Goal: Task Accomplishment & Management: Manage account settings

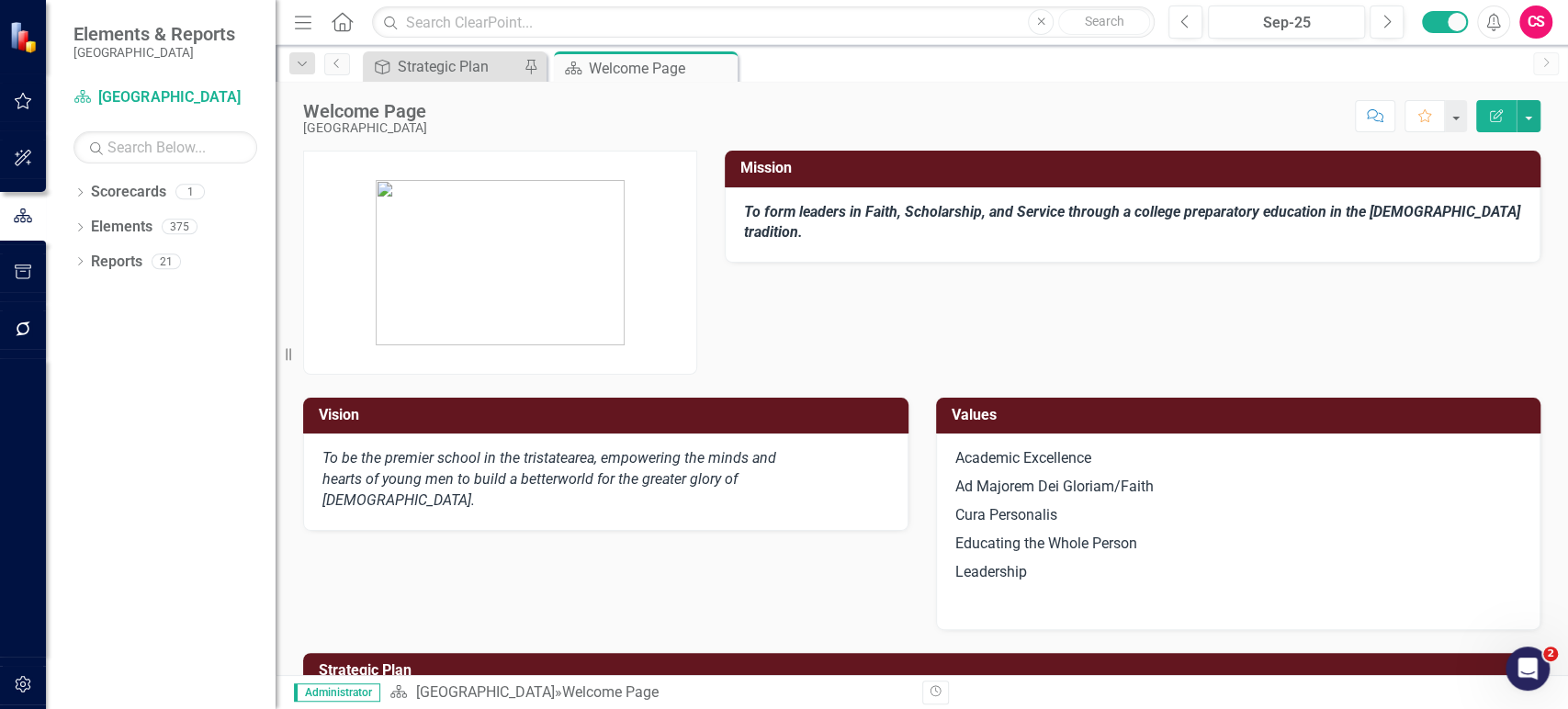
click at [18, 329] on icon "button" at bounding box center [23, 328] width 19 height 15
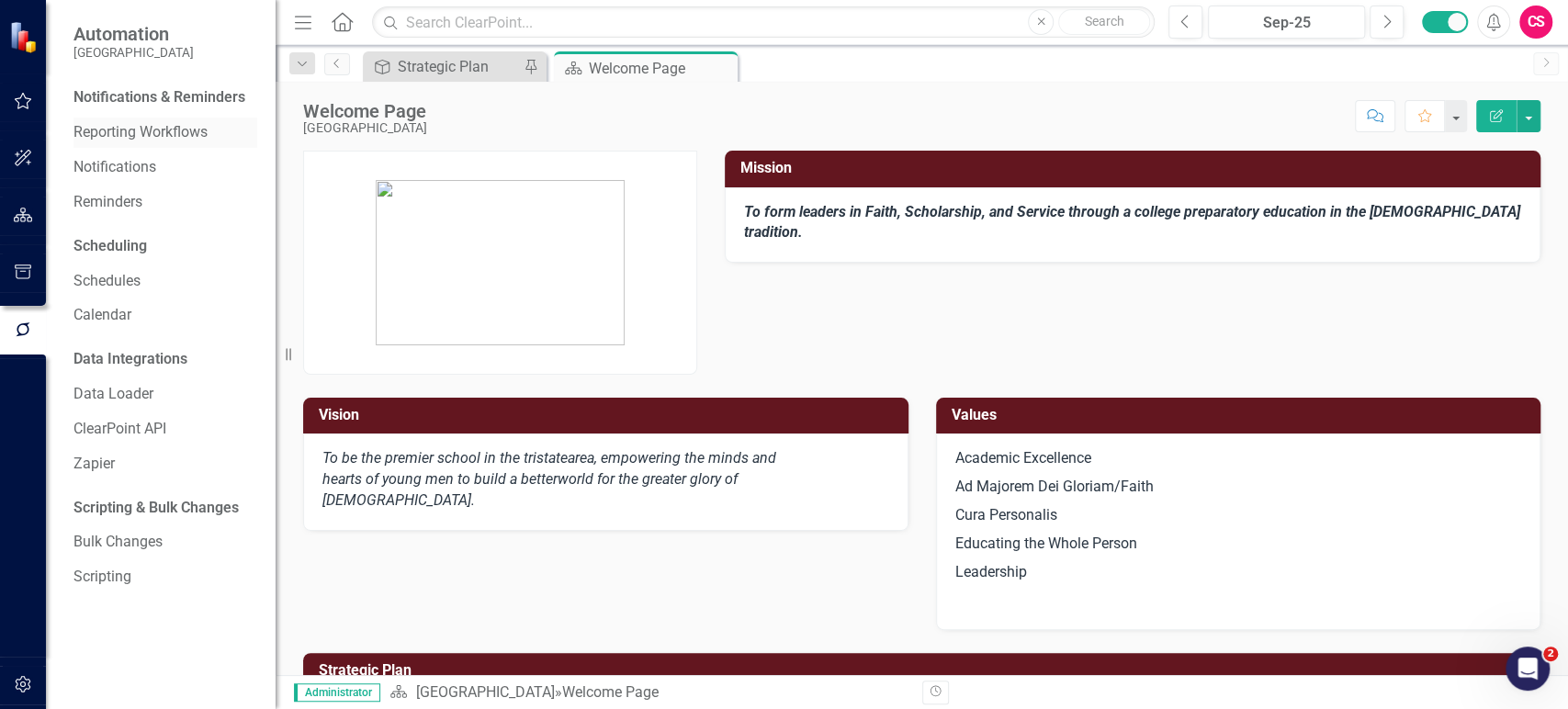
click at [146, 137] on link "Reporting Workflows" at bounding box center [166, 133] width 184 height 21
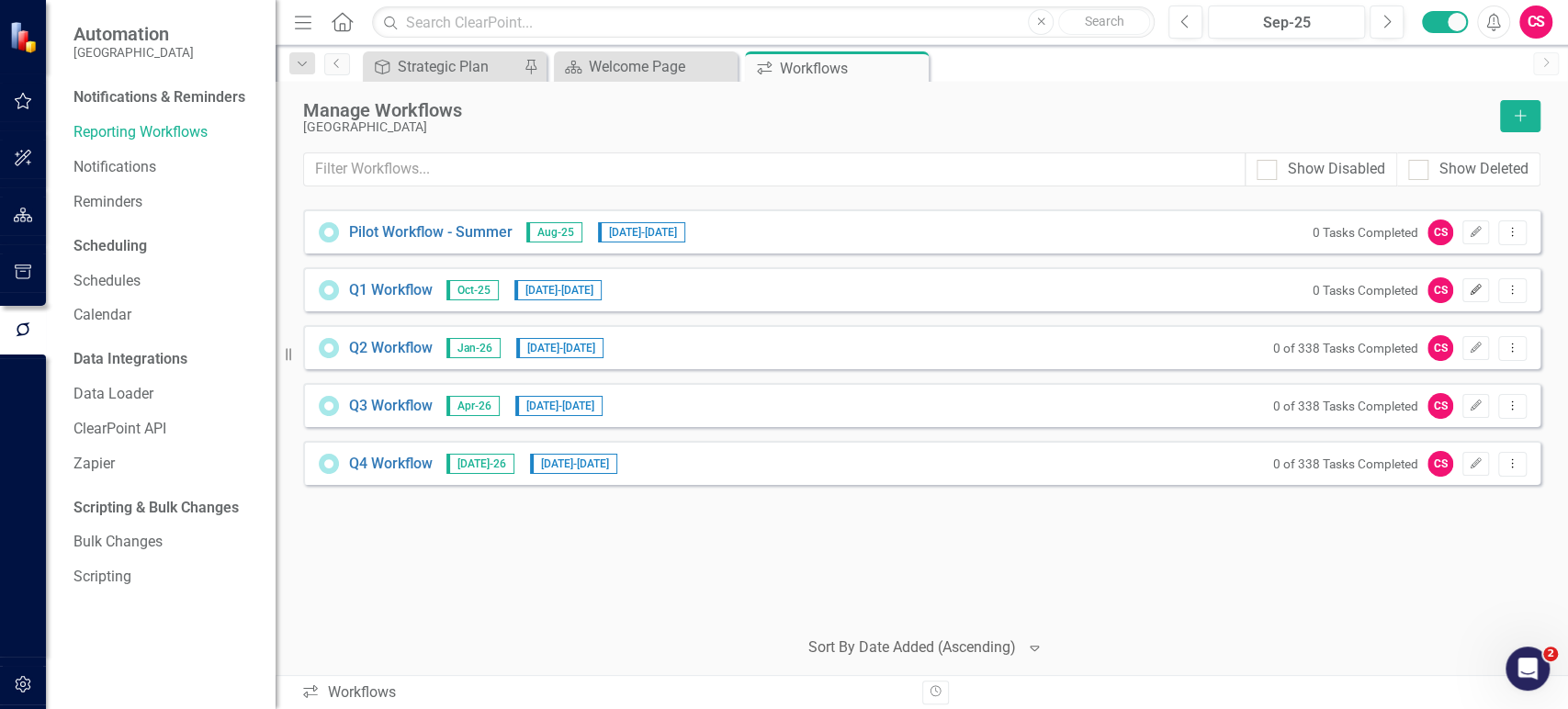
click at [1468, 293] on icon "Edit" at bounding box center [1475, 290] width 14 height 11
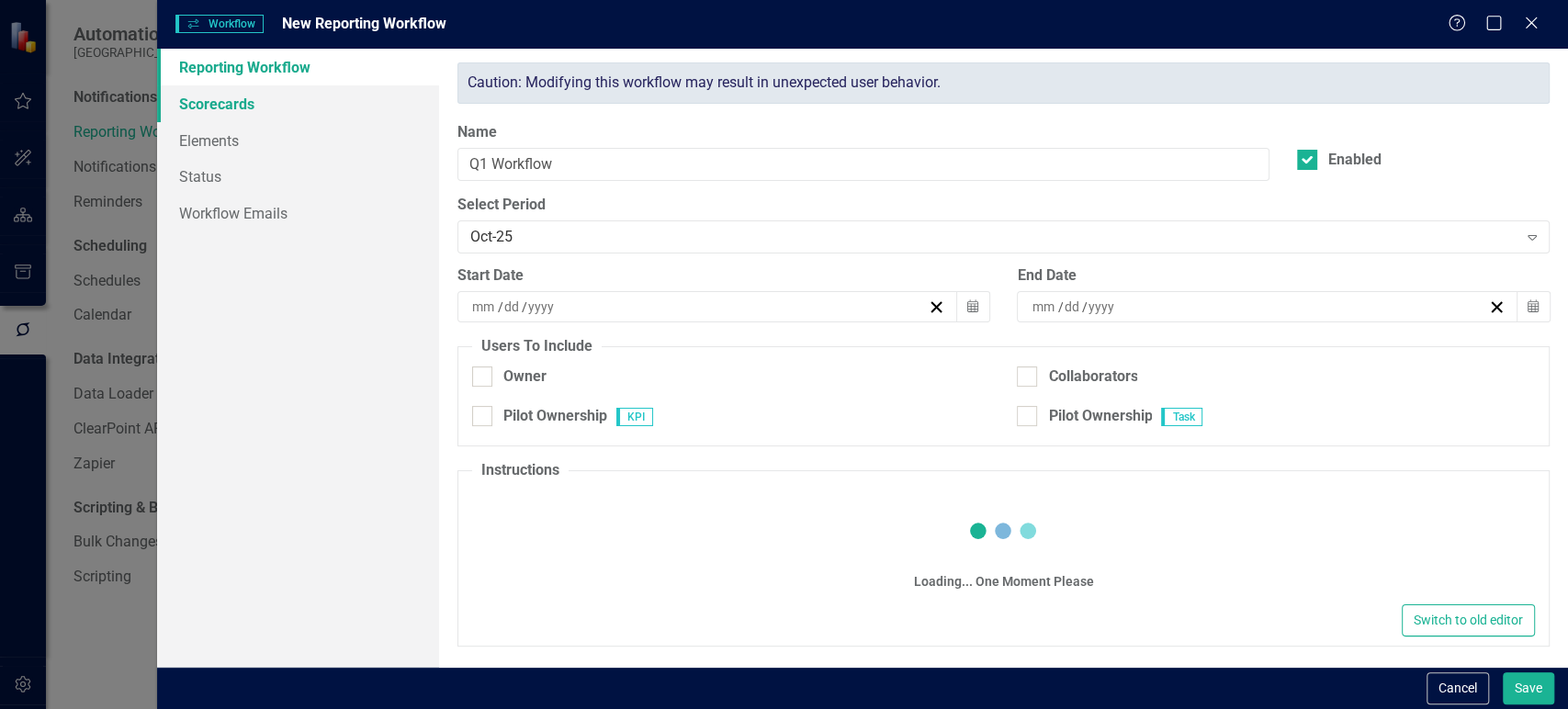
checkbox input "true"
type input "11"
type input "1"
type input "2025"
type input "11"
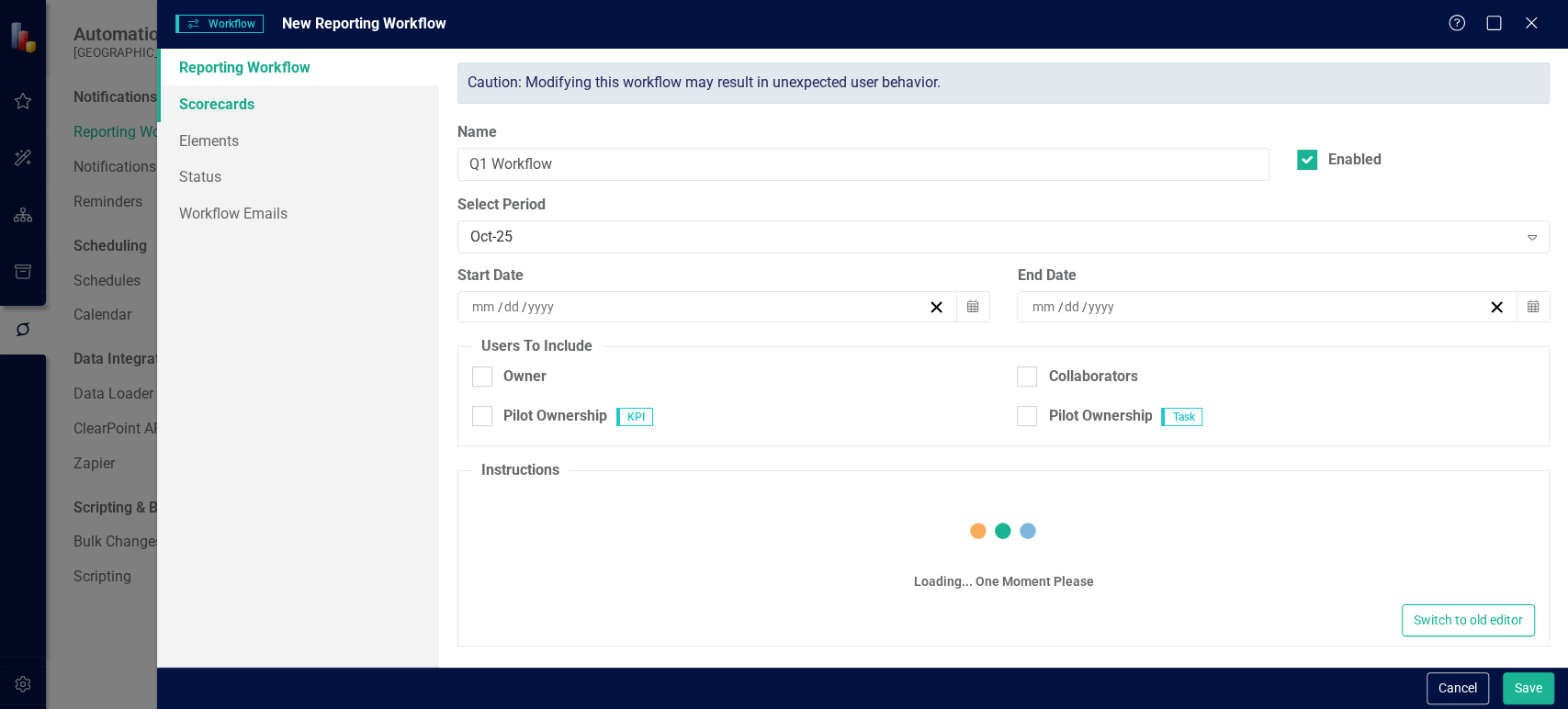
type input "15"
type input "2025"
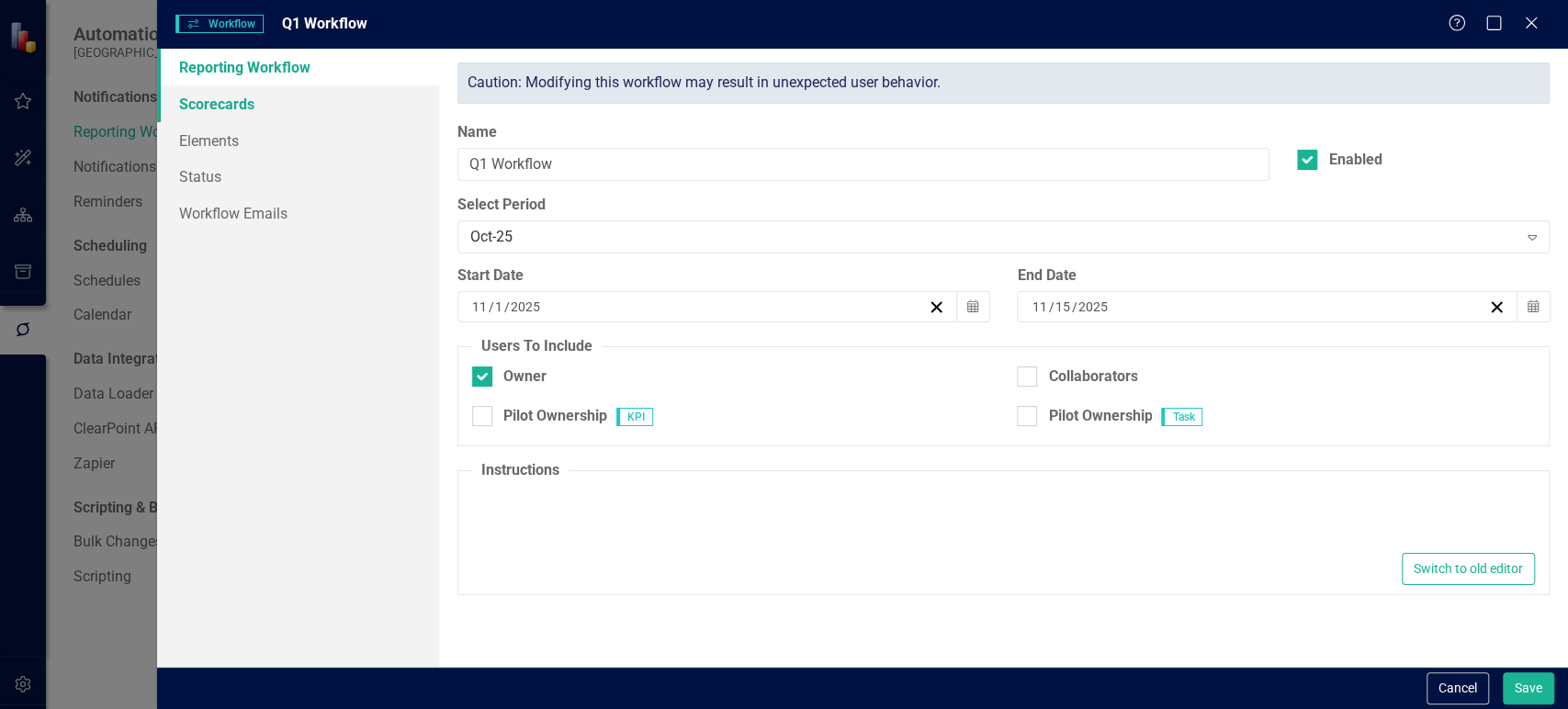
type textarea "<p>Below our the instructions to get your Task and KPIs for the Q1 reporting cy…"
click at [261, 86] on link "Scorecards" at bounding box center [297, 104] width 282 height 37
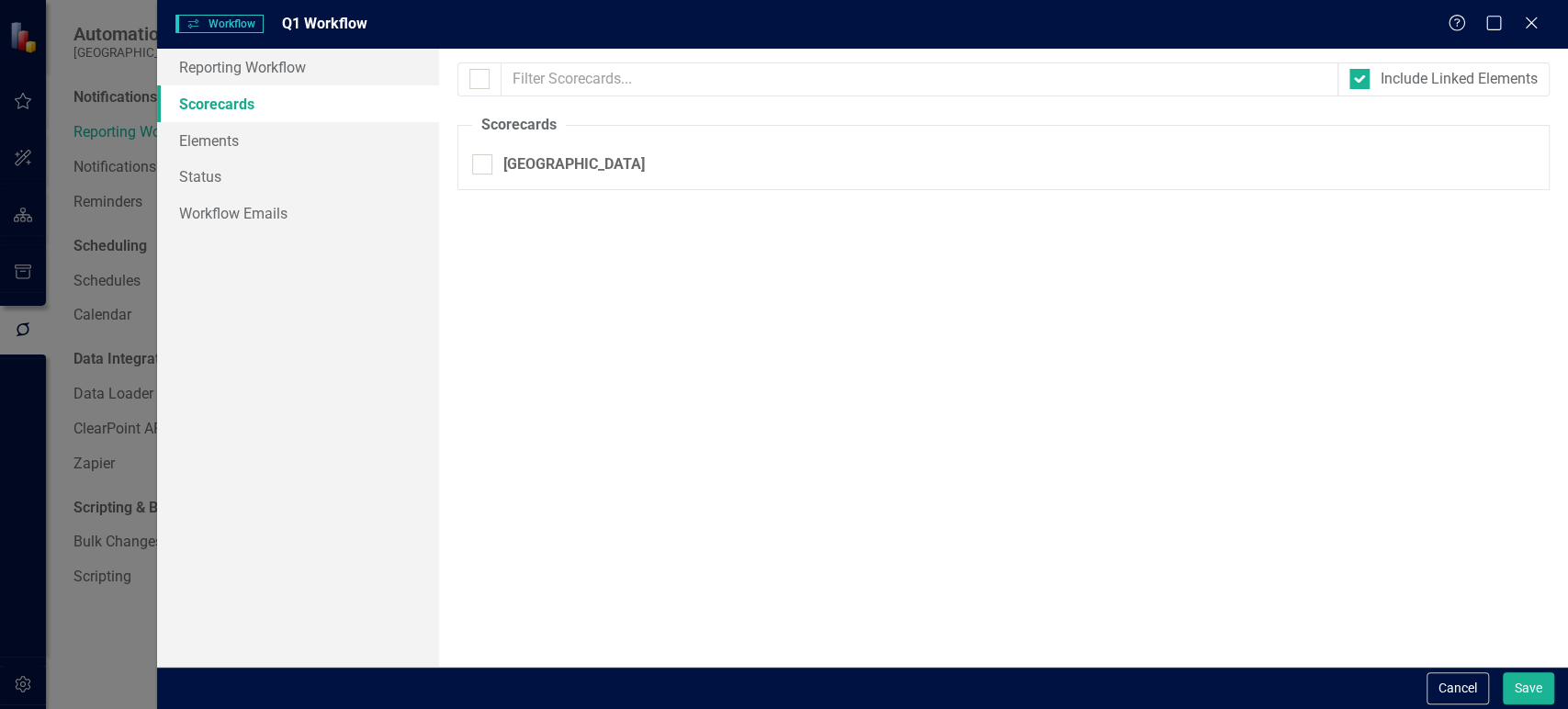
checkbox input "true"
click at [258, 134] on link "Elements" at bounding box center [297, 140] width 282 height 37
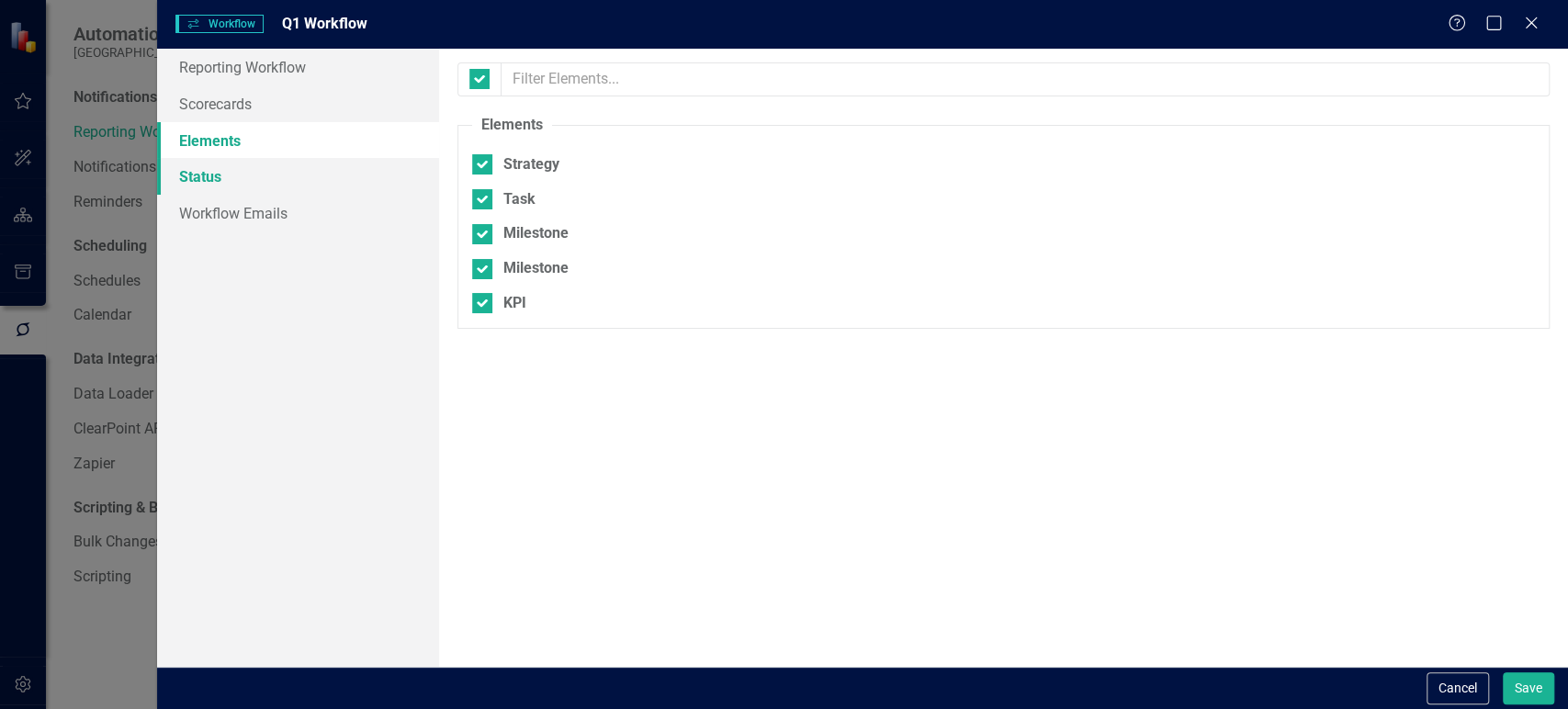
click at [257, 179] on link "Status" at bounding box center [297, 176] width 282 height 37
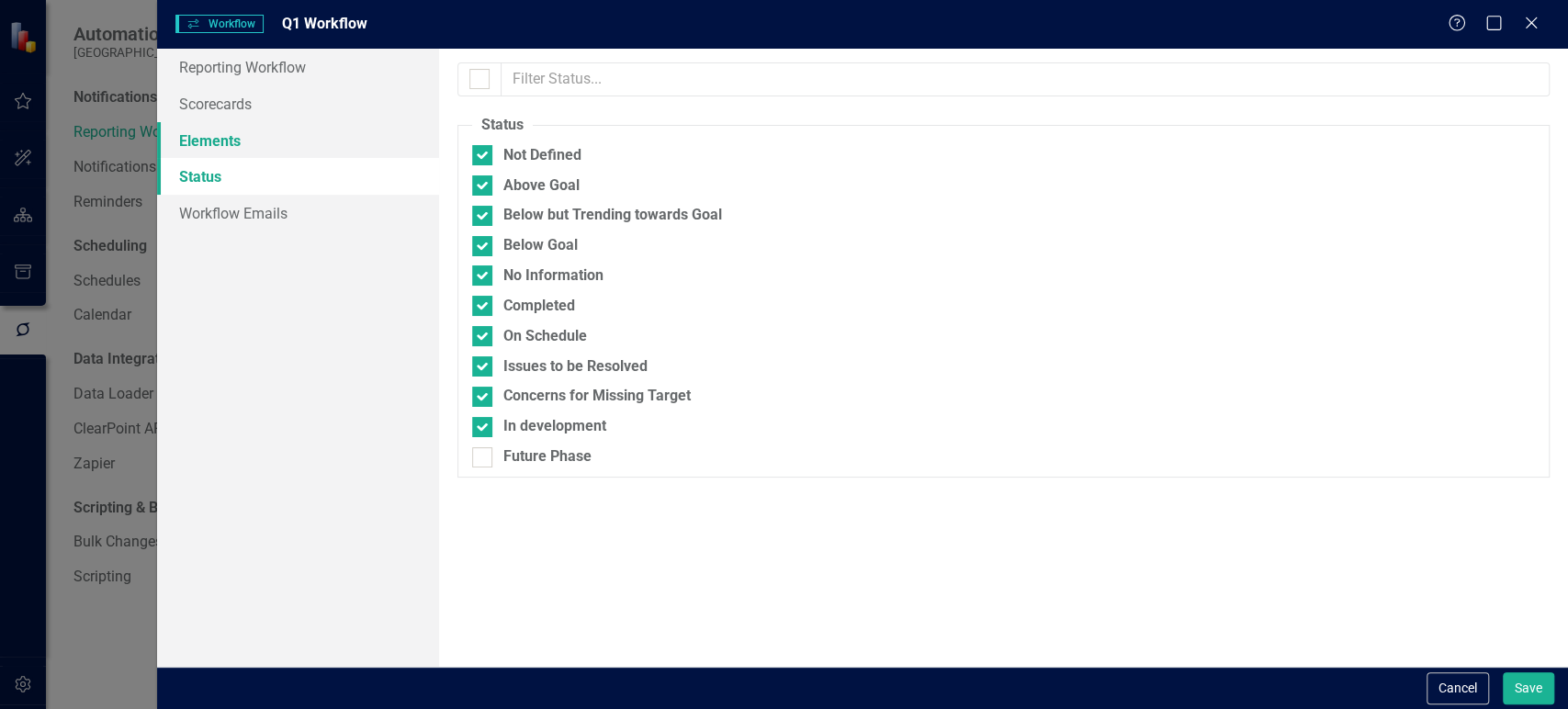
click at [283, 129] on link "Elements" at bounding box center [297, 140] width 282 height 37
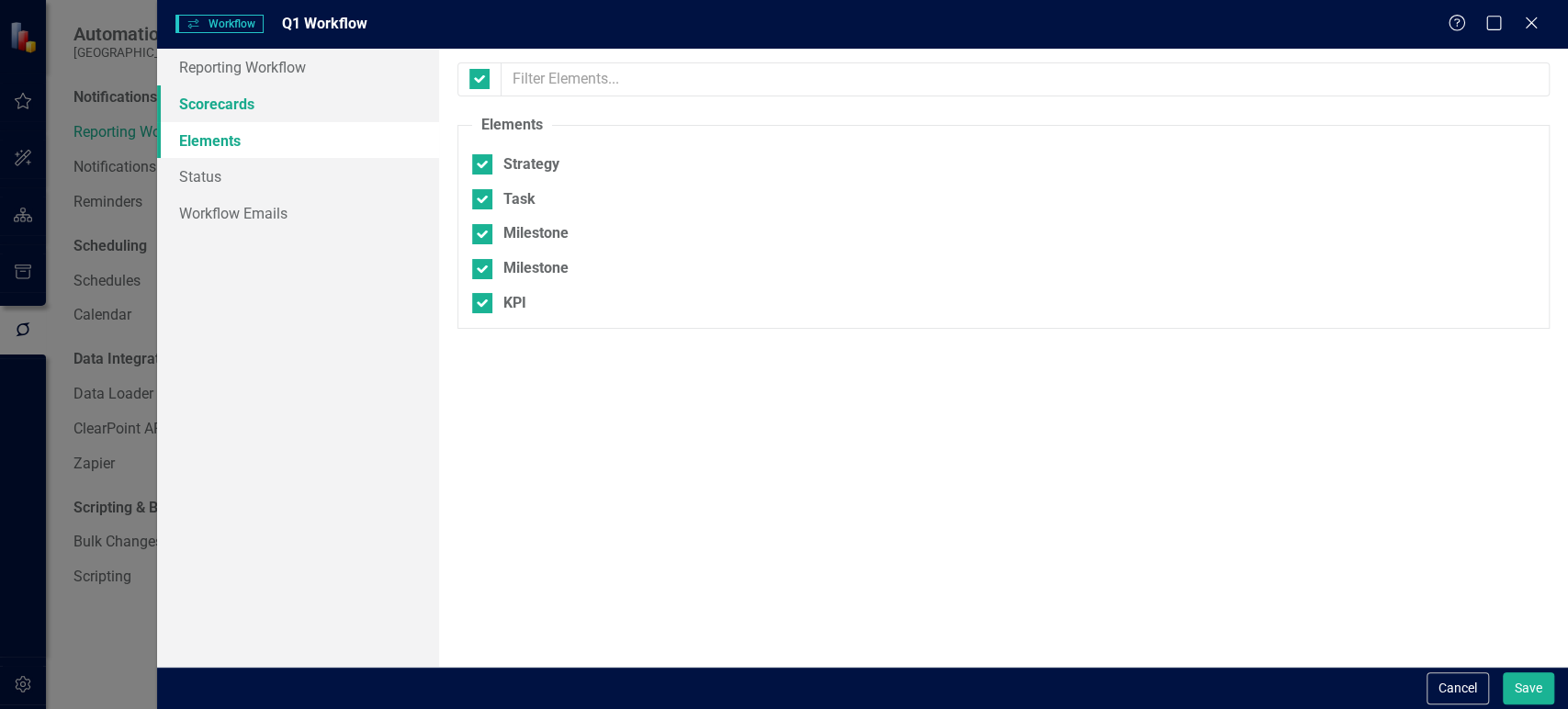
click at [302, 101] on link "Scorecards" at bounding box center [297, 104] width 282 height 37
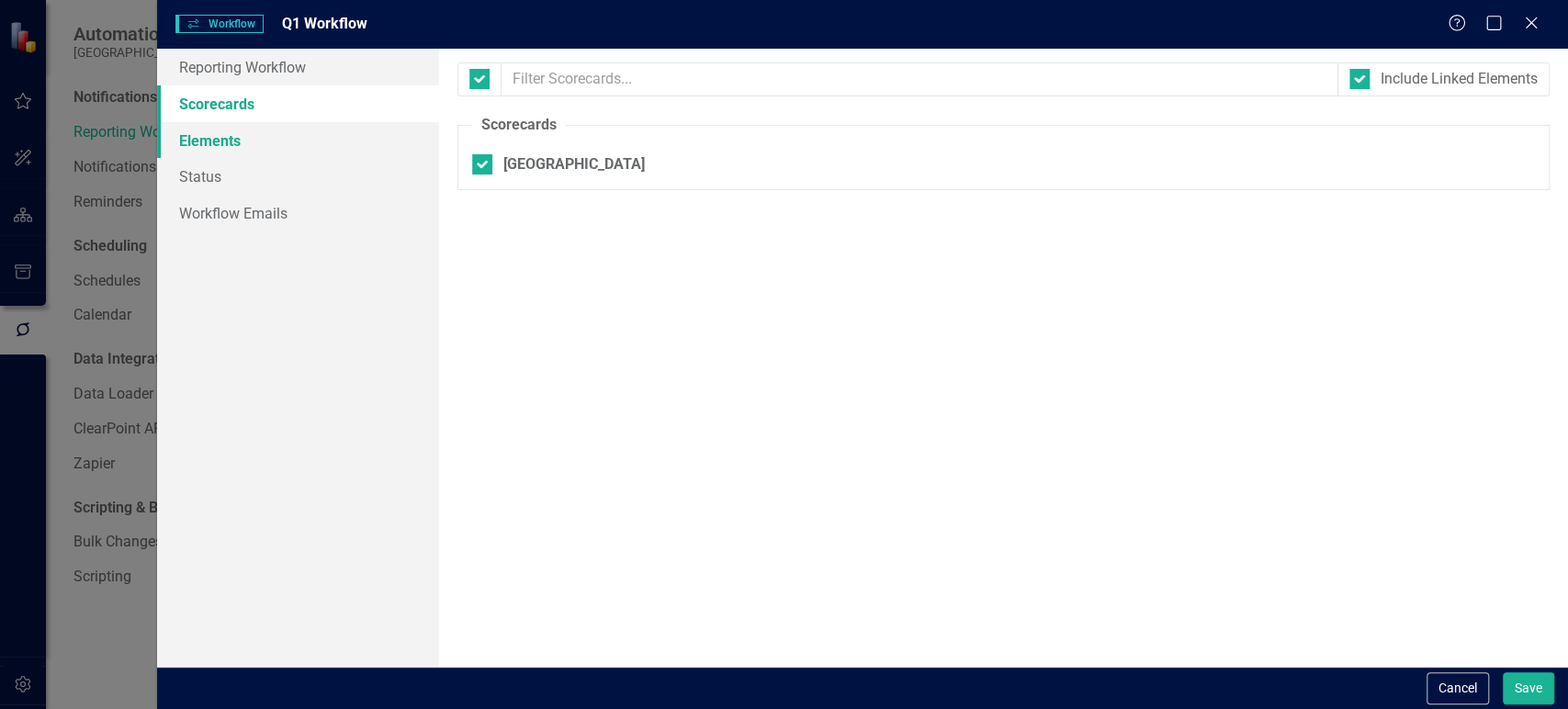
click at [349, 137] on link "Elements" at bounding box center [297, 140] width 282 height 37
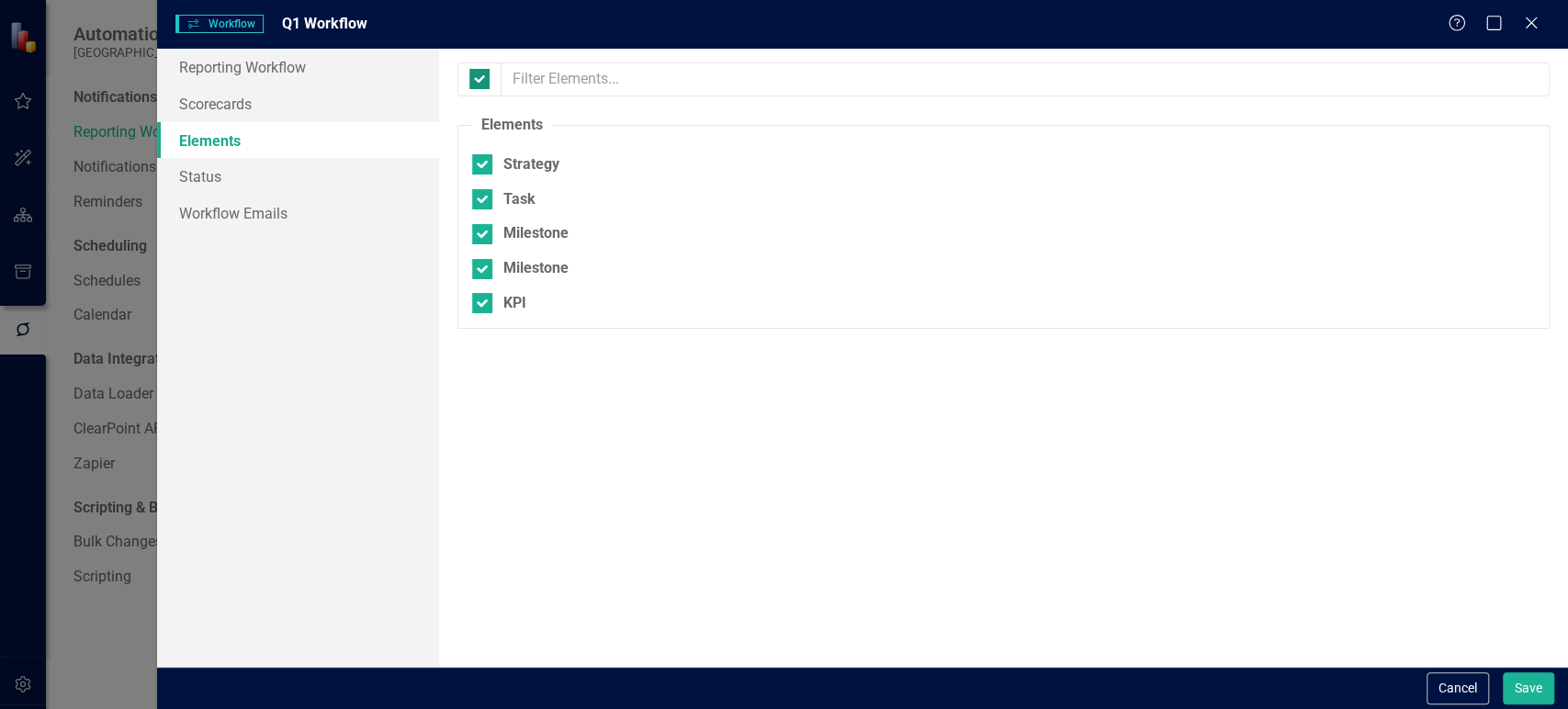
click at [483, 77] on div at bounding box center [479, 78] width 20 height 20
click at [481, 77] on input "checkbox" at bounding box center [476, 75] width 12 height 12
checkbox input "false"
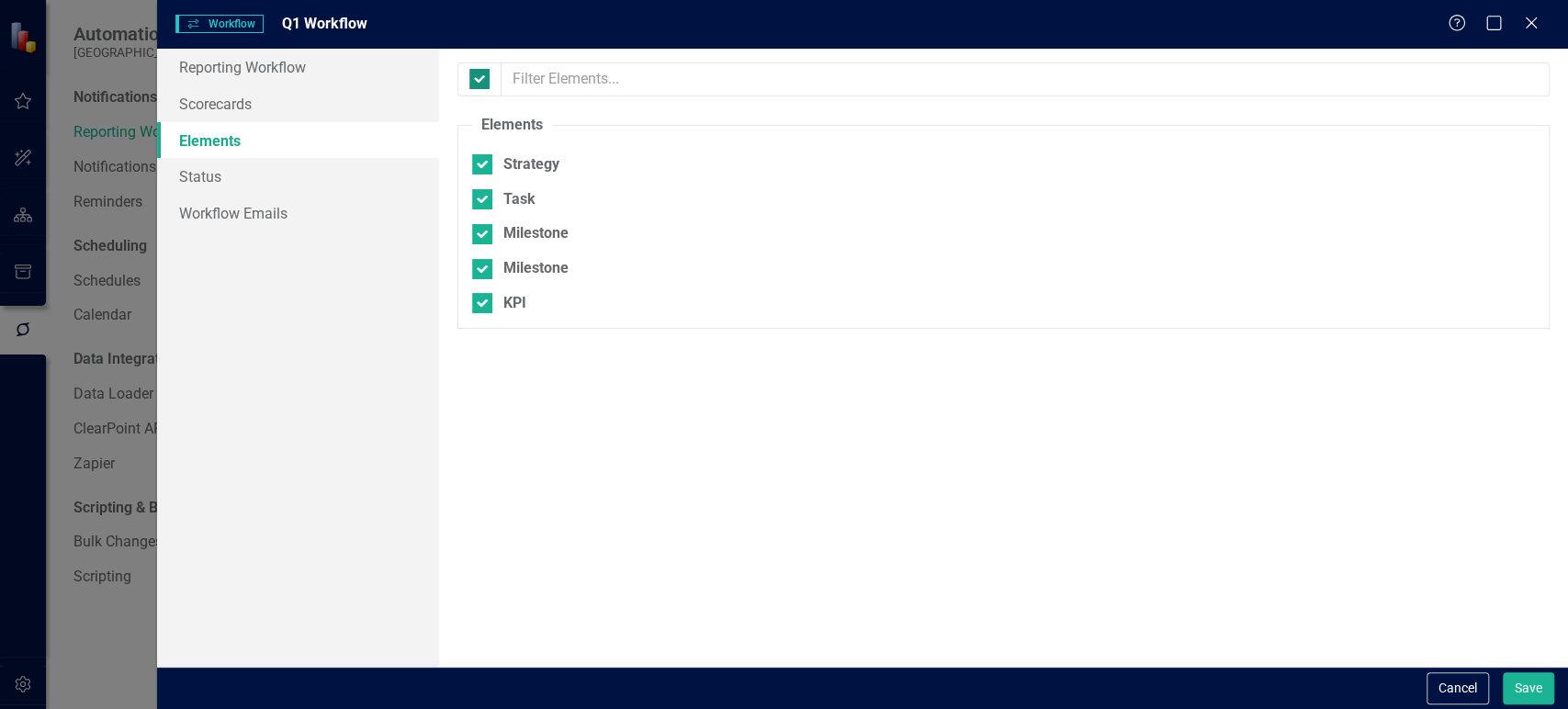
checkbox input "false"
click at [329, 176] on link "Status" at bounding box center [297, 176] width 282 height 37
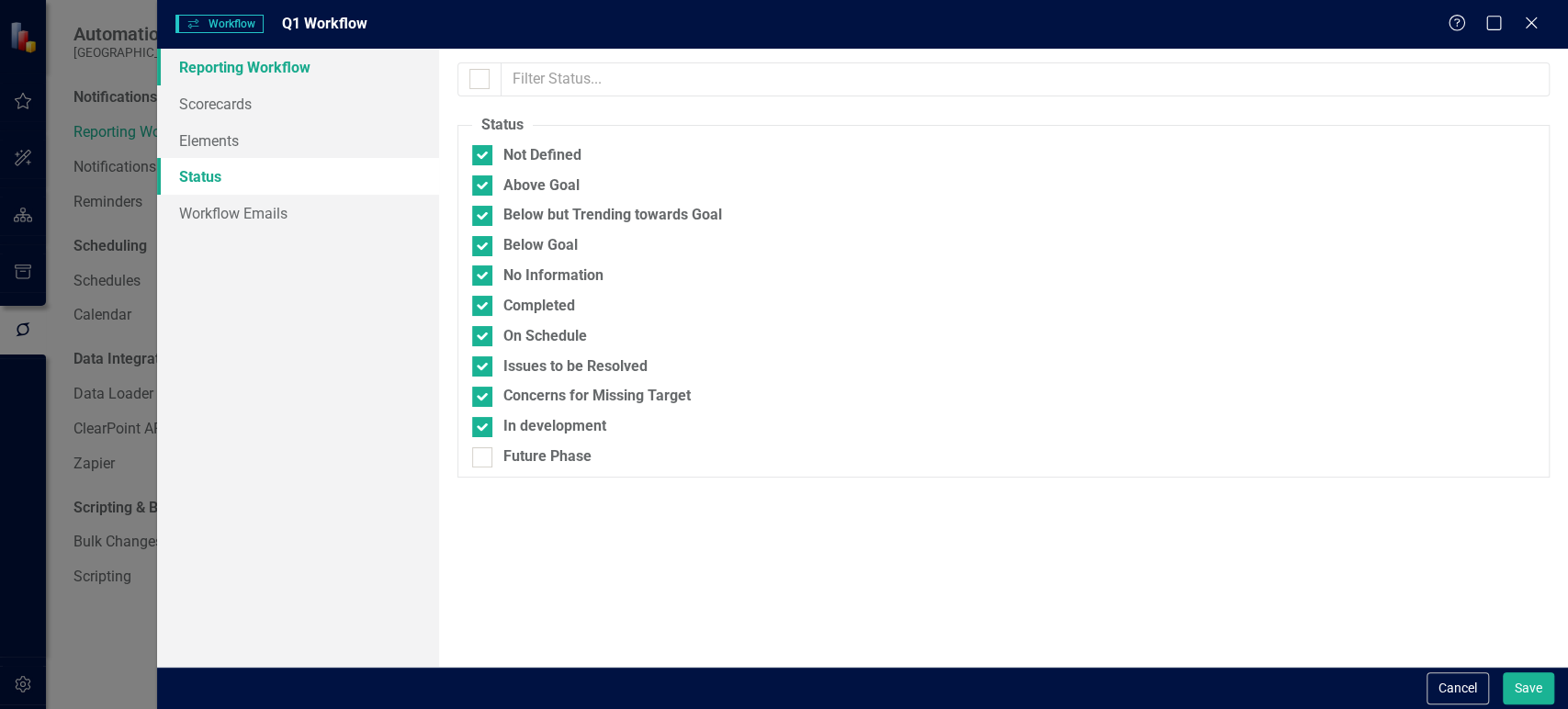
click at [297, 58] on link "Reporting Workflow" at bounding box center [297, 67] width 282 height 37
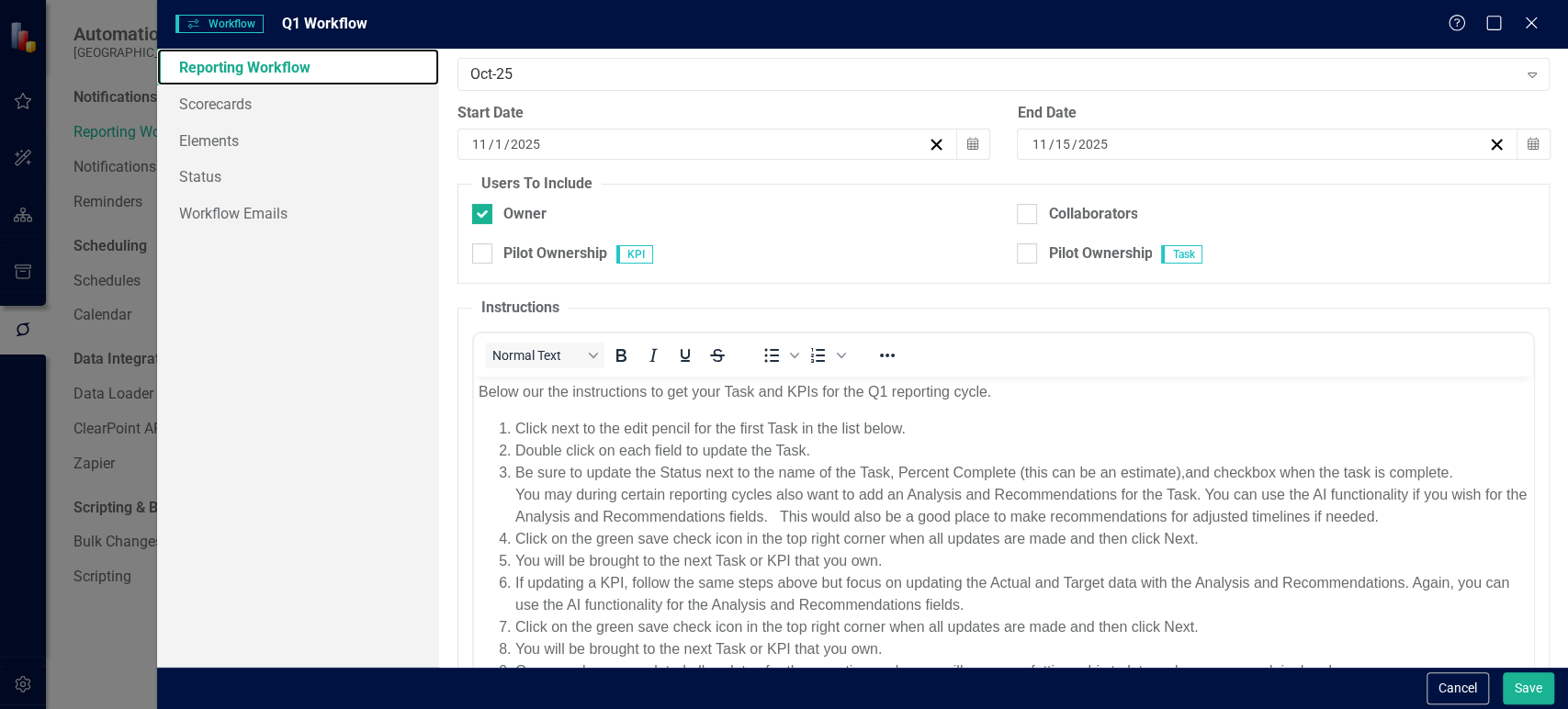
scroll to position [267, 0]
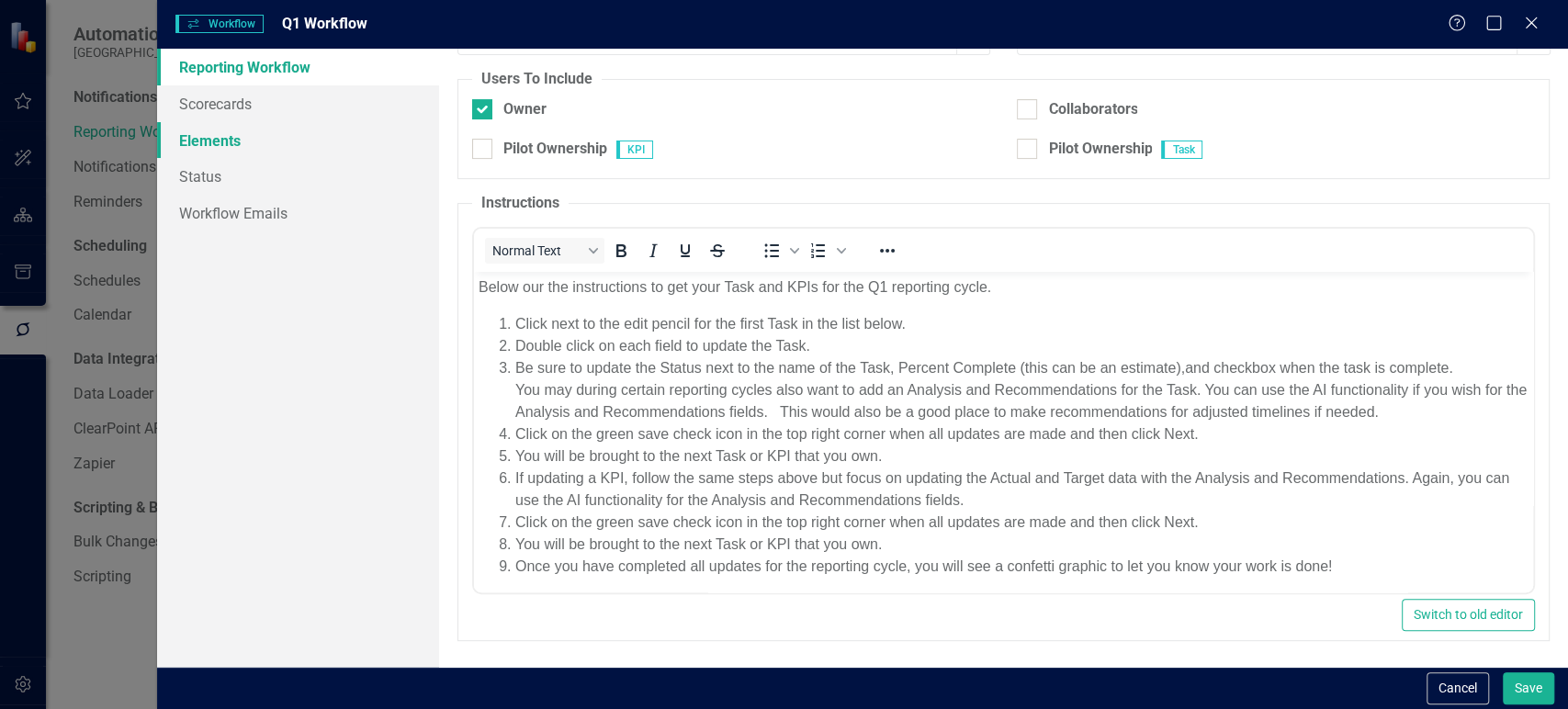
click at [315, 122] on link "Elements" at bounding box center [297, 140] width 282 height 37
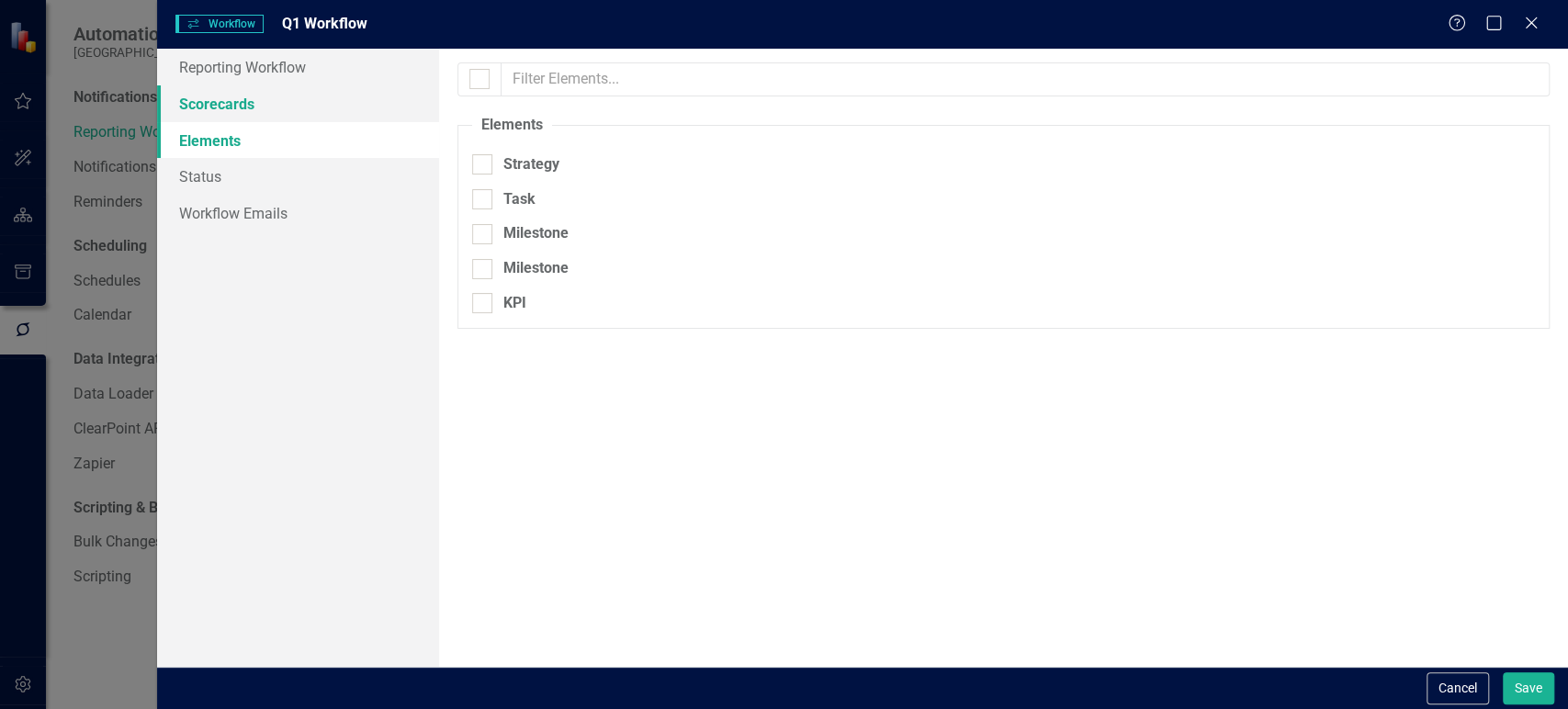
click at [315, 114] on link "Scorecards" at bounding box center [297, 104] width 282 height 37
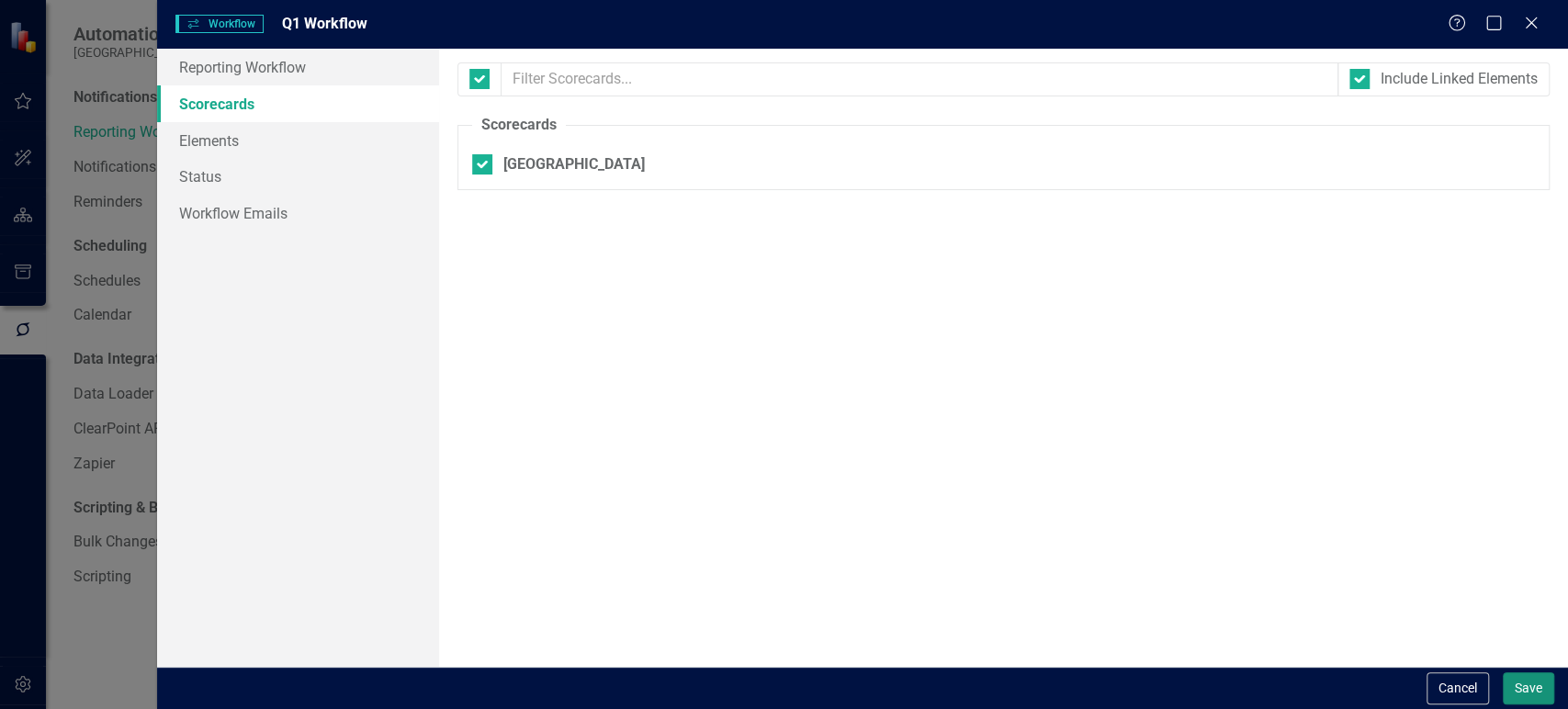
click at [1534, 682] on button "Save" at bounding box center [1527, 688] width 51 height 32
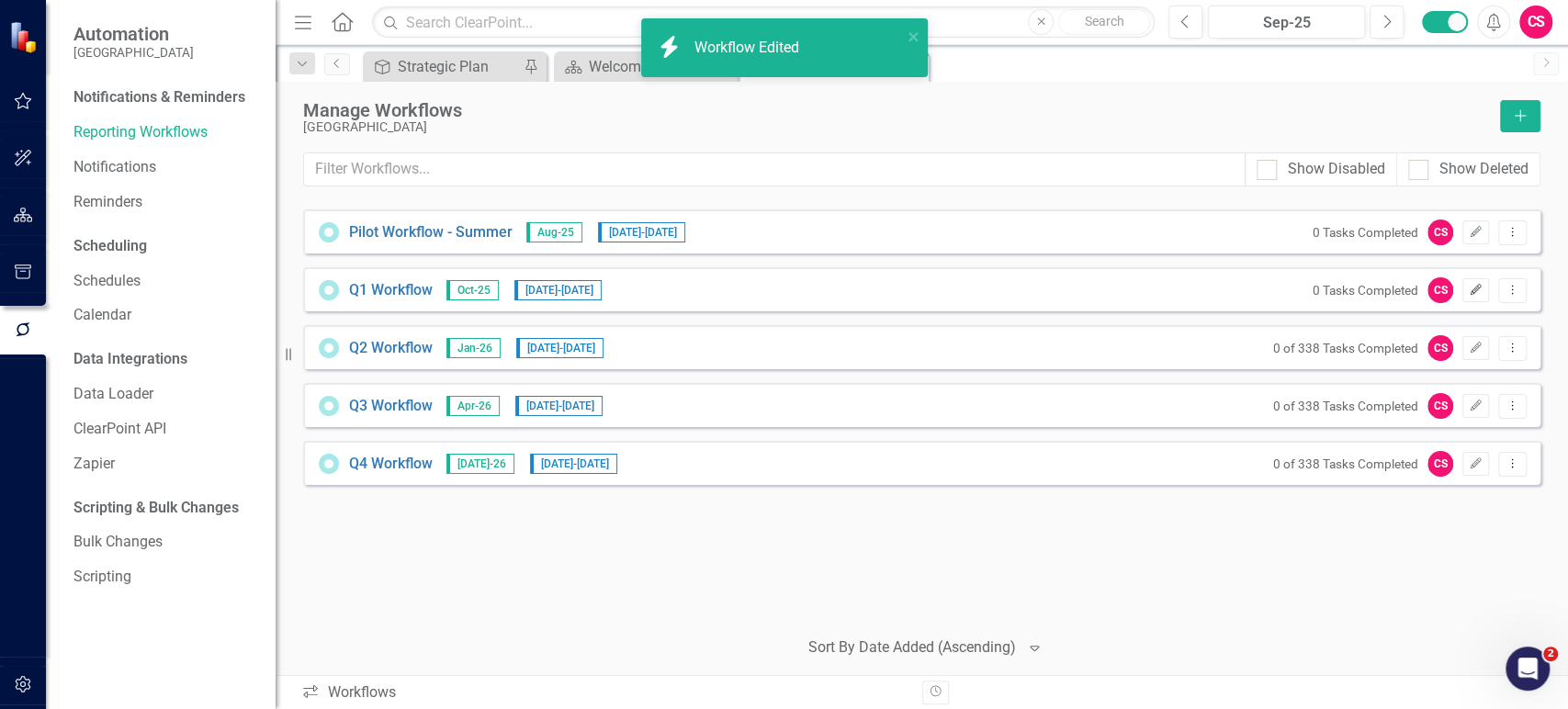
click at [1478, 293] on icon "Edit" at bounding box center [1475, 290] width 14 height 11
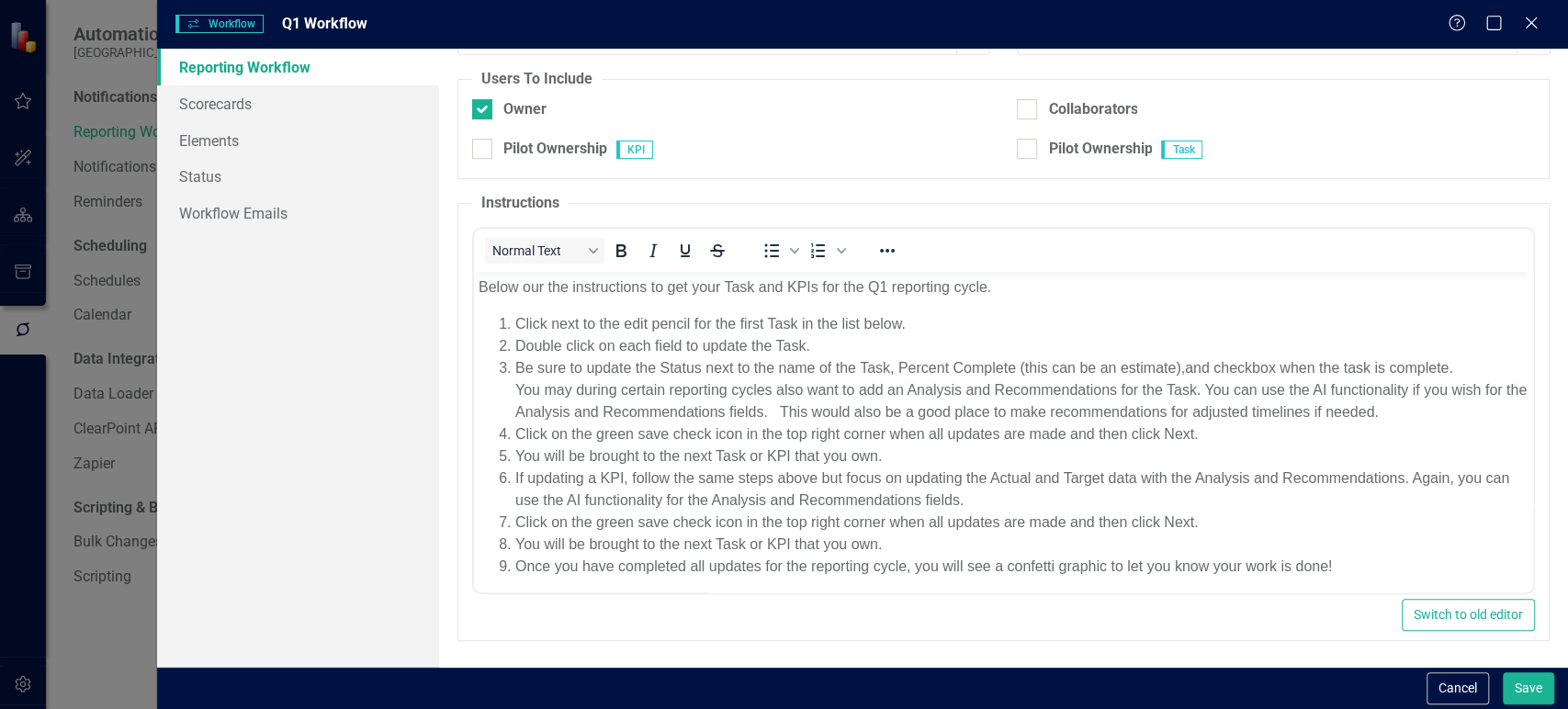
scroll to position [4, 0]
click at [1433, 679] on button "Cancel" at bounding box center [1458, 688] width 62 height 32
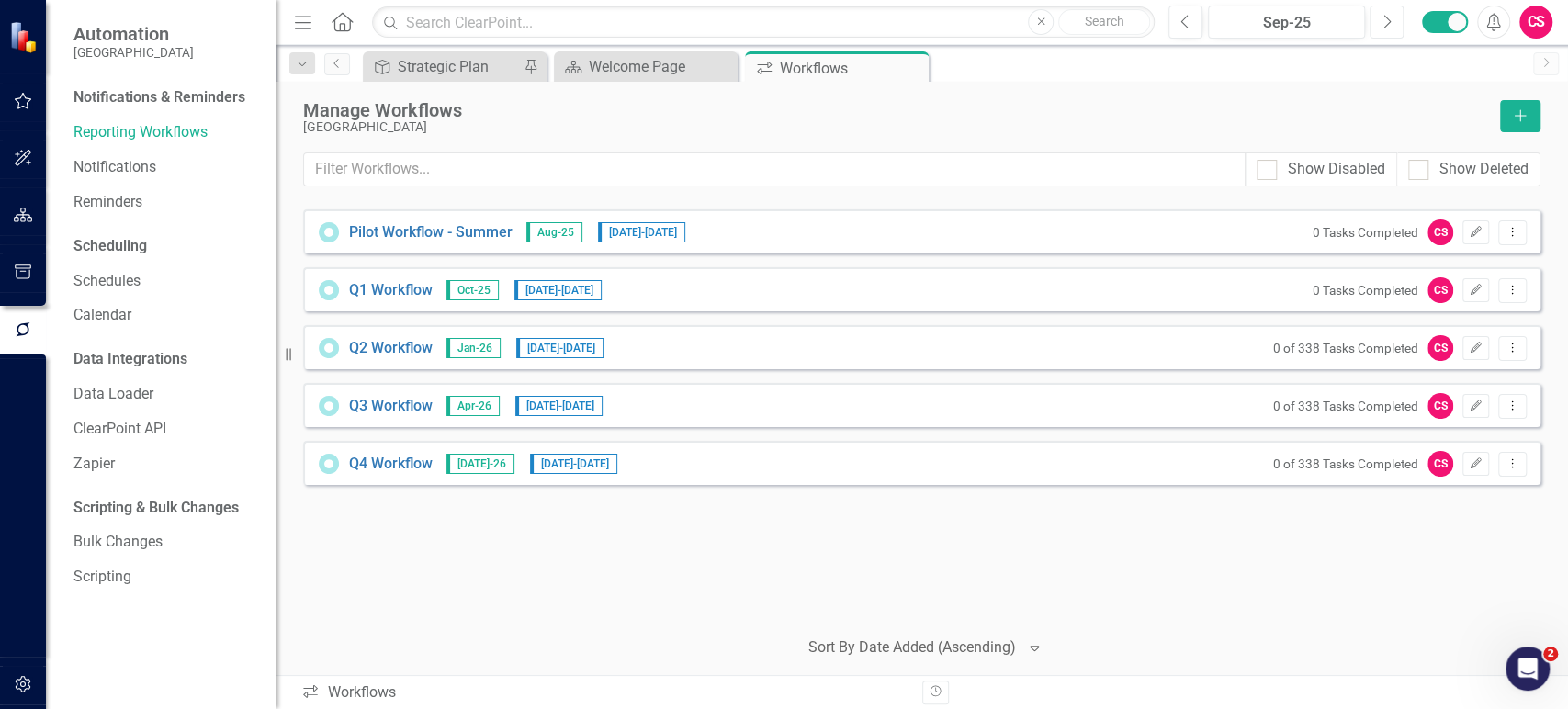
click at [1383, 13] on button "Next" at bounding box center [1386, 22] width 34 height 33
click at [14, 215] on icon "button" at bounding box center [23, 214] width 19 height 15
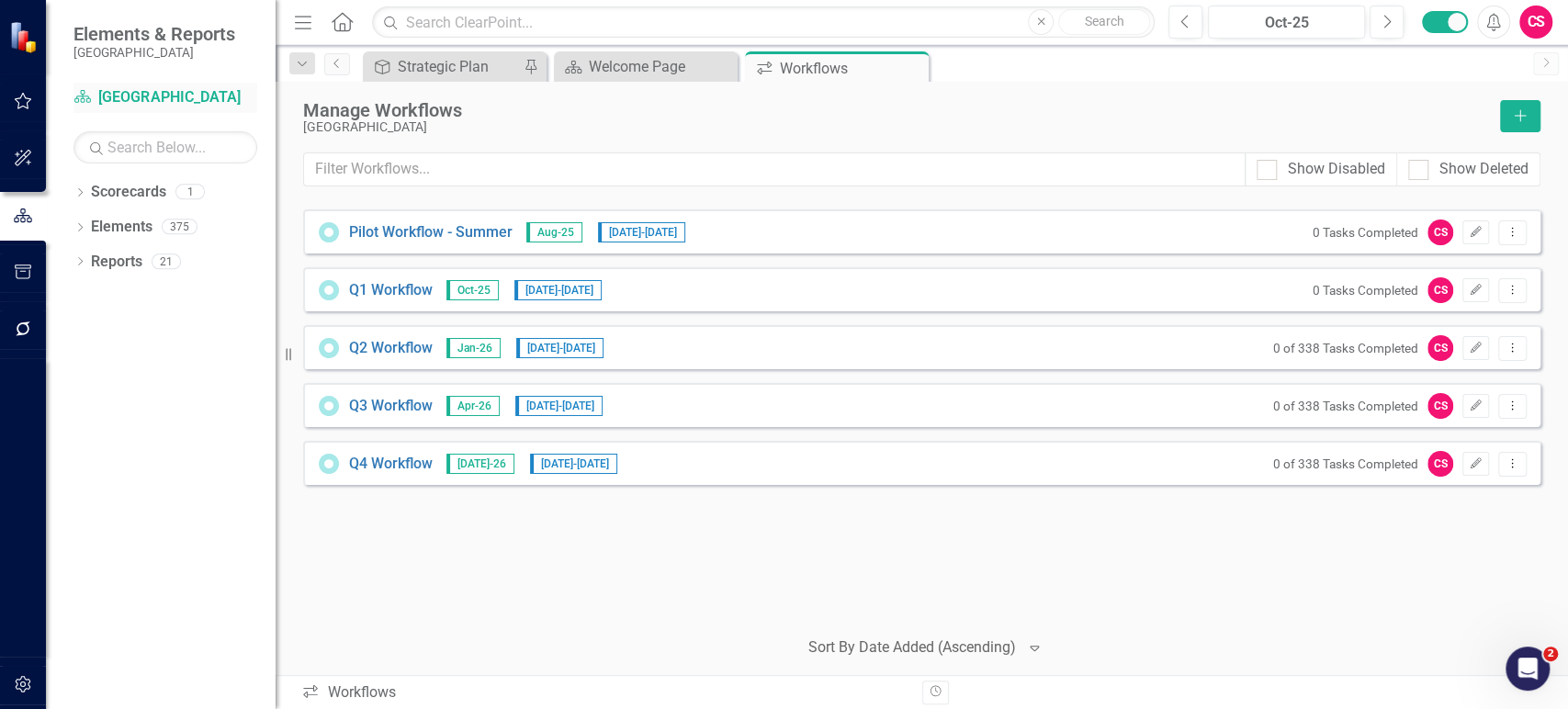
click at [122, 109] on div "Scorecard [GEOGRAPHIC_DATA]" at bounding box center [166, 97] width 184 height 30
click at [140, 86] on div "Scorecard [GEOGRAPHIC_DATA]" at bounding box center [166, 97] width 184 height 30
click at [136, 95] on link "Scorecard [GEOGRAPHIC_DATA]" at bounding box center [166, 98] width 184 height 21
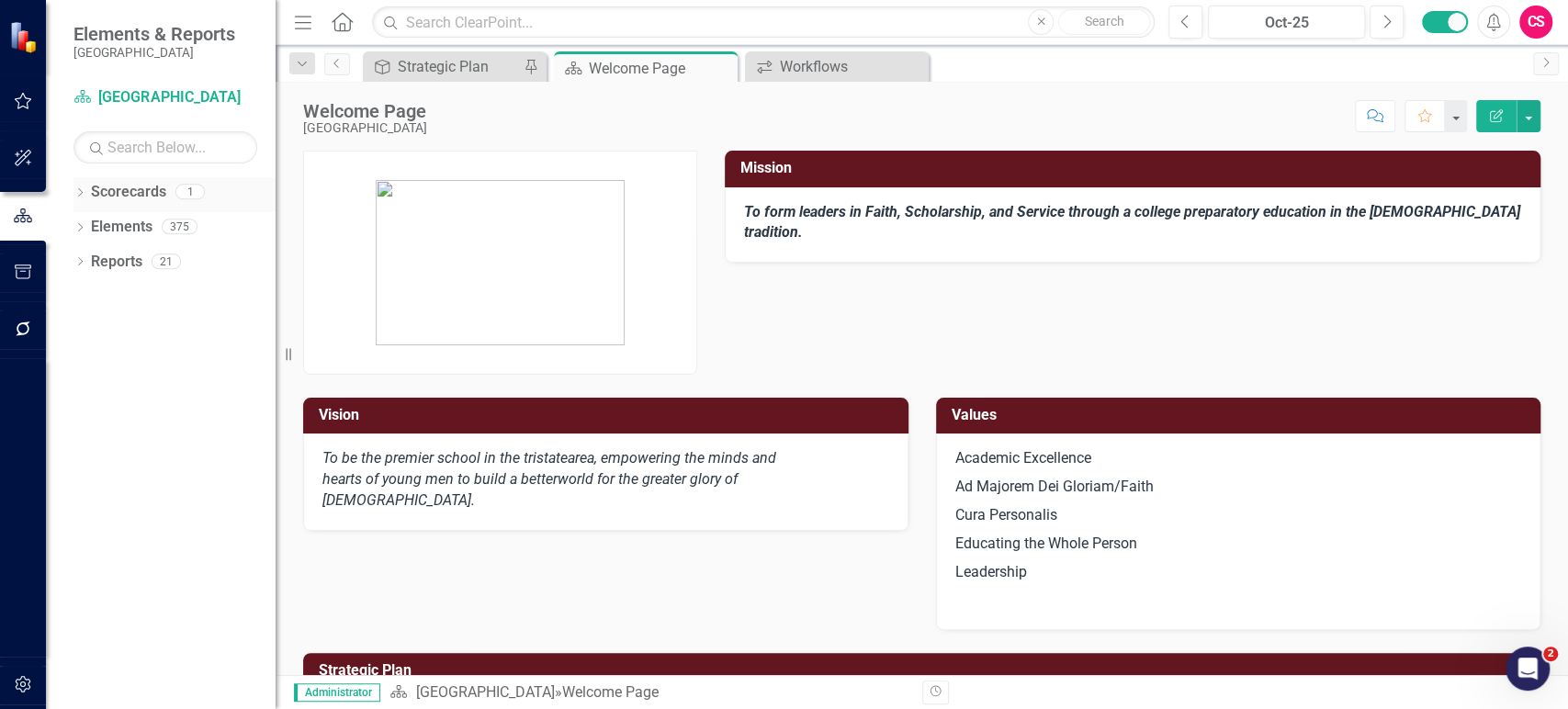
click at [80, 193] on icon "Dropdown" at bounding box center [79, 194] width 13 height 10
click at [125, 225] on link "[GEOGRAPHIC_DATA]" at bounding box center [188, 228] width 174 height 21
click at [140, 262] on link "Elements" at bounding box center [122, 262] width 62 height 21
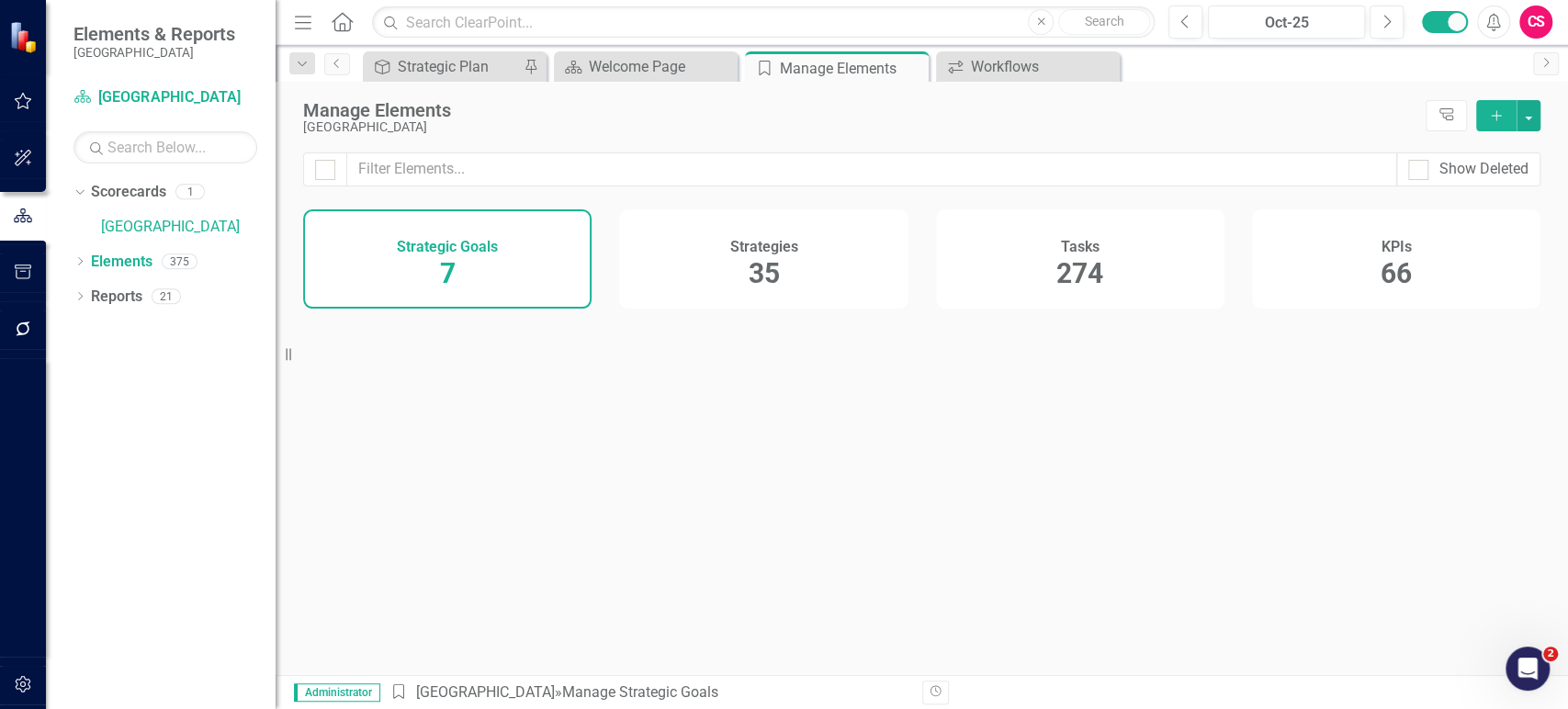
click at [1430, 271] on div "KPIs 66" at bounding box center [1397, 259] width 289 height 99
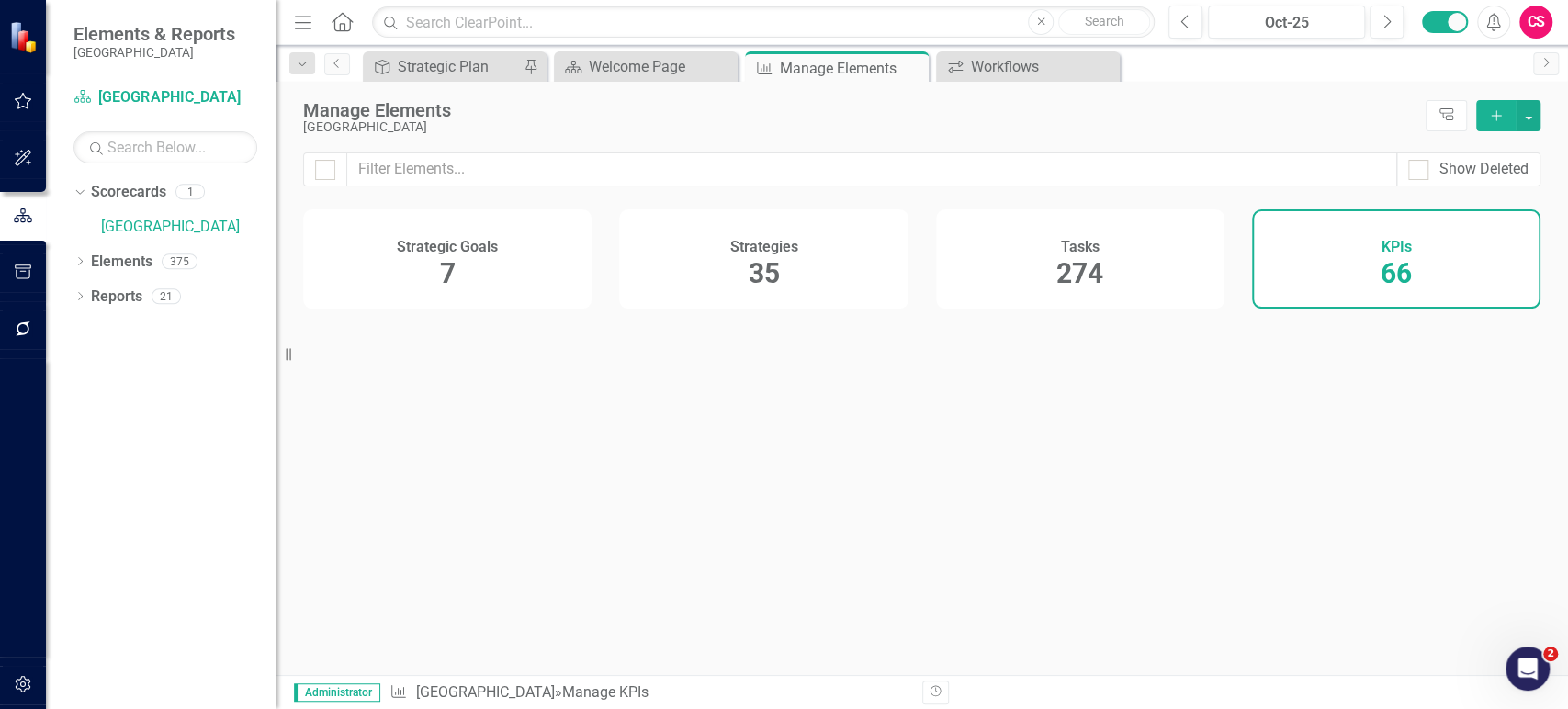
click at [1146, 275] on div "Tasks 274" at bounding box center [1080, 259] width 289 height 99
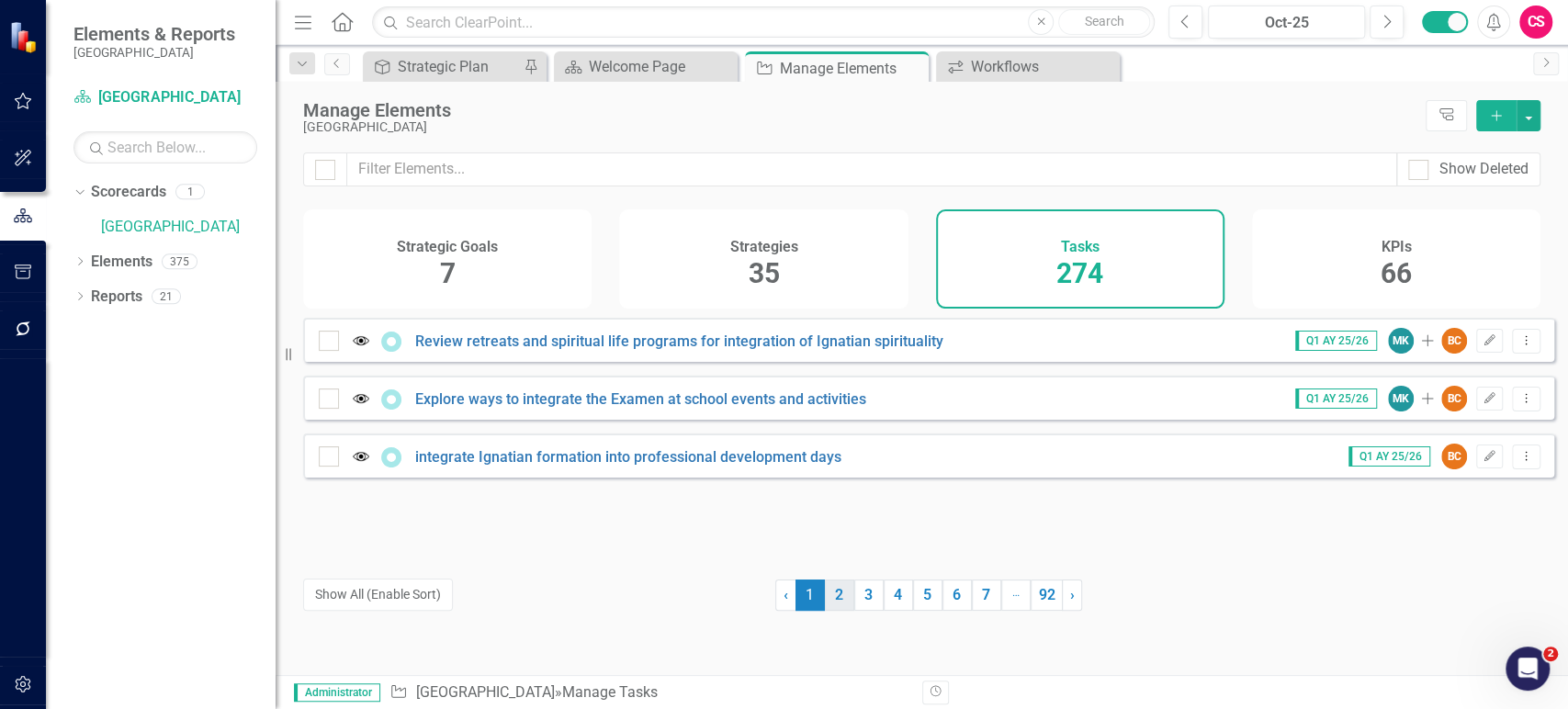
click at [836, 608] on link "2" at bounding box center [840, 595] width 29 height 31
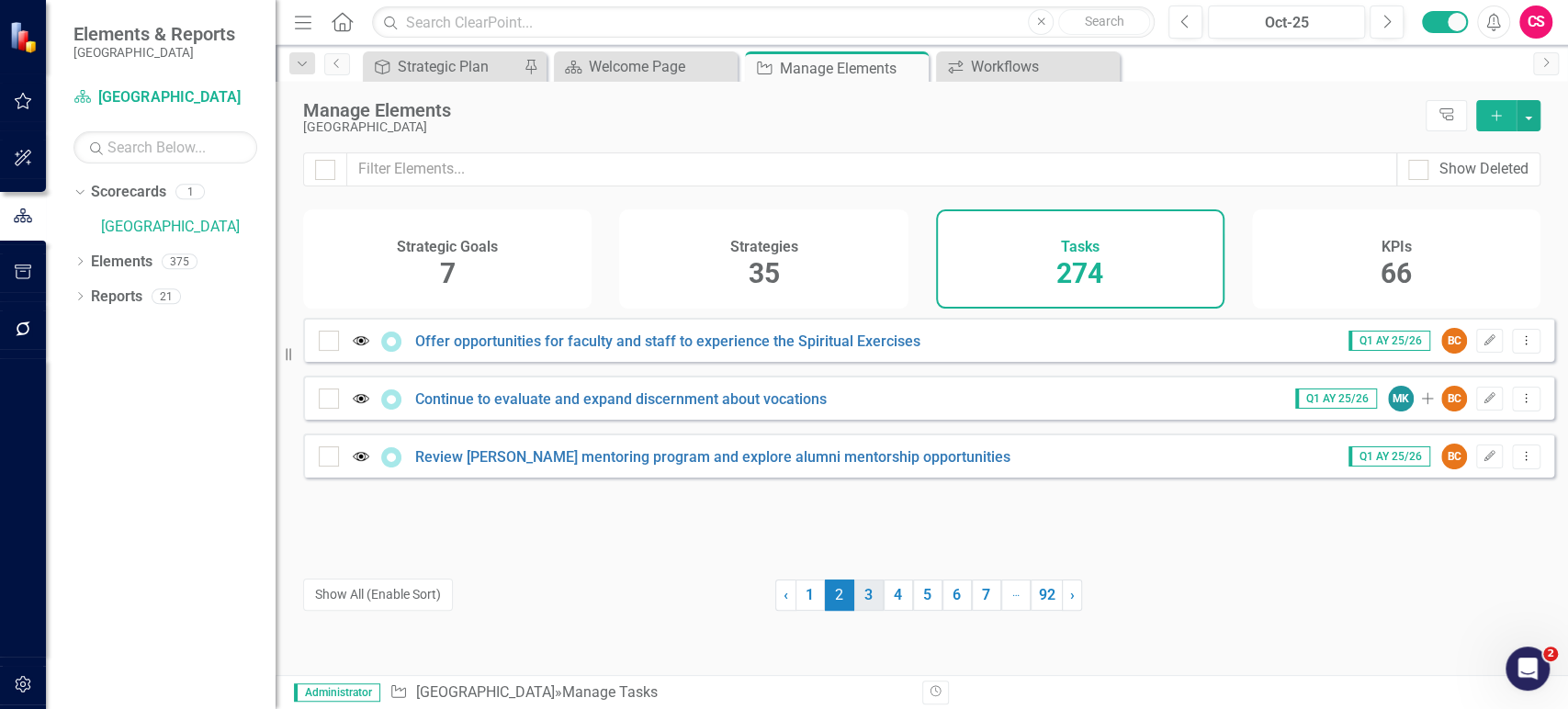
click at [862, 596] on link "3" at bounding box center [869, 595] width 29 height 31
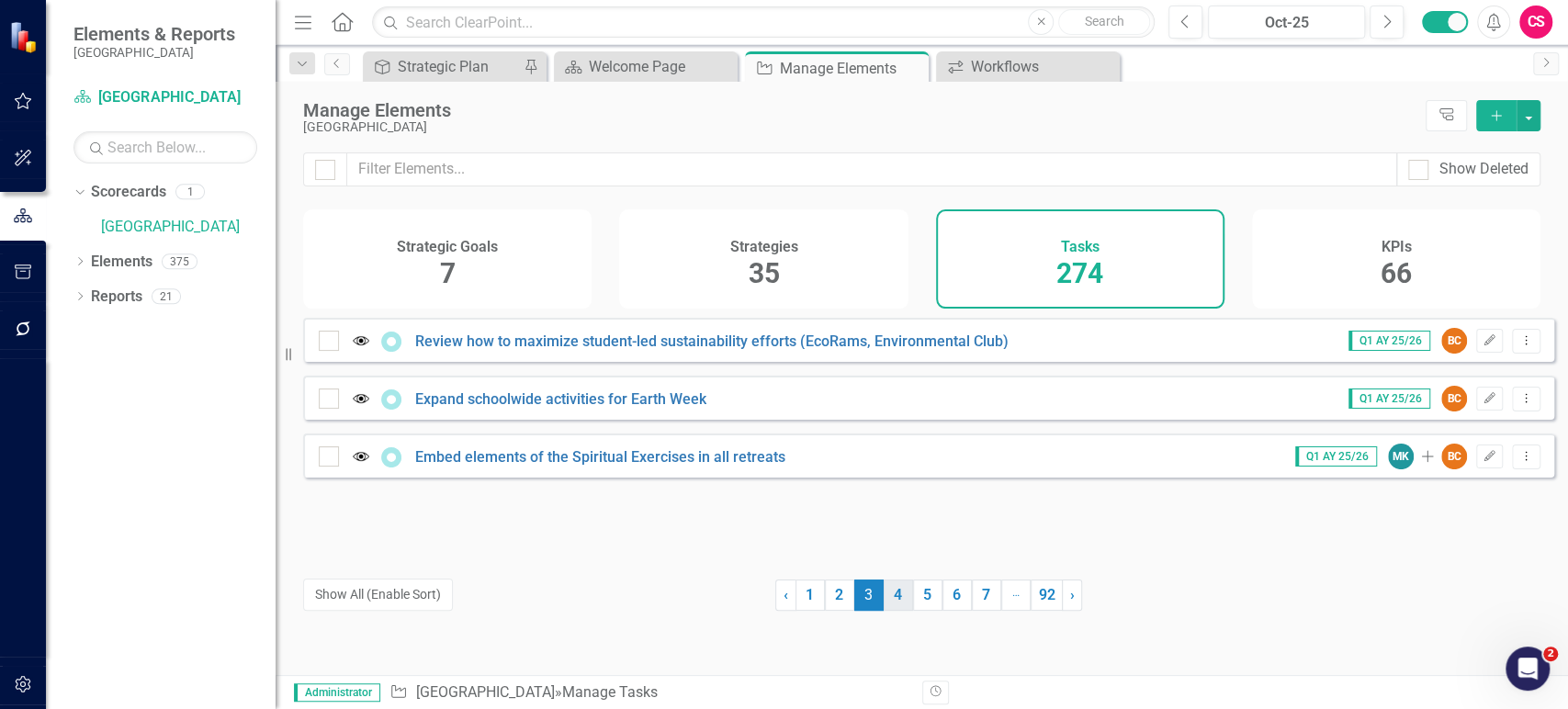
click at [888, 595] on link "4" at bounding box center [898, 595] width 29 height 31
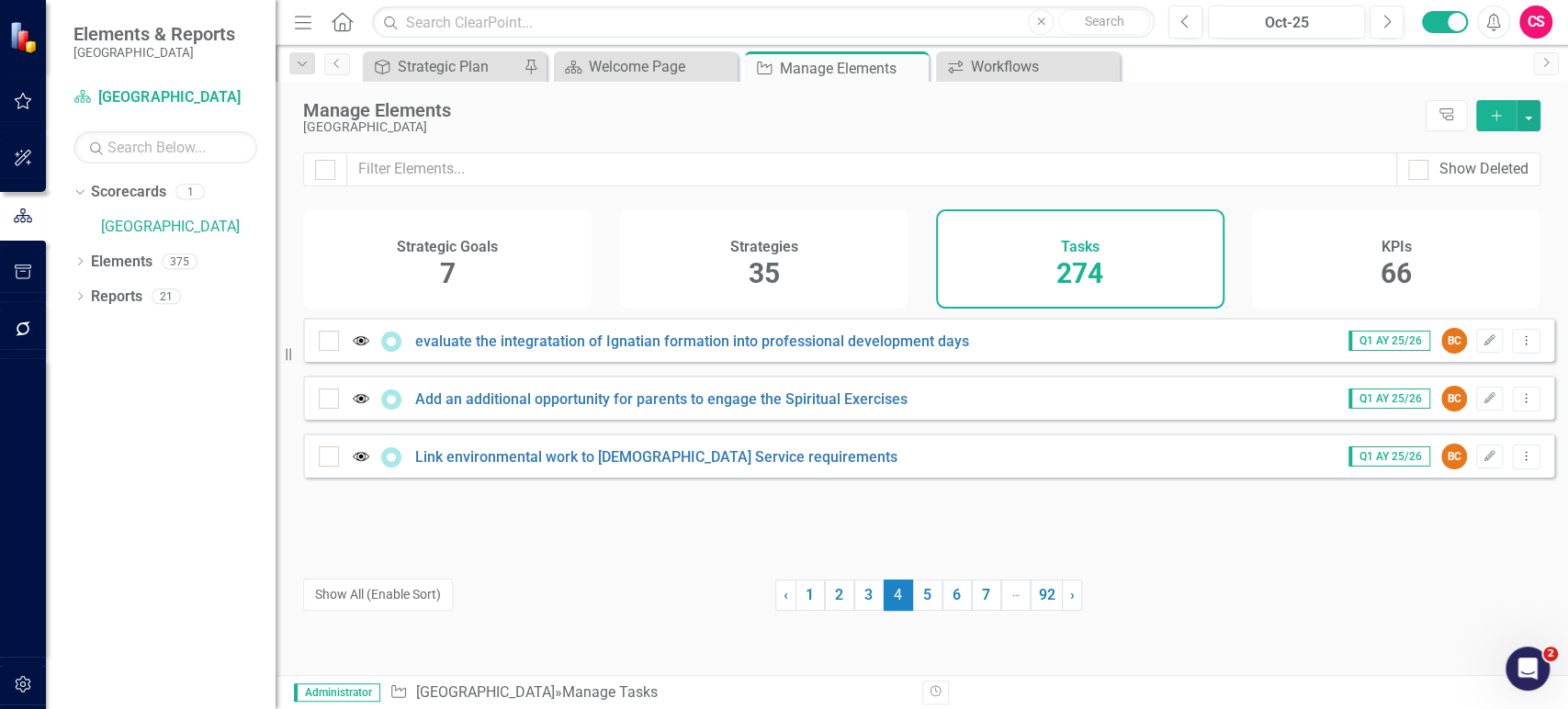
click at [898, 595] on span "4 (current)" at bounding box center [898, 595] width 29 height 31
click at [917, 595] on link "5" at bounding box center [928, 595] width 29 height 31
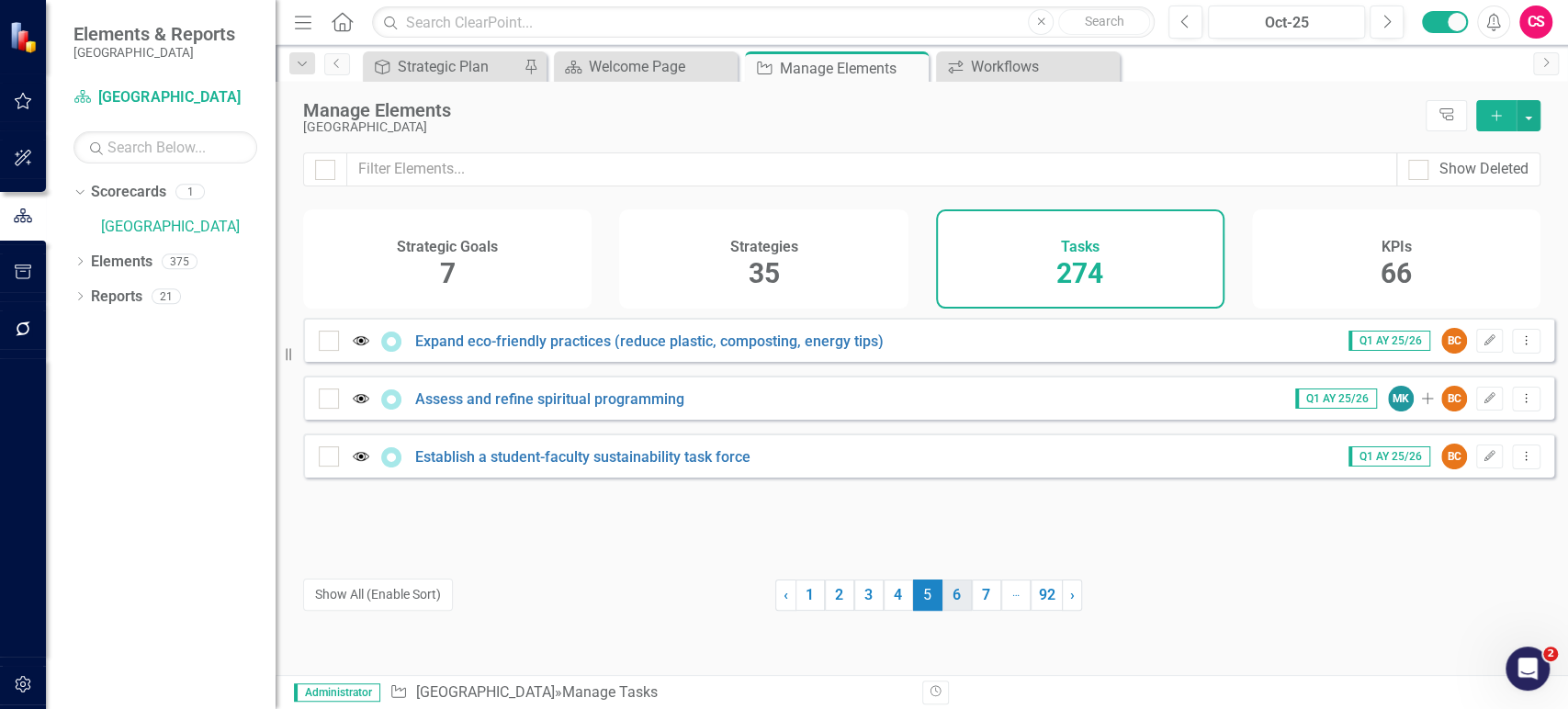
click at [943, 595] on link "6" at bounding box center [957, 595] width 29 height 31
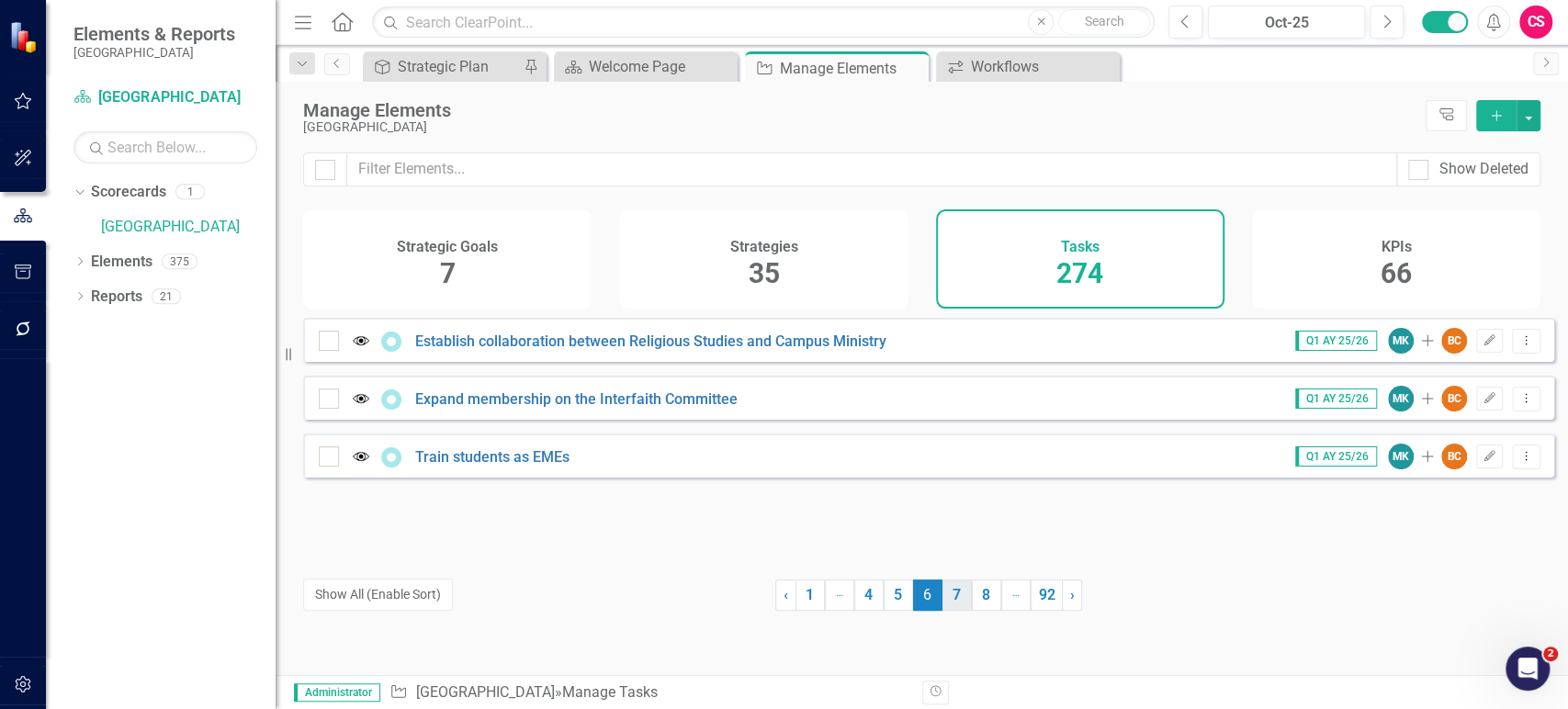
click at [960, 596] on link "7" at bounding box center [957, 595] width 29 height 31
click at [959, 596] on link "8" at bounding box center [957, 595] width 29 height 31
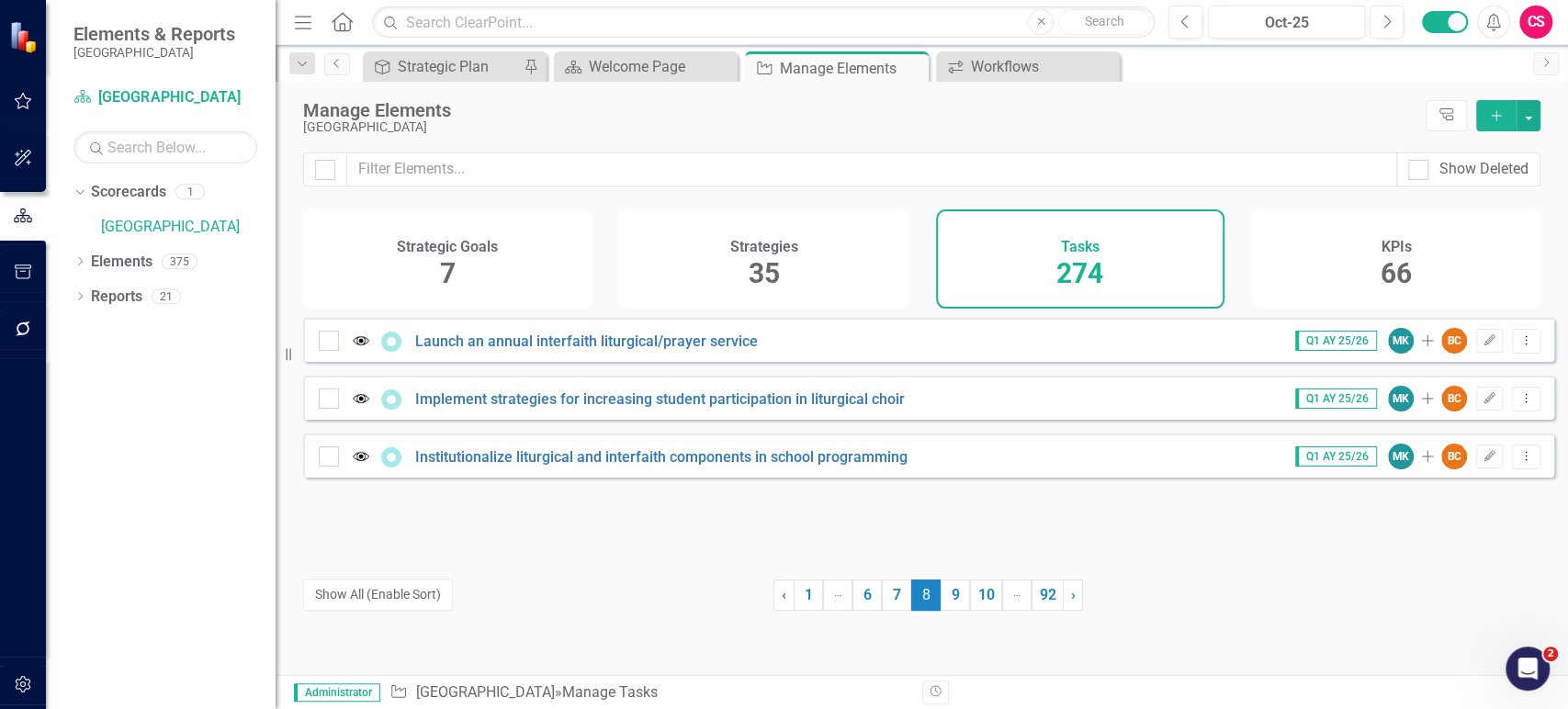
click at [959, 596] on link "9" at bounding box center [955, 595] width 29 height 31
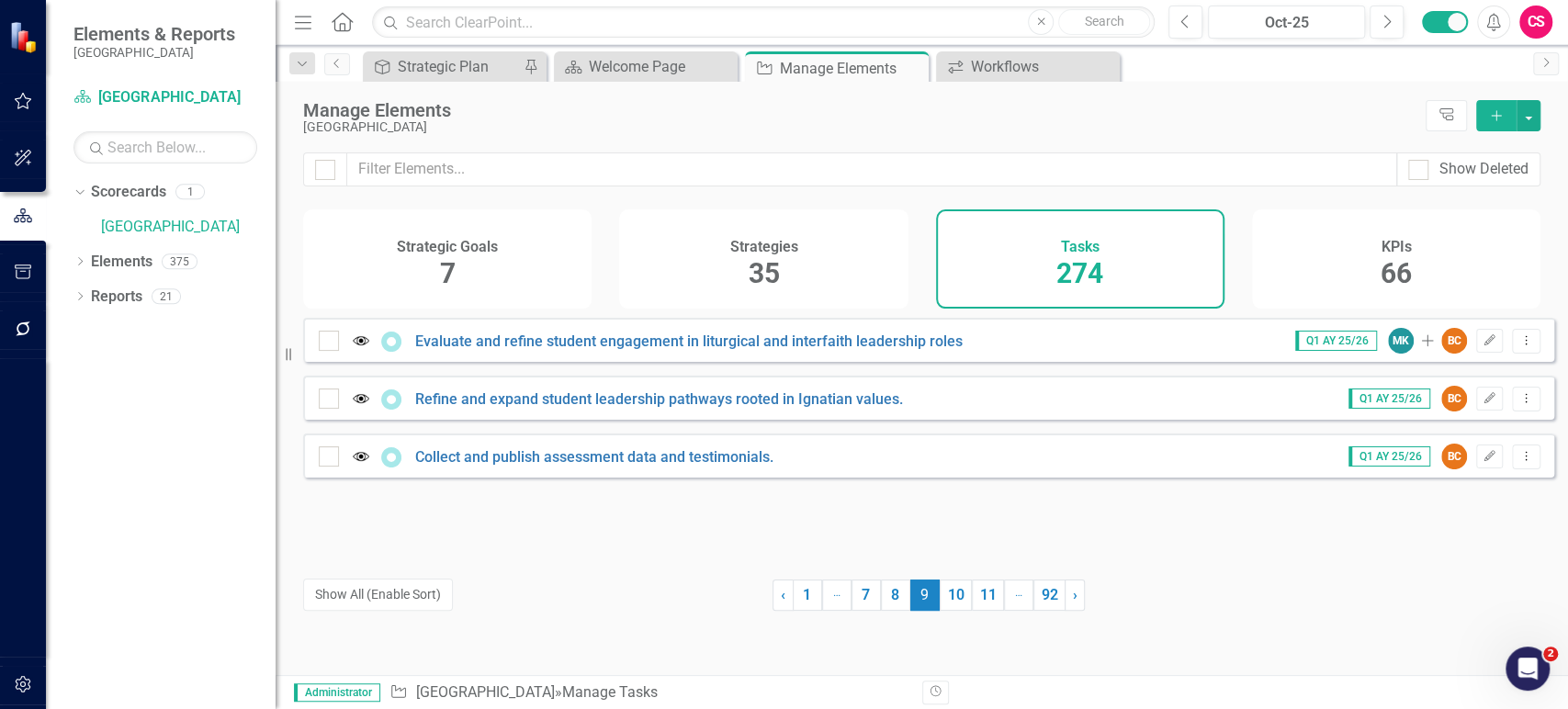
click at [959, 596] on link "10" at bounding box center [955, 595] width 32 height 31
click at [959, 596] on link "11" at bounding box center [956, 595] width 32 height 31
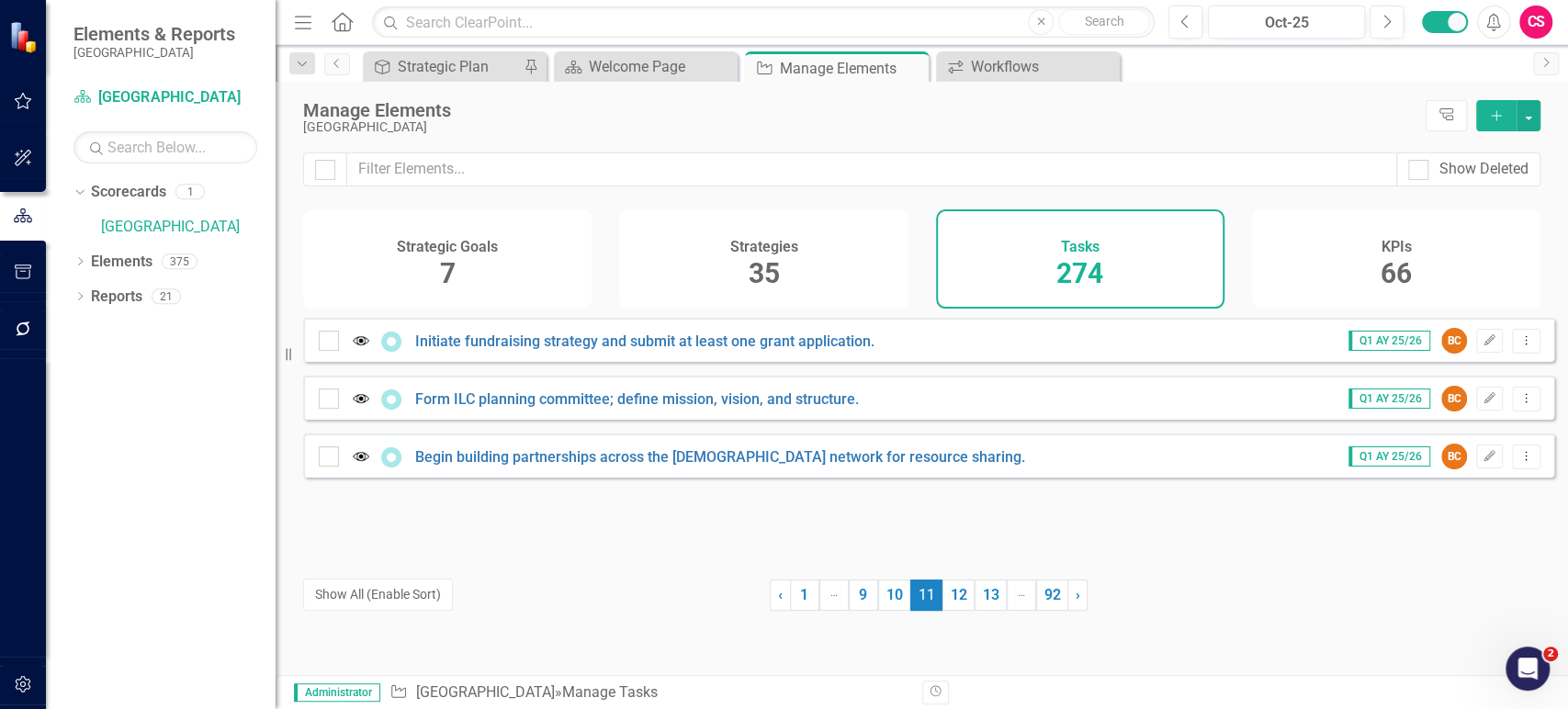
click at [959, 596] on link "12" at bounding box center [958, 595] width 32 height 31
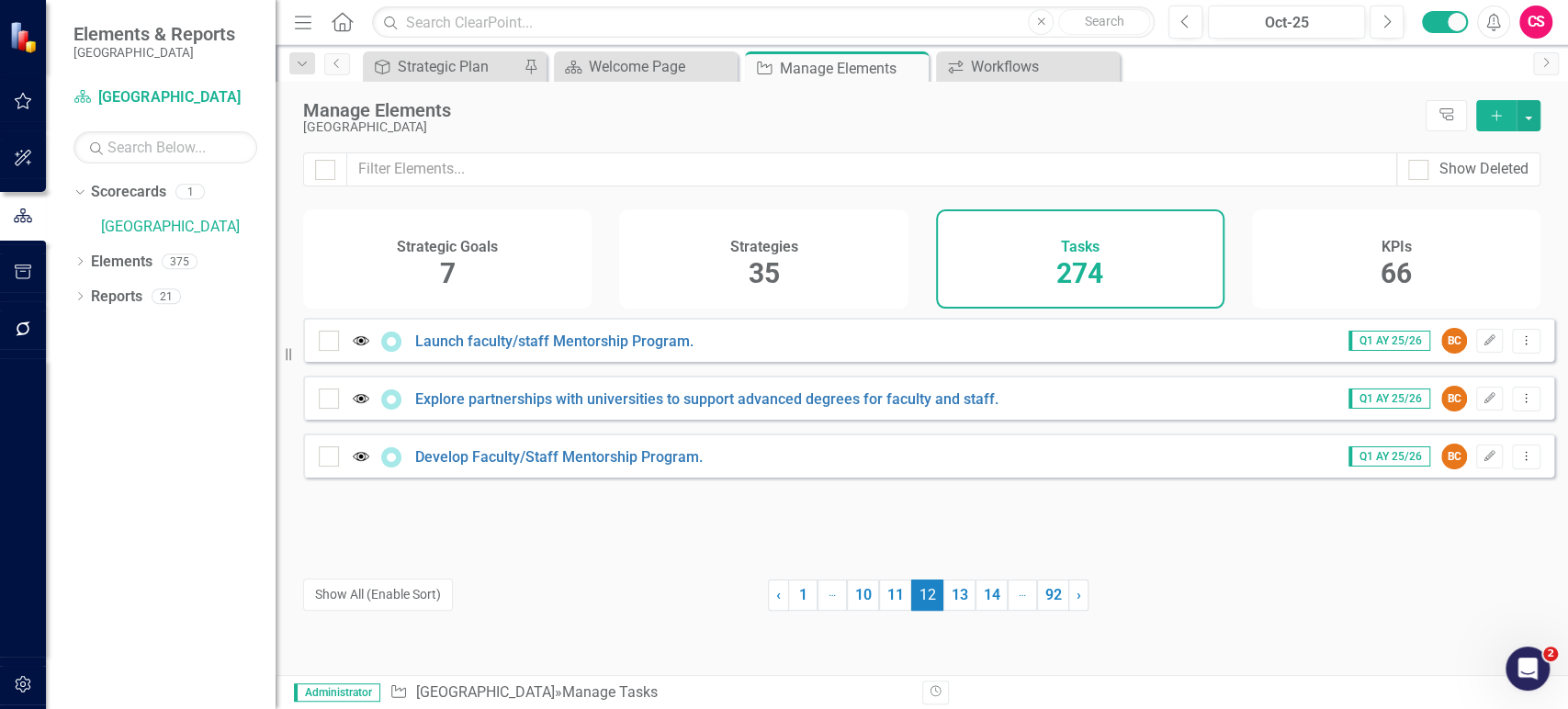
click at [959, 596] on link "13" at bounding box center [959, 595] width 32 height 31
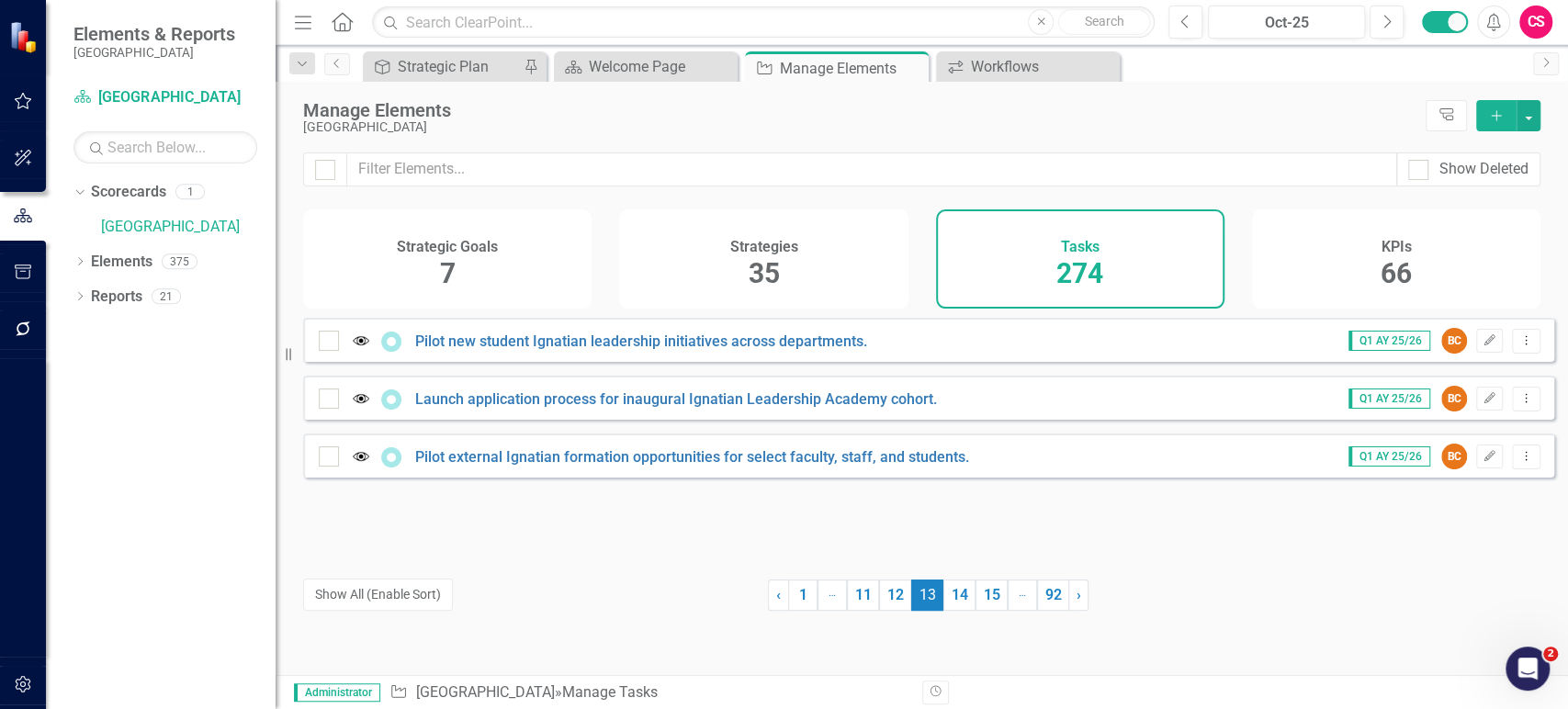
click at [959, 596] on link "14" at bounding box center [959, 595] width 32 height 31
click at [959, 596] on link "15" at bounding box center [959, 595] width 32 height 31
click at [959, 596] on link "16" at bounding box center [959, 595] width 32 height 31
click at [959, 596] on link "17" at bounding box center [959, 595] width 32 height 31
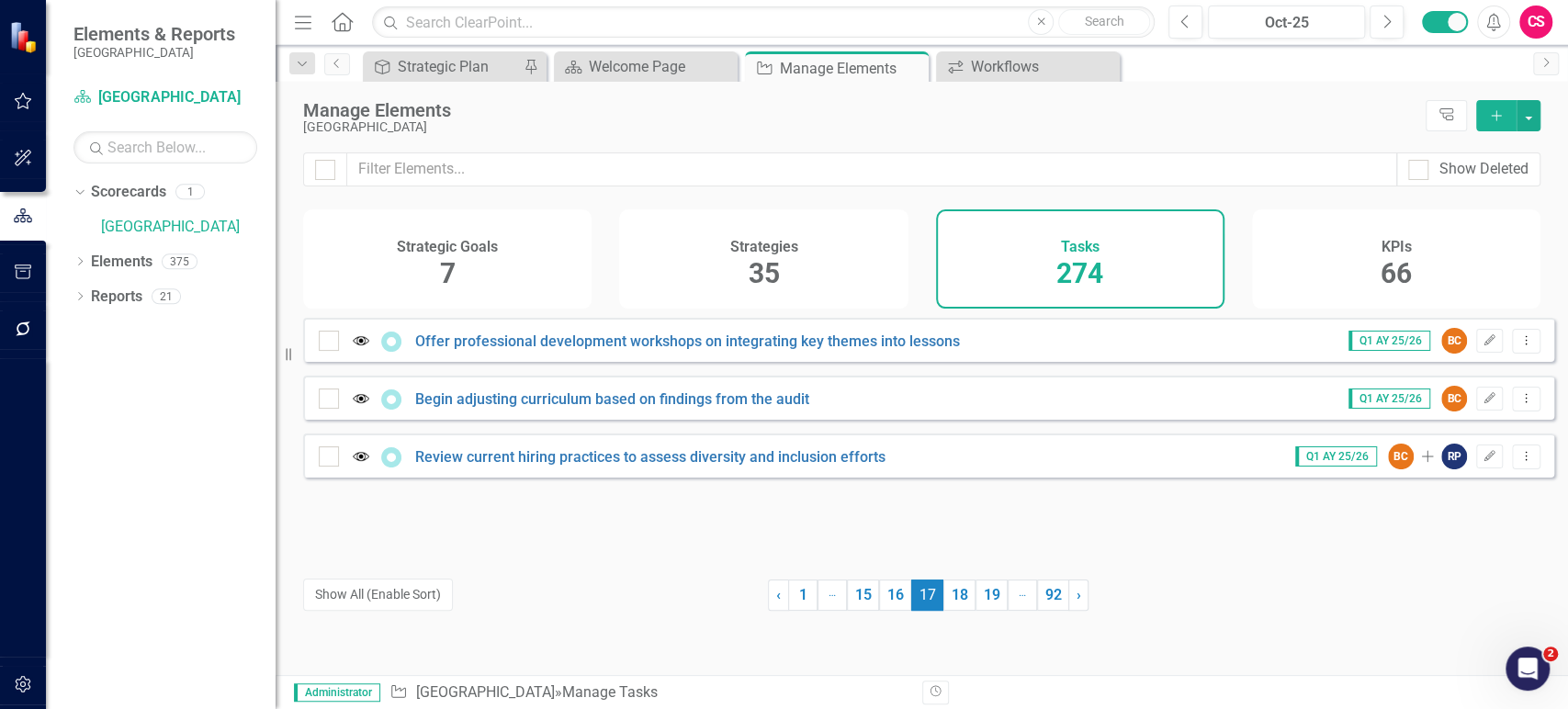
click at [959, 596] on link "18" at bounding box center [959, 595] width 32 height 31
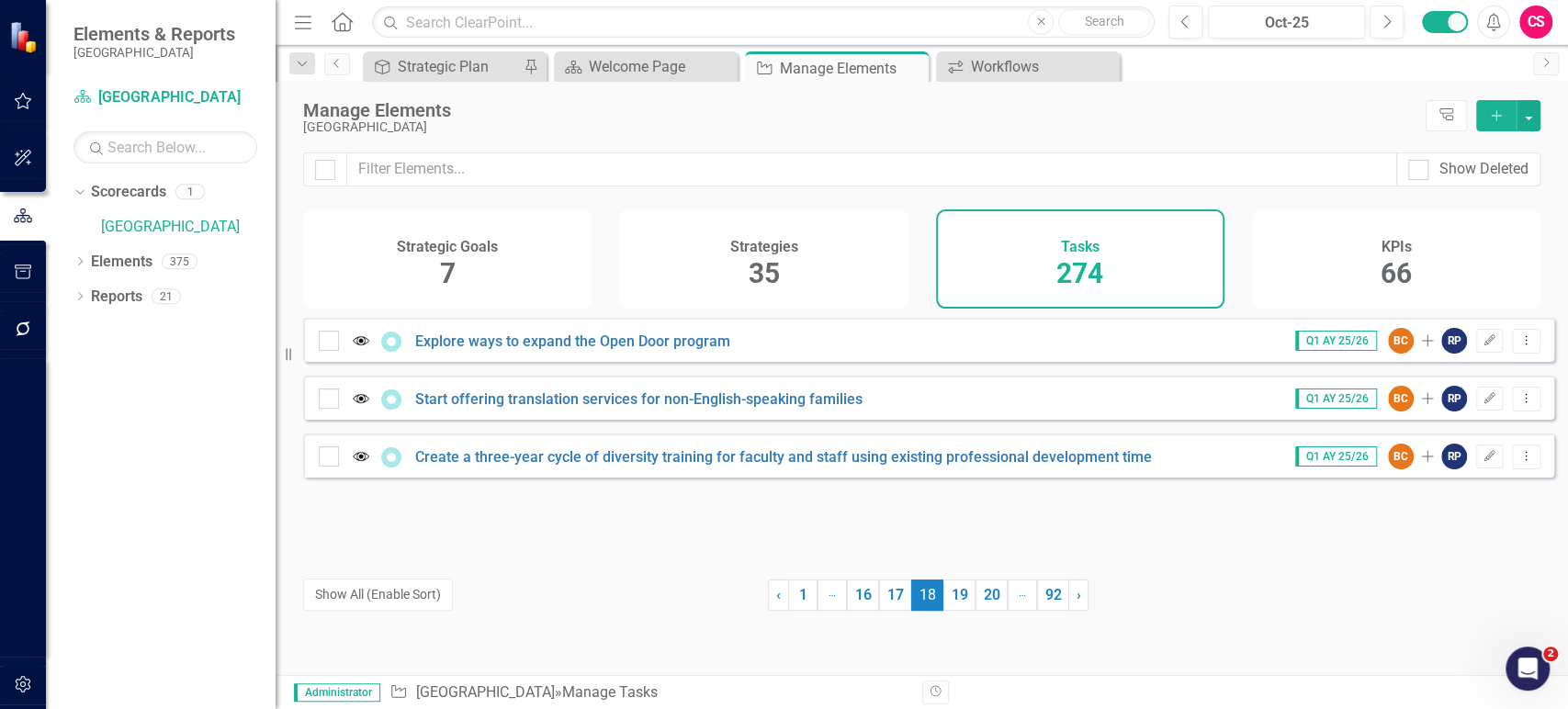
click at [959, 596] on link "19" at bounding box center [959, 595] width 32 height 31
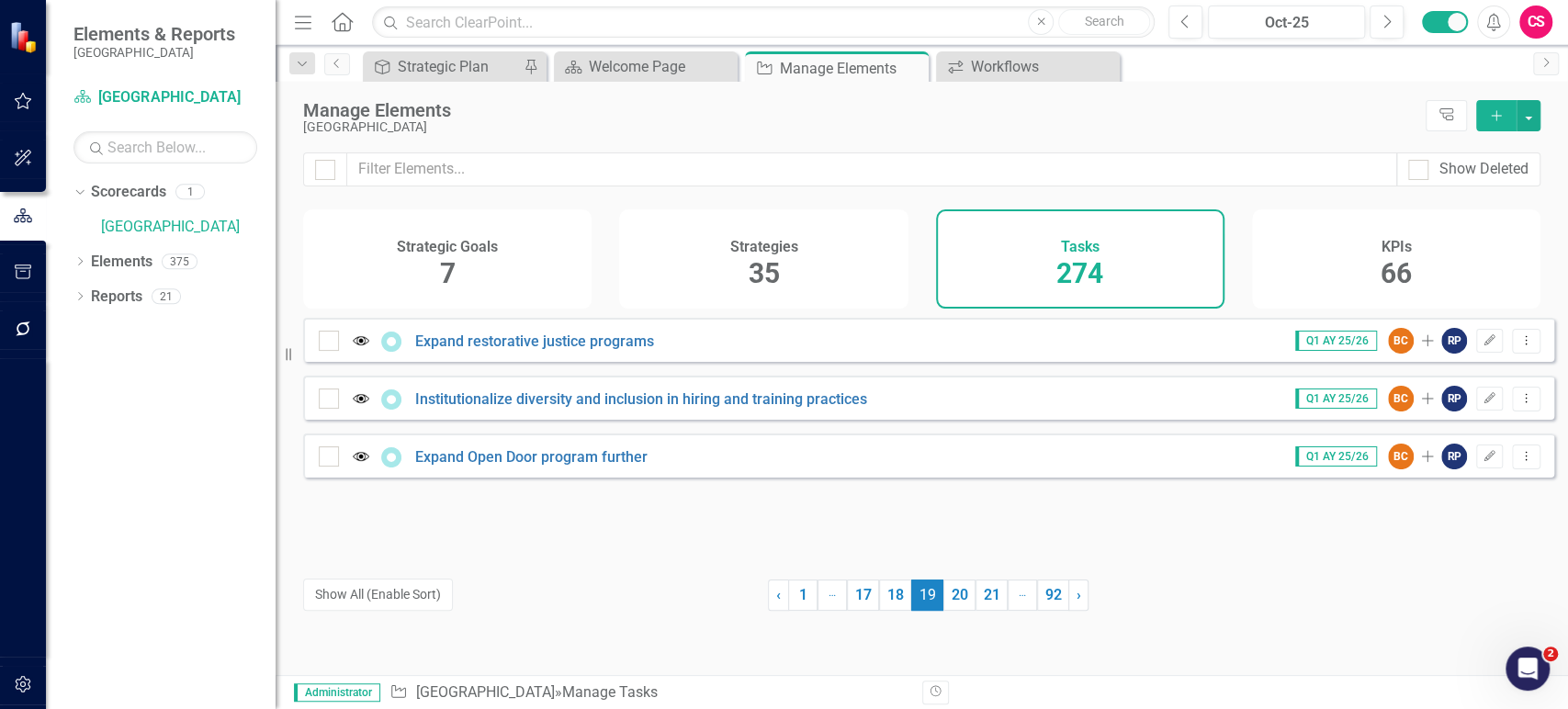
click at [959, 596] on link "20" at bounding box center [959, 595] width 32 height 31
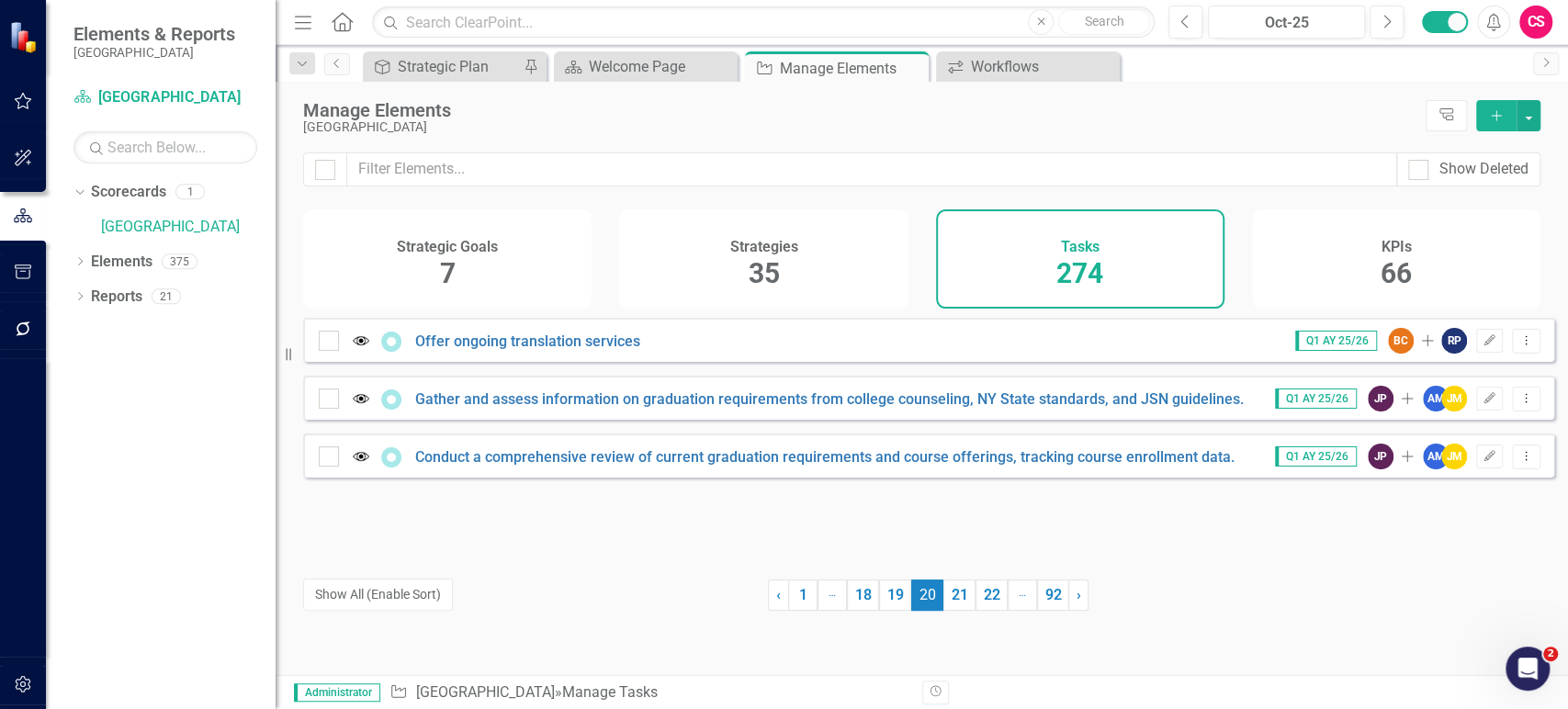
click at [959, 596] on link "21" at bounding box center [959, 595] width 32 height 31
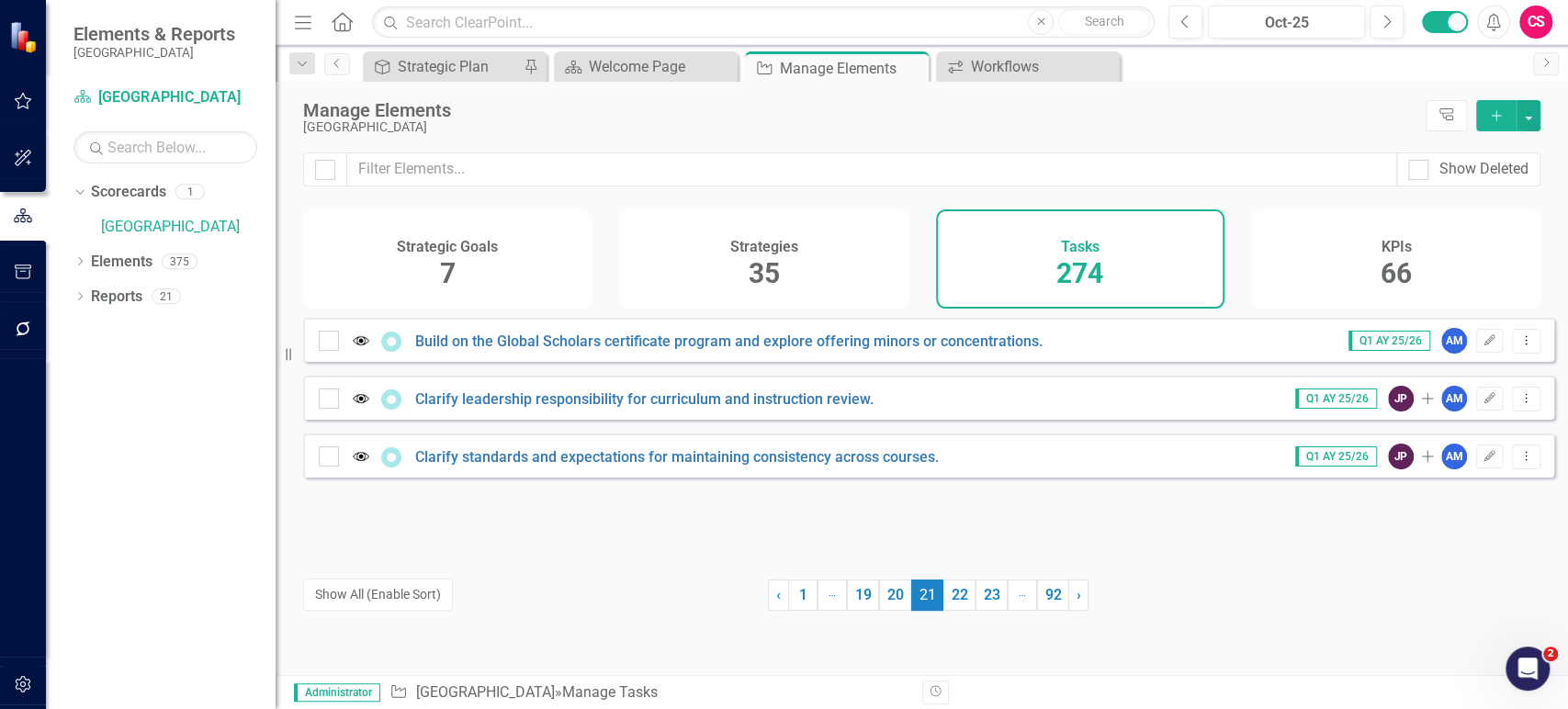
click at [959, 596] on link "22" at bounding box center [959, 595] width 32 height 31
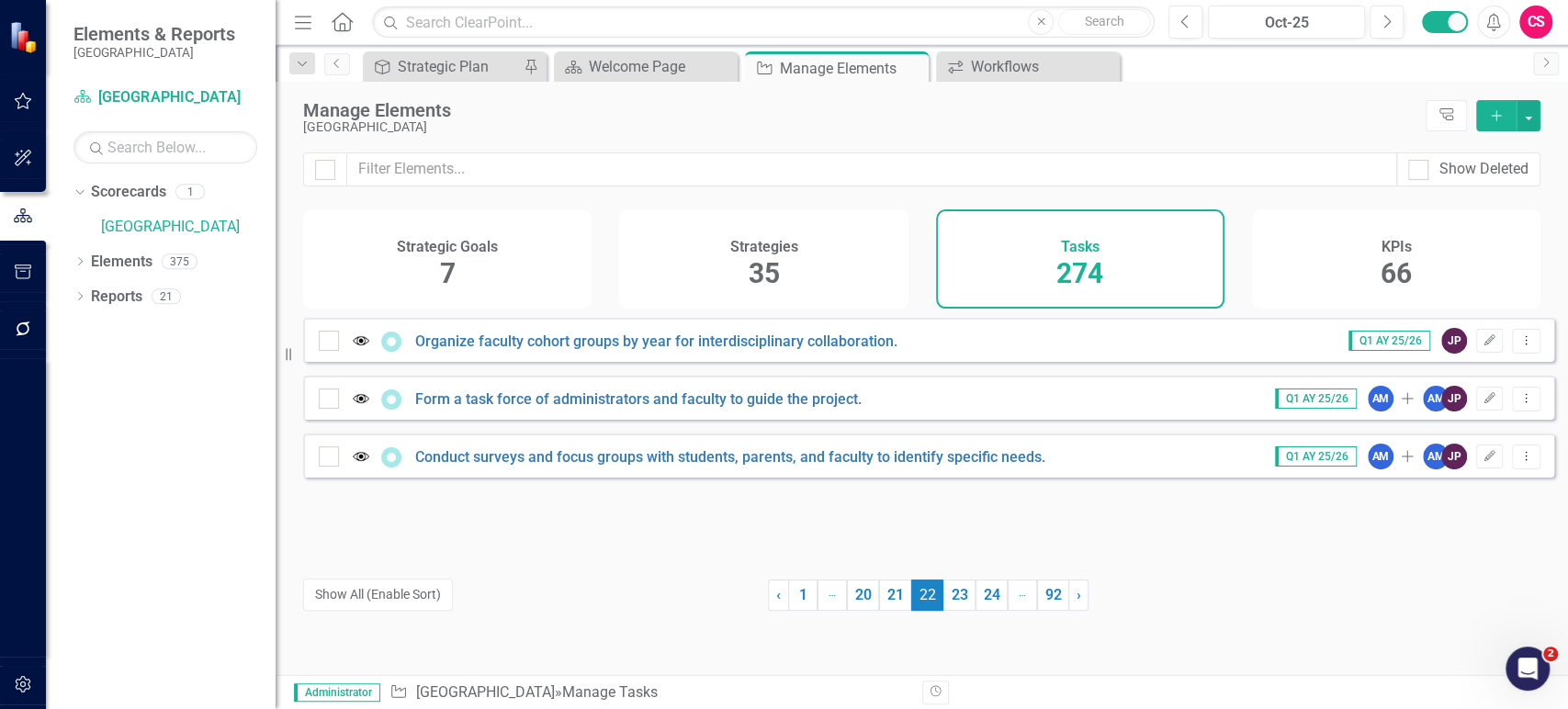
click at [959, 596] on link "23" at bounding box center [959, 595] width 32 height 31
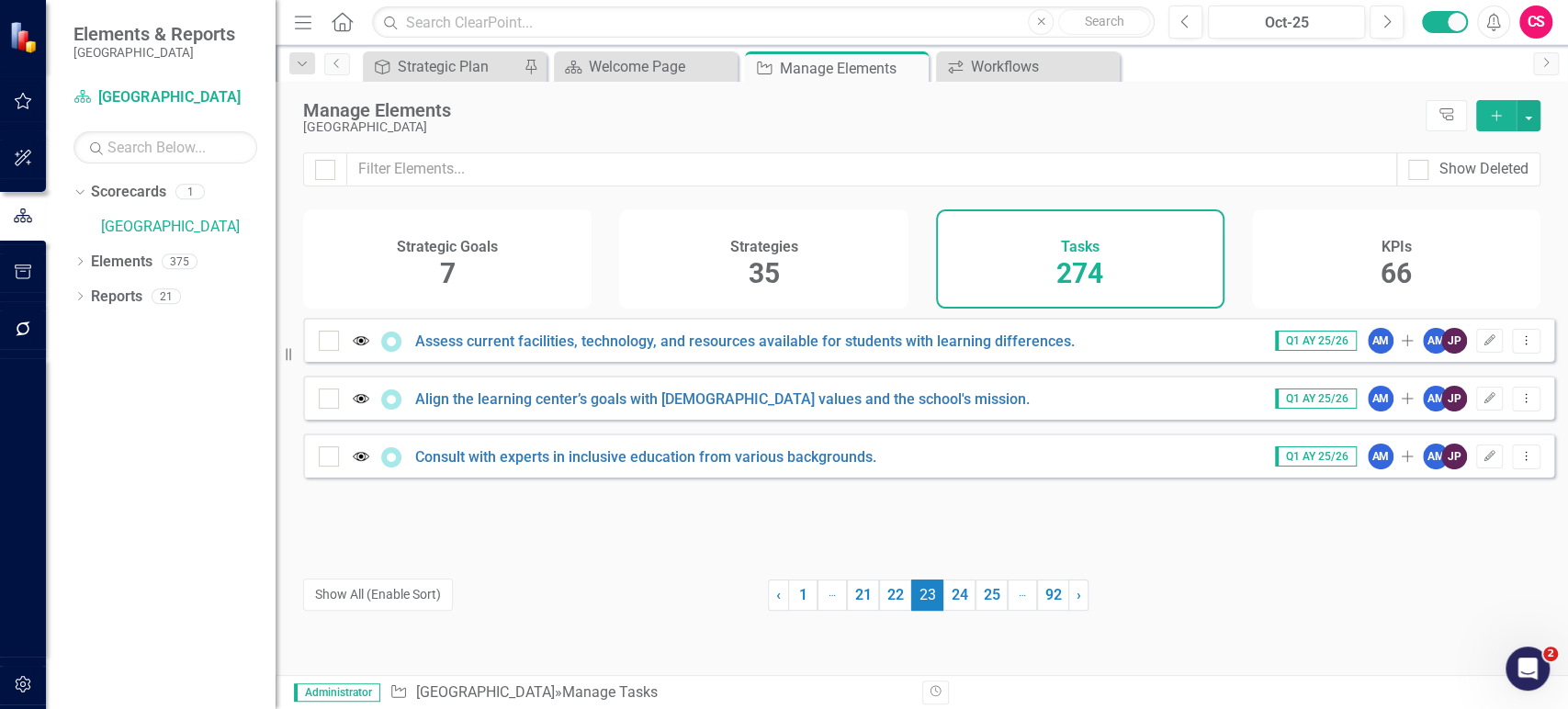
click at [959, 596] on link "24" at bounding box center [959, 595] width 32 height 31
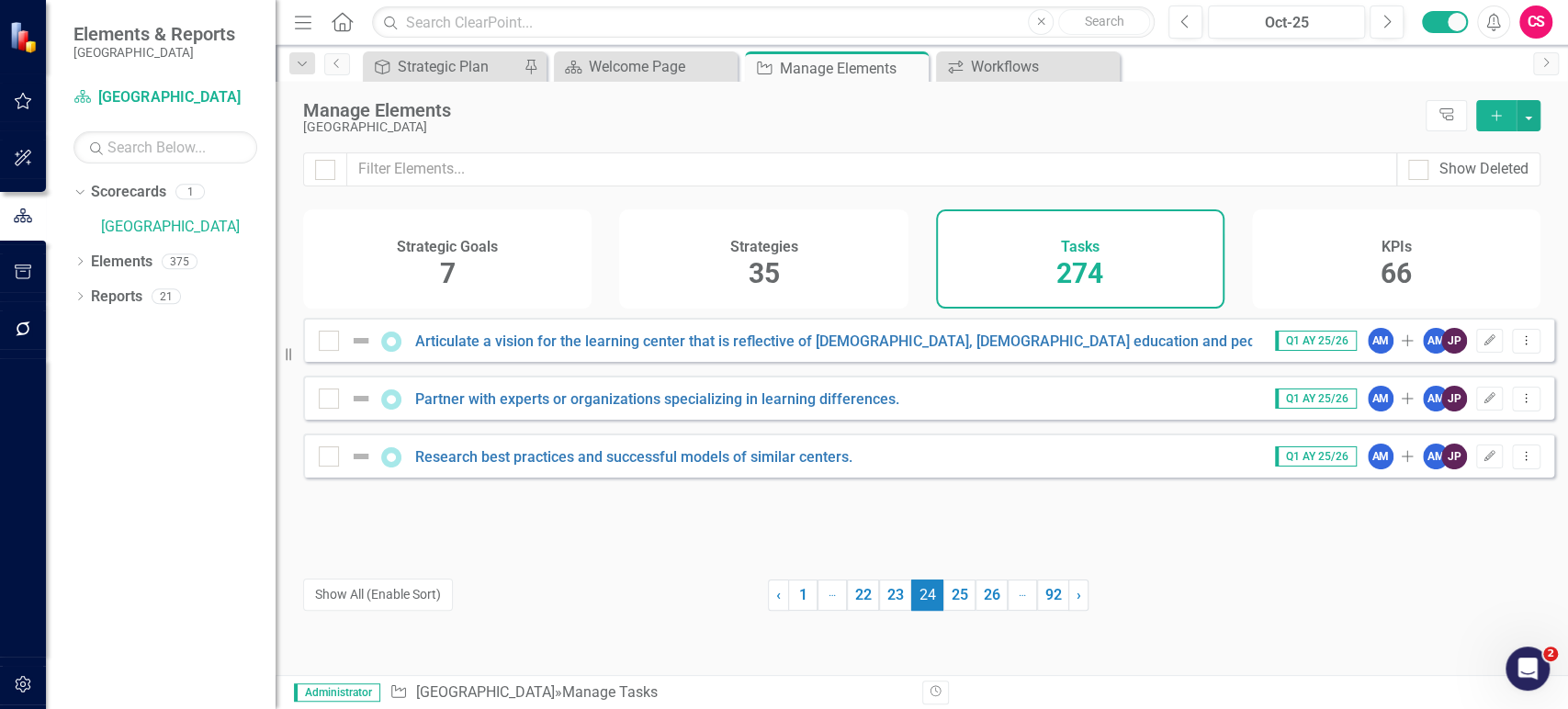
click at [959, 596] on link "25" at bounding box center [959, 595] width 32 height 31
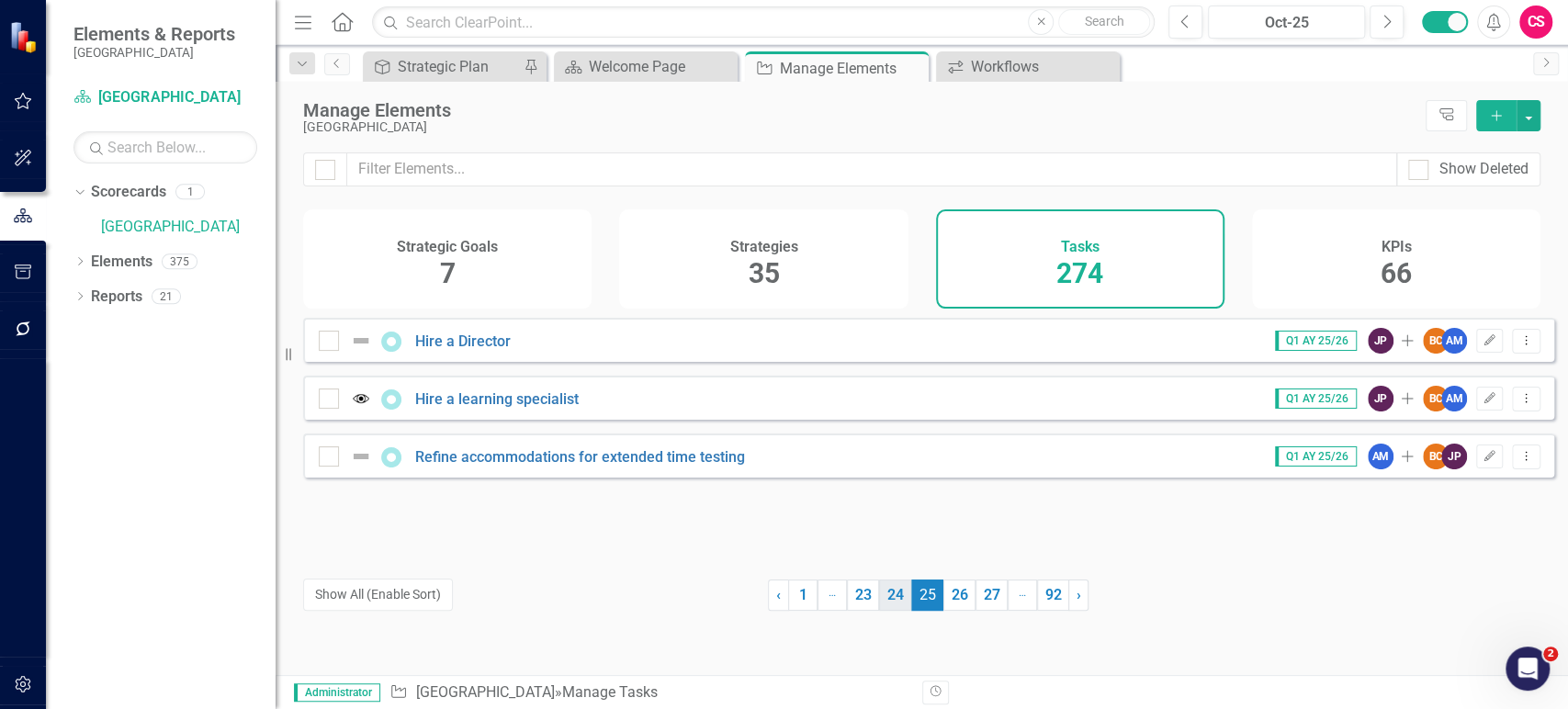
click at [894, 605] on link "24" at bounding box center [895, 595] width 32 height 31
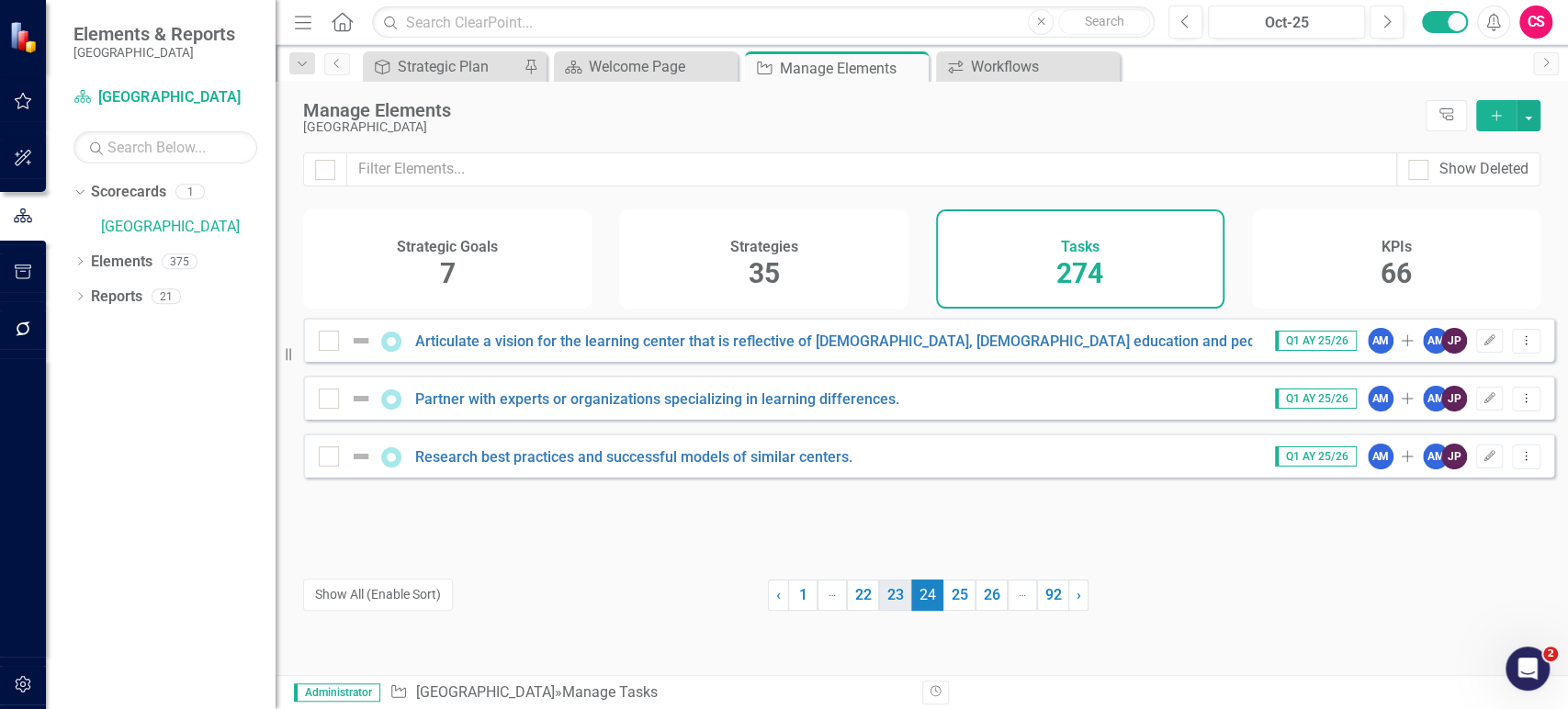
click at [894, 605] on link "23" at bounding box center [895, 595] width 32 height 31
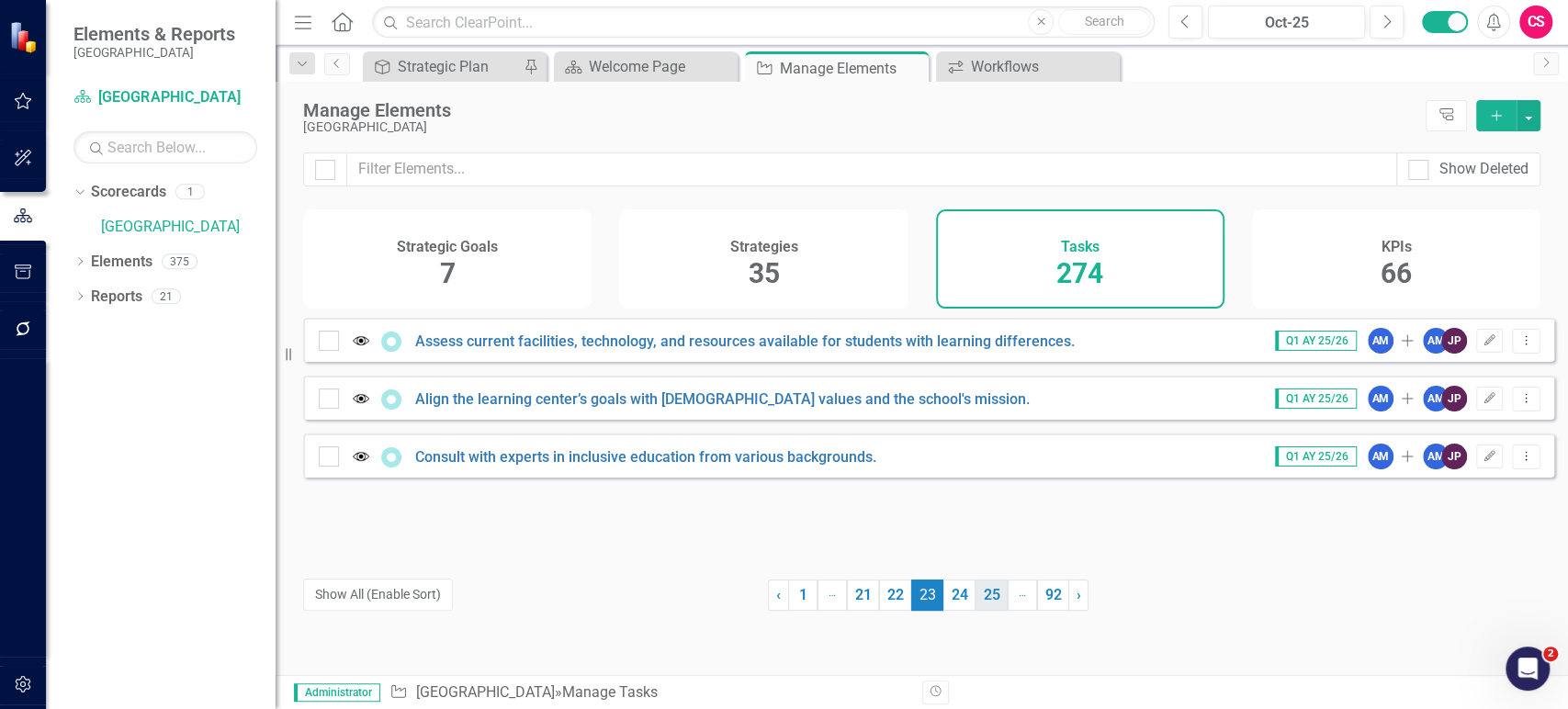
click at [945, 599] on link "24" at bounding box center [959, 595] width 32 height 31
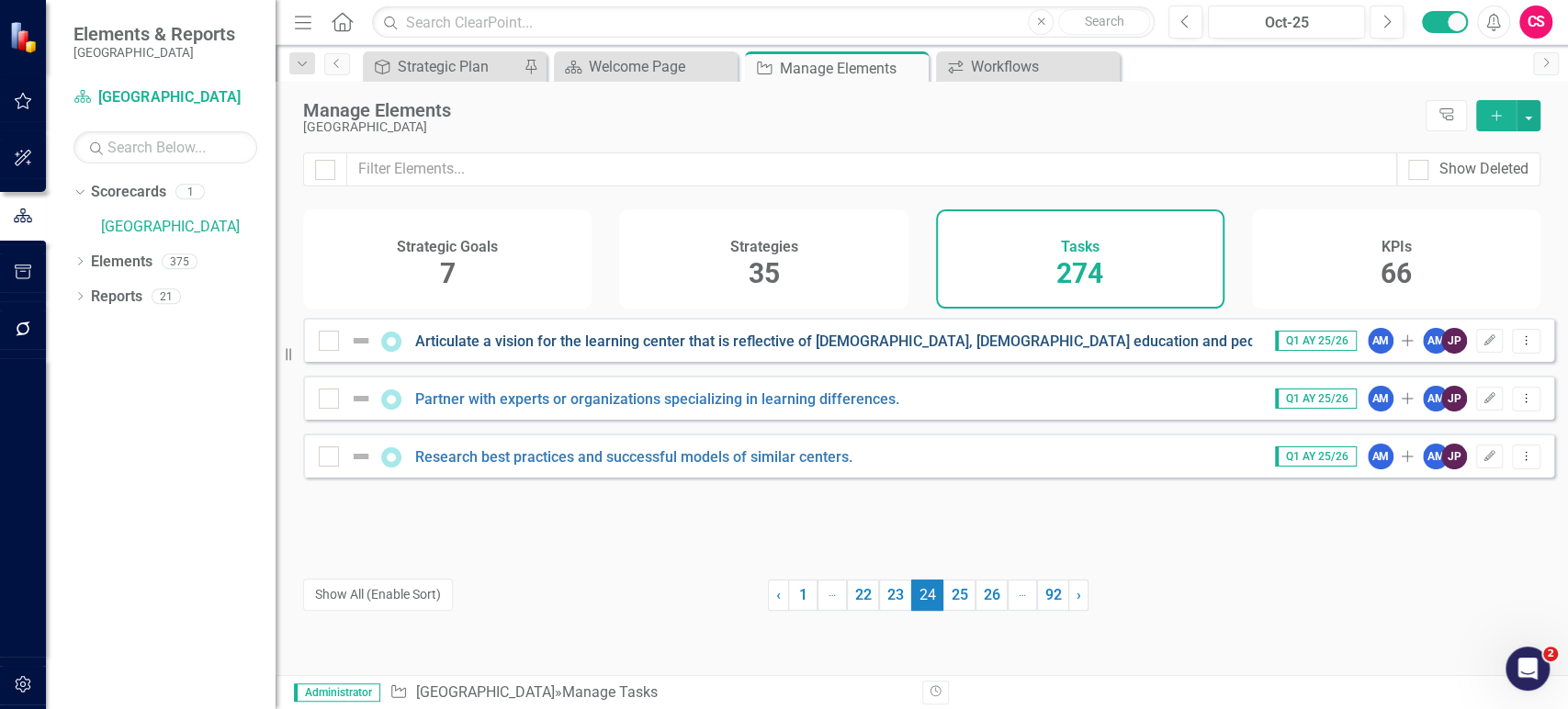
click at [584, 350] on link "Articulate a vision for the learning center that is reflective of [DEMOGRAPHIC_…" at bounding box center [857, 341] width 883 height 17
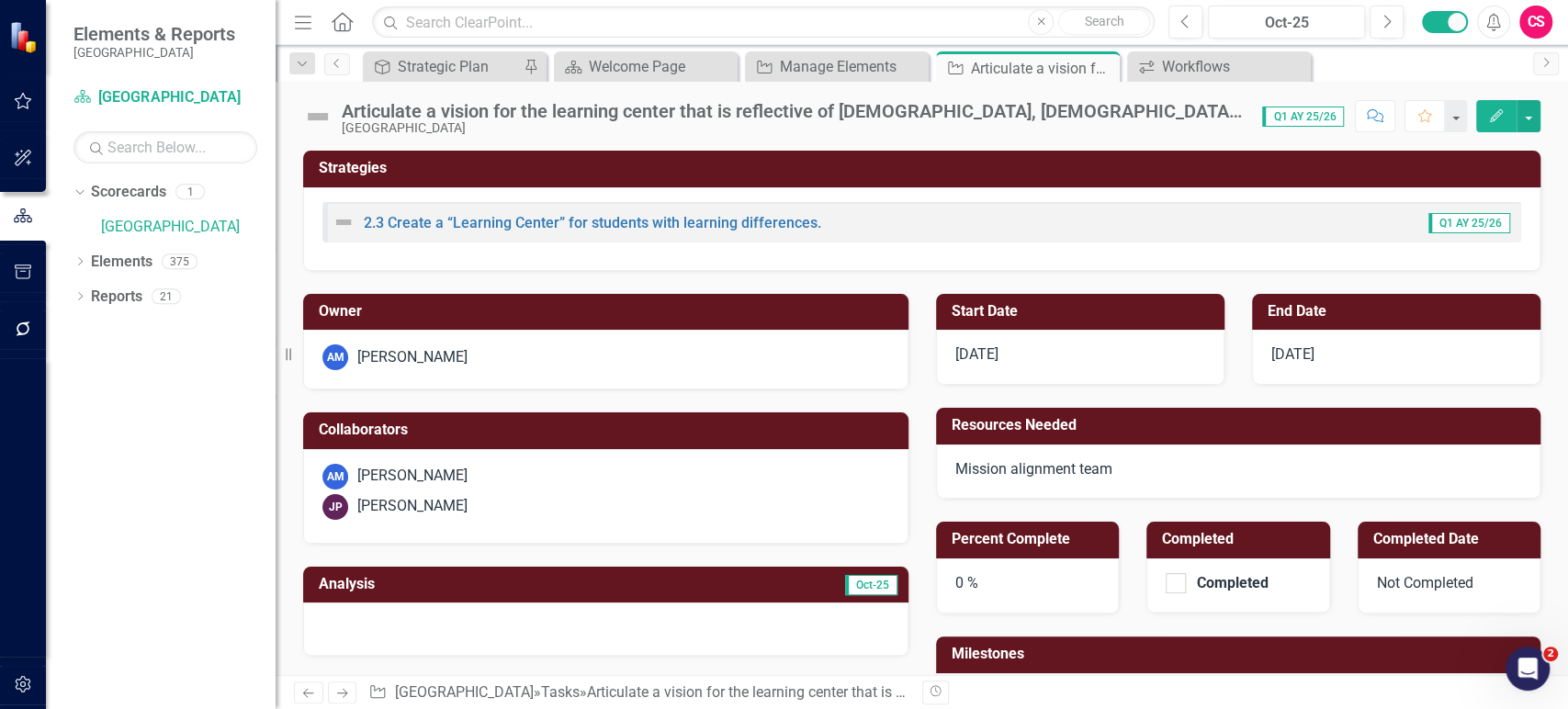
click at [1508, 113] on button "Edit" at bounding box center [1496, 115] width 41 height 32
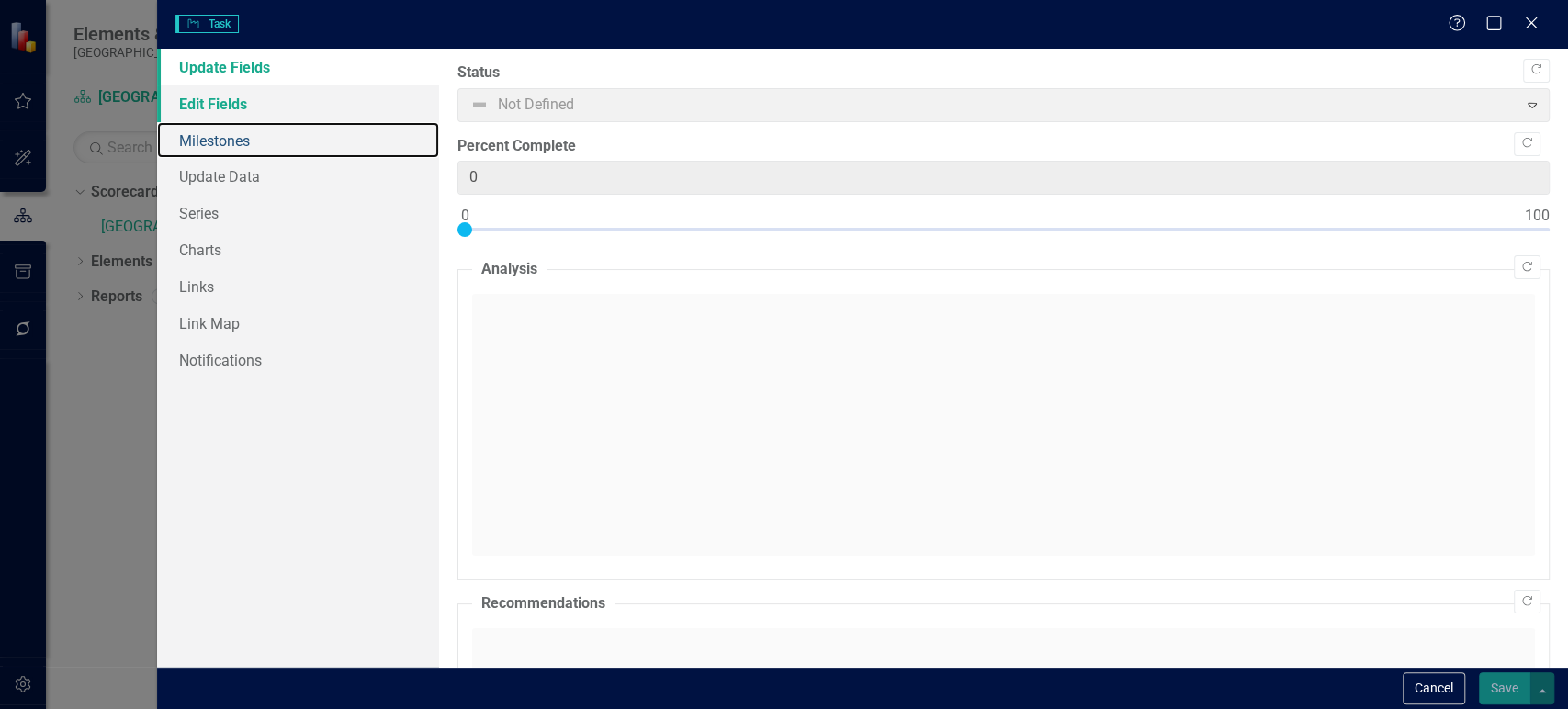
click at [342, 123] on link "Milestones" at bounding box center [297, 140] width 282 height 37
click at [330, 107] on link "Edit Fields" at bounding box center [297, 104] width 282 height 37
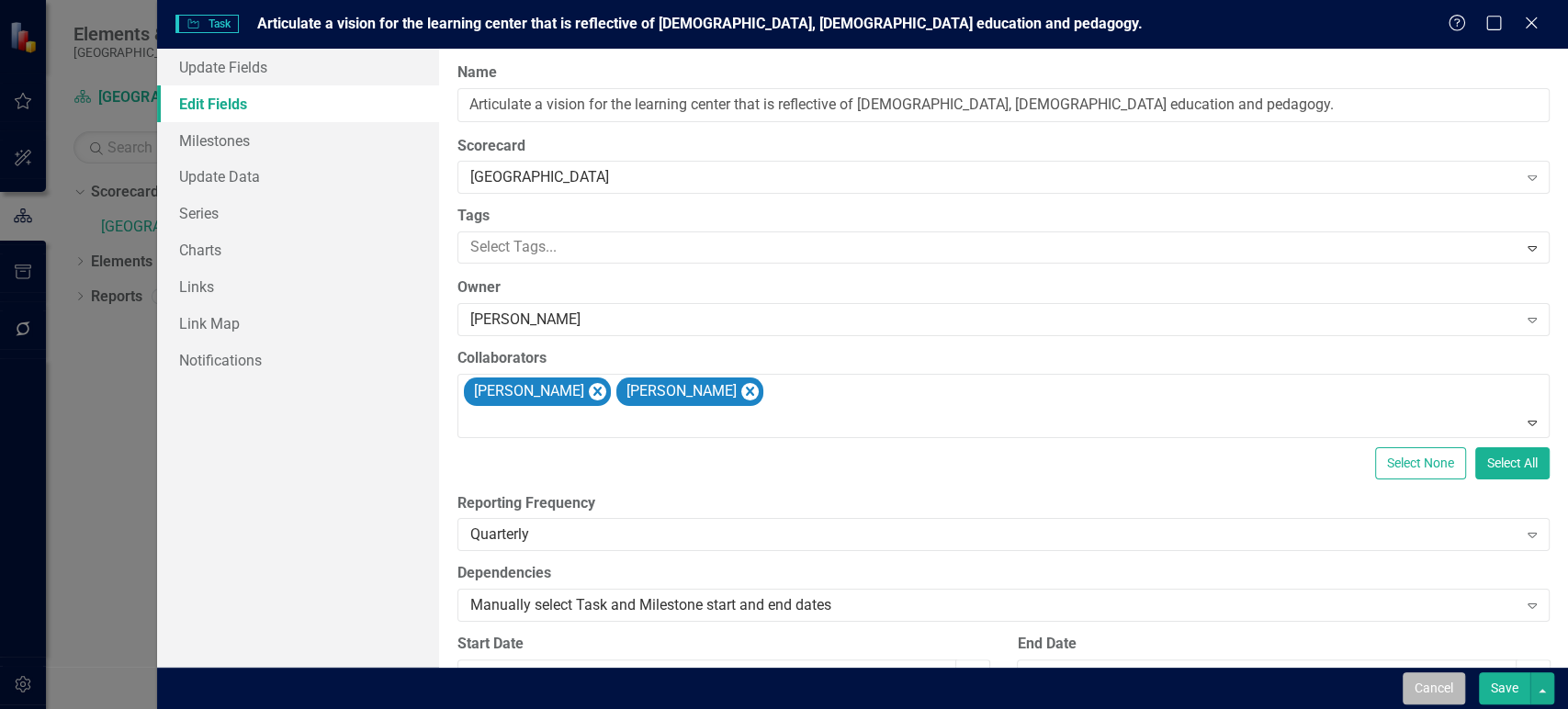
click at [1432, 689] on button "Cancel" at bounding box center [1433, 688] width 62 height 32
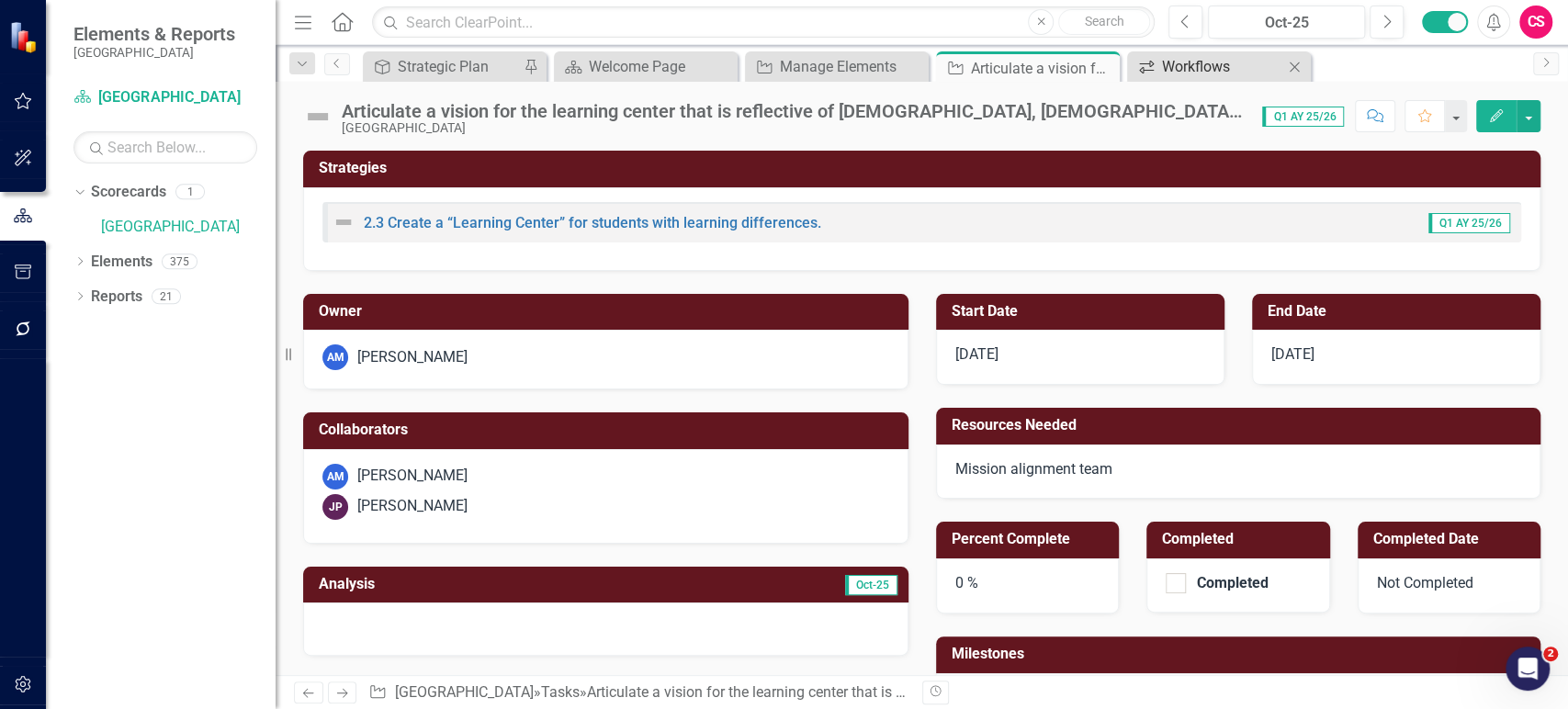
click at [1193, 72] on div "Workflows" at bounding box center [1222, 67] width 121 height 23
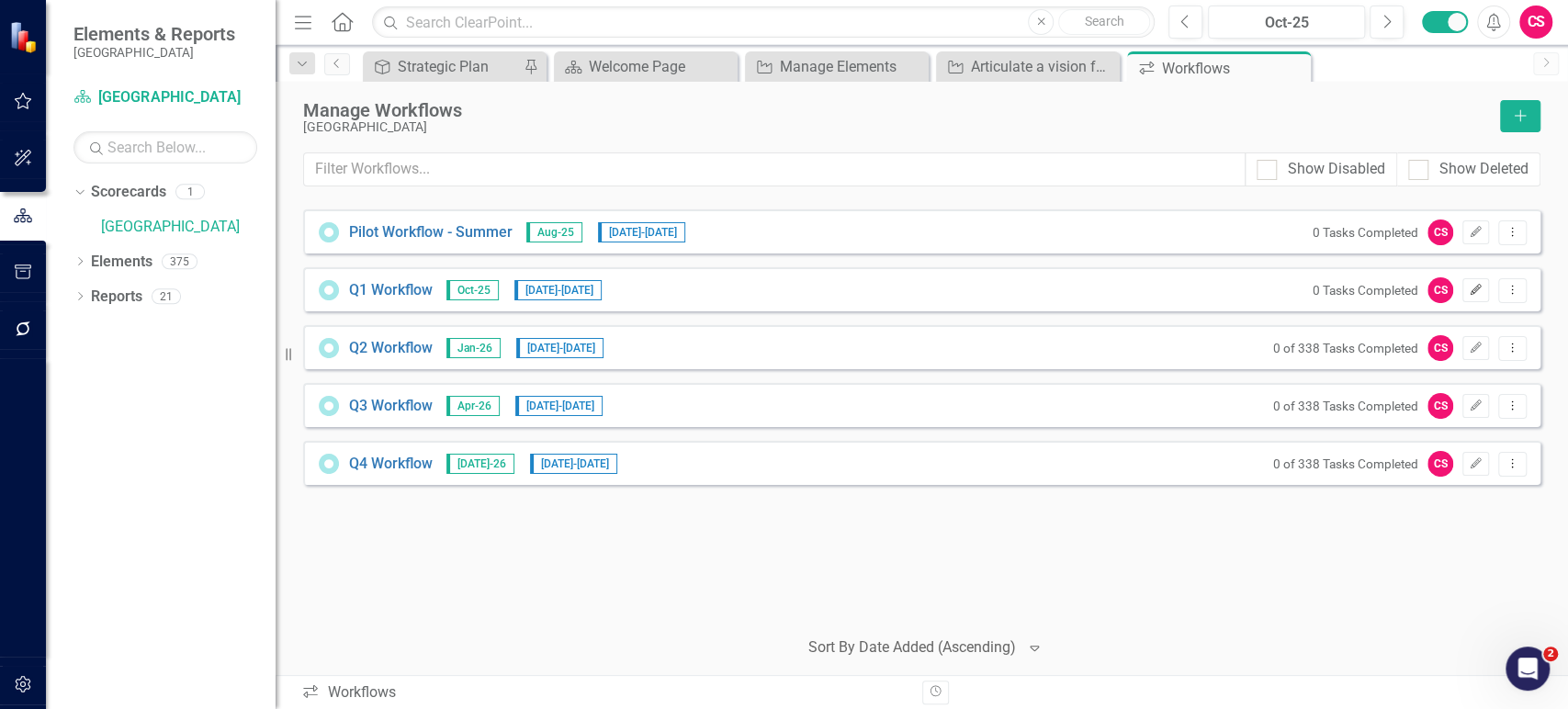
click at [1470, 291] on icon "Edit" at bounding box center [1475, 290] width 14 height 11
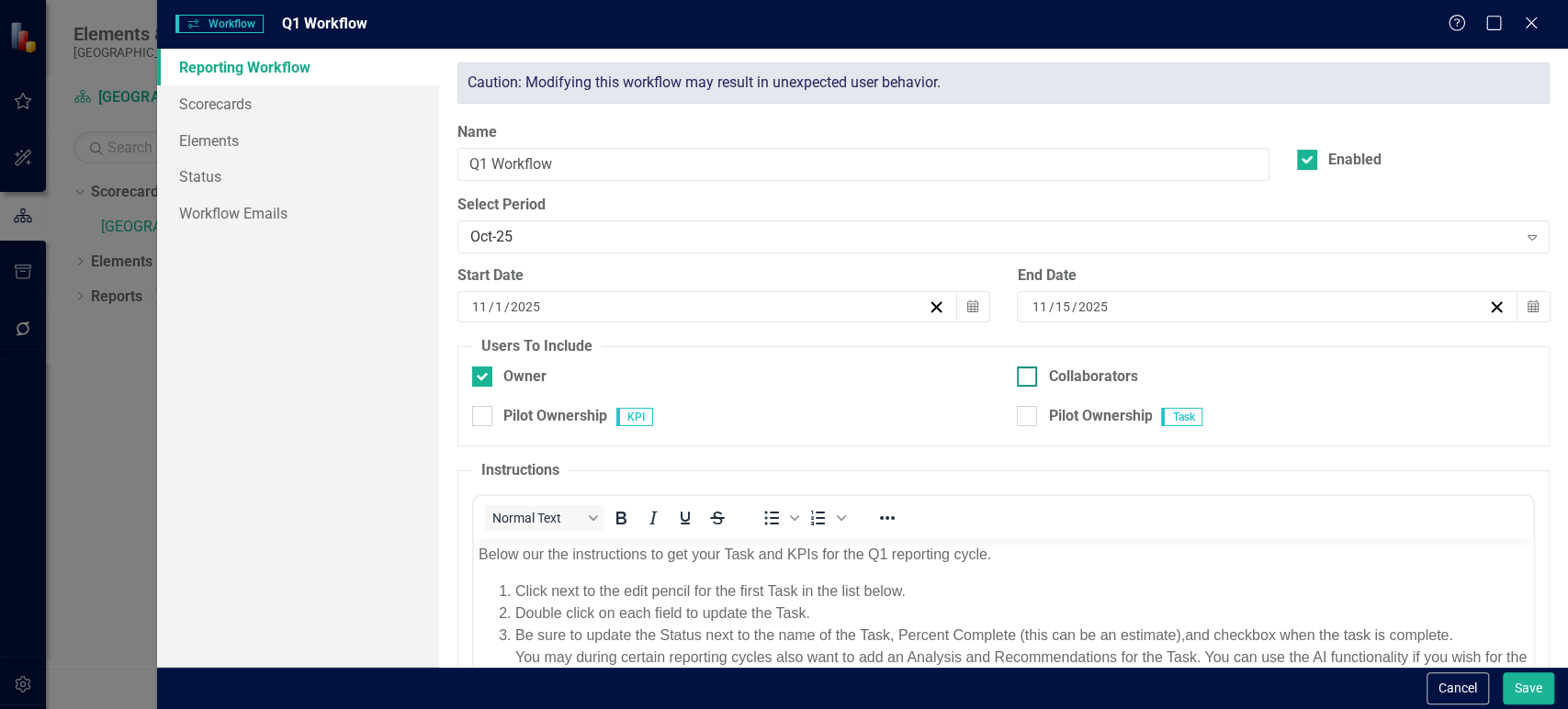
click at [1022, 376] on input "Collaborators" at bounding box center [1023, 372] width 12 height 12
checkbox input "true"
click at [1538, 694] on button "Save" at bounding box center [1527, 688] width 51 height 32
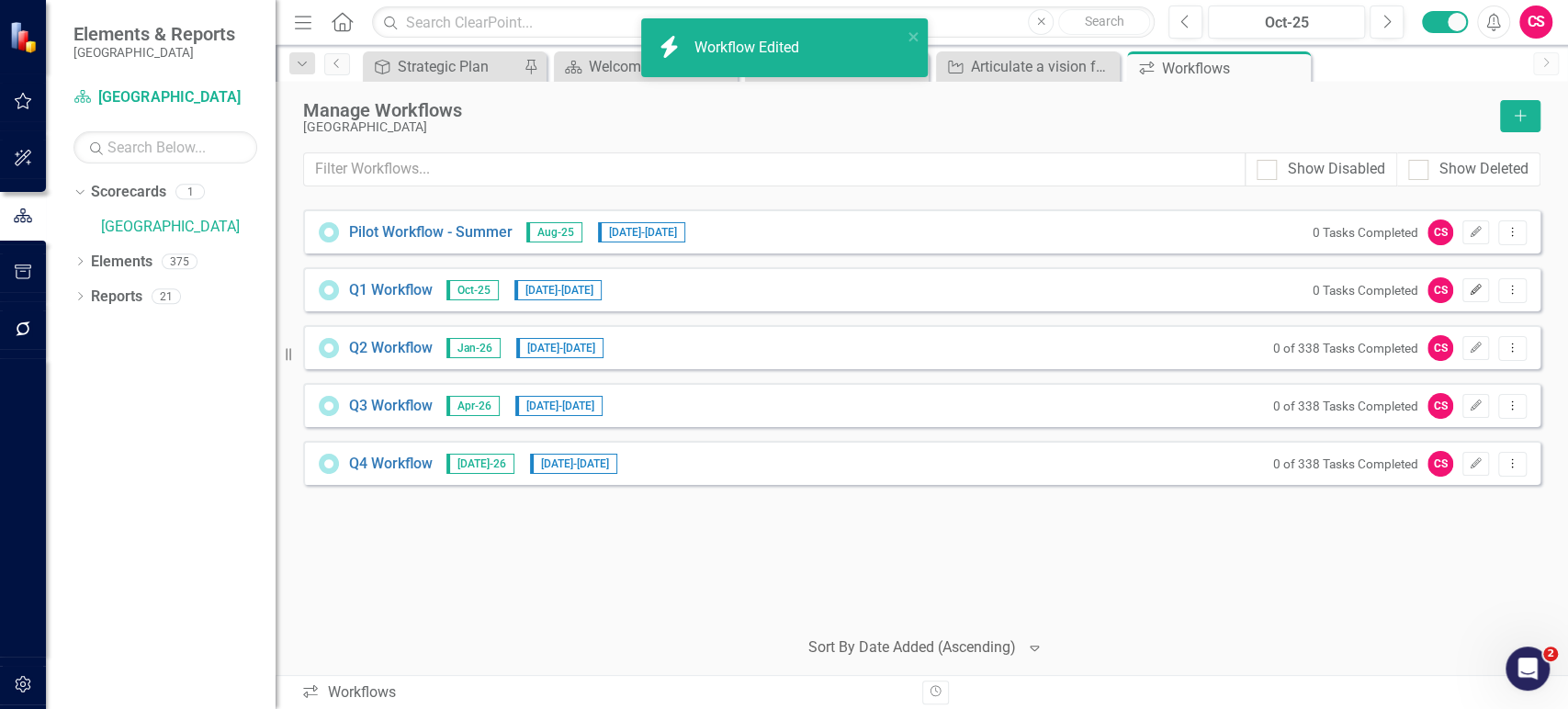
click at [1471, 294] on icon "Edit" at bounding box center [1475, 290] width 14 height 11
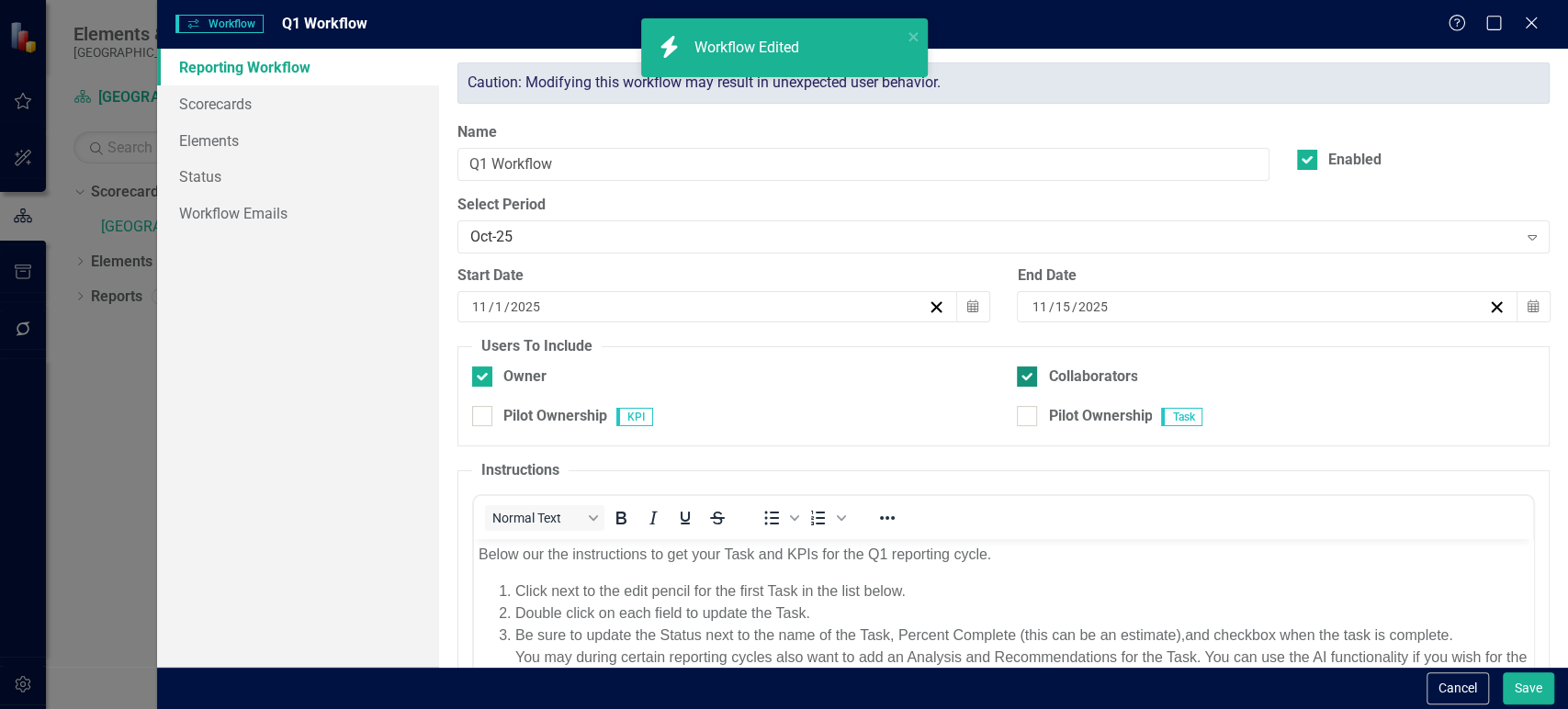
click at [1060, 377] on div "Collaborators" at bounding box center [1092, 377] width 89 height 21
click at [1029, 377] on input "Collaborators" at bounding box center [1023, 372] width 12 height 12
checkbox input "false"
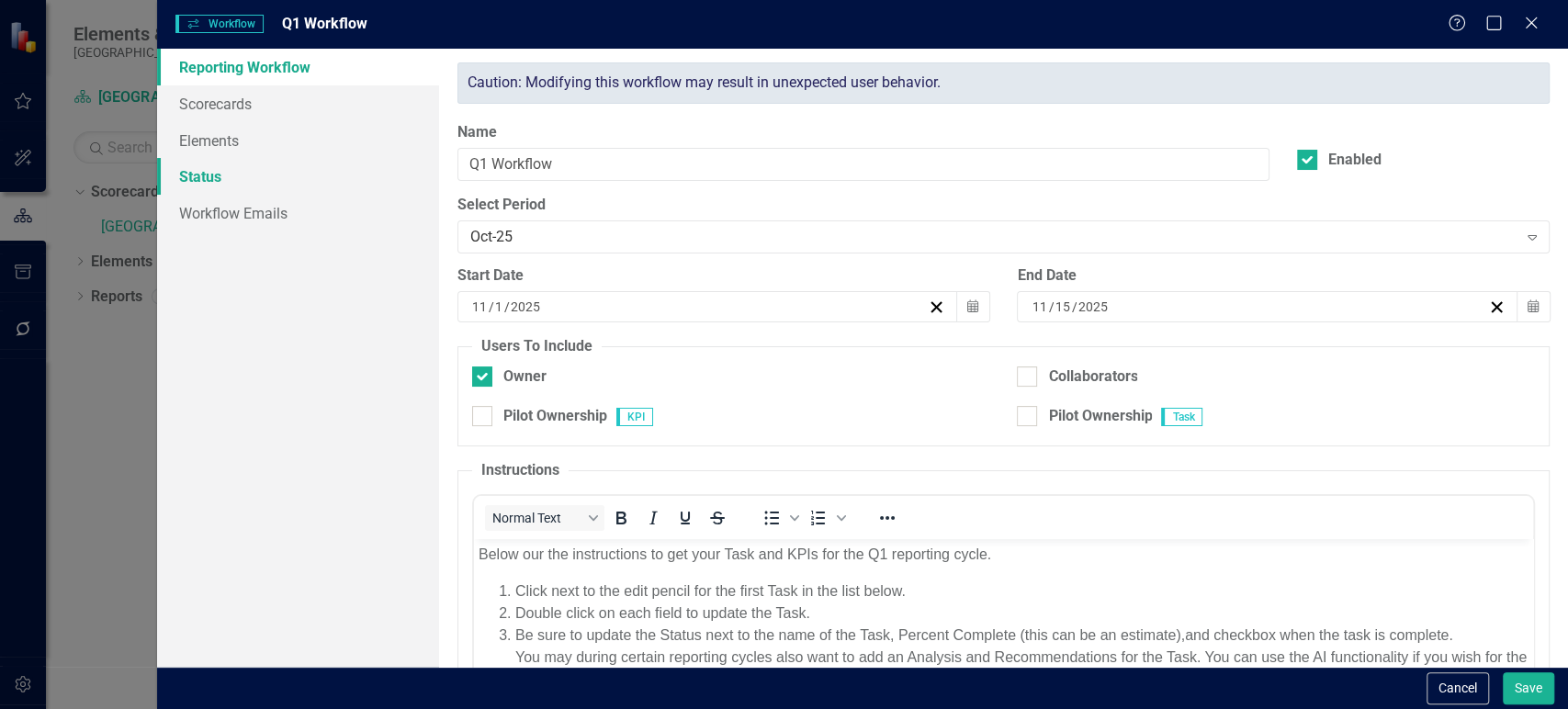
click at [274, 174] on link "Status" at bounding box center [297, 176] width 282 height 37
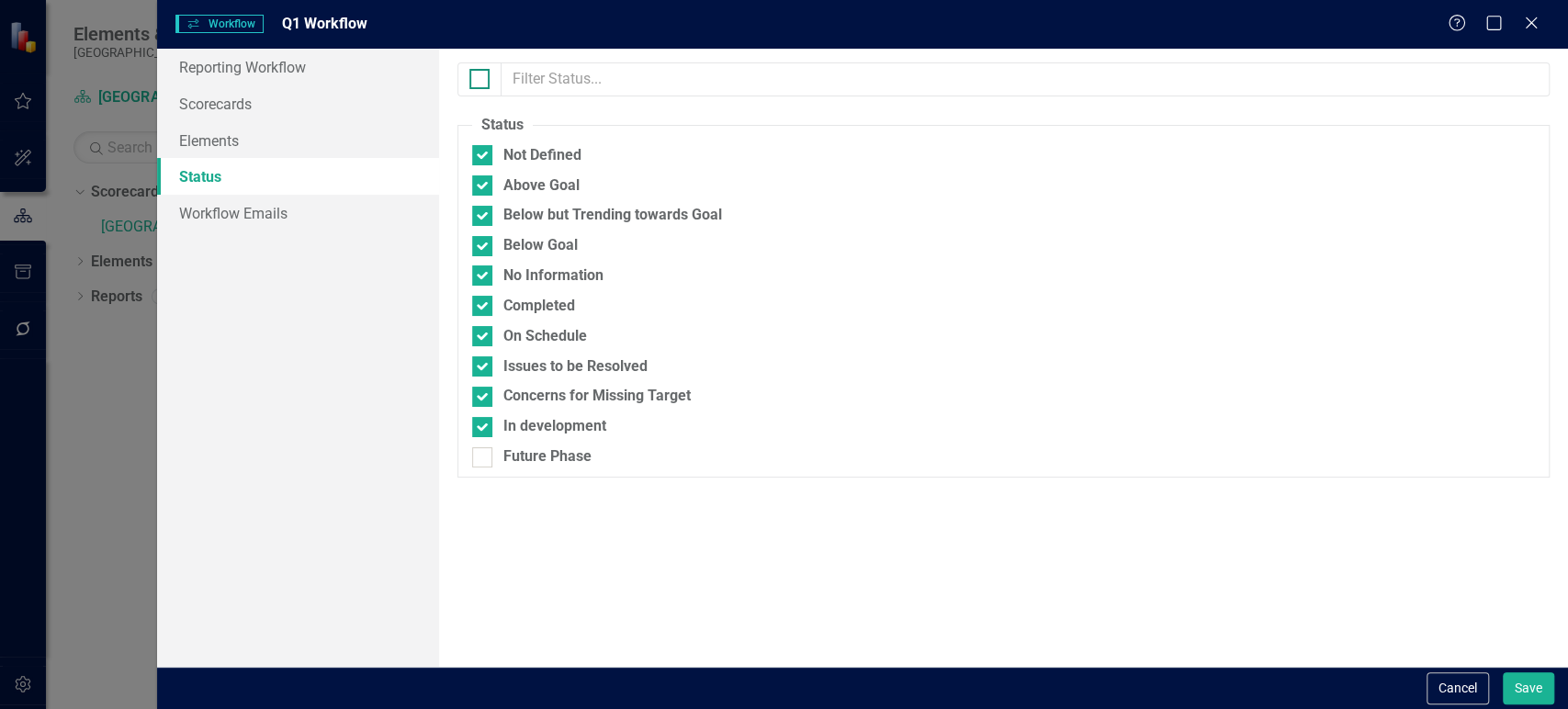
click at [477, 78] on input "checkbox" at bounding box center [476, 75] width 12 height 12
checkbox input "true"
click at [477, 78] on input "checkbox" at bounding box center [476, 75] width 12 height 12
checkbox input "false"
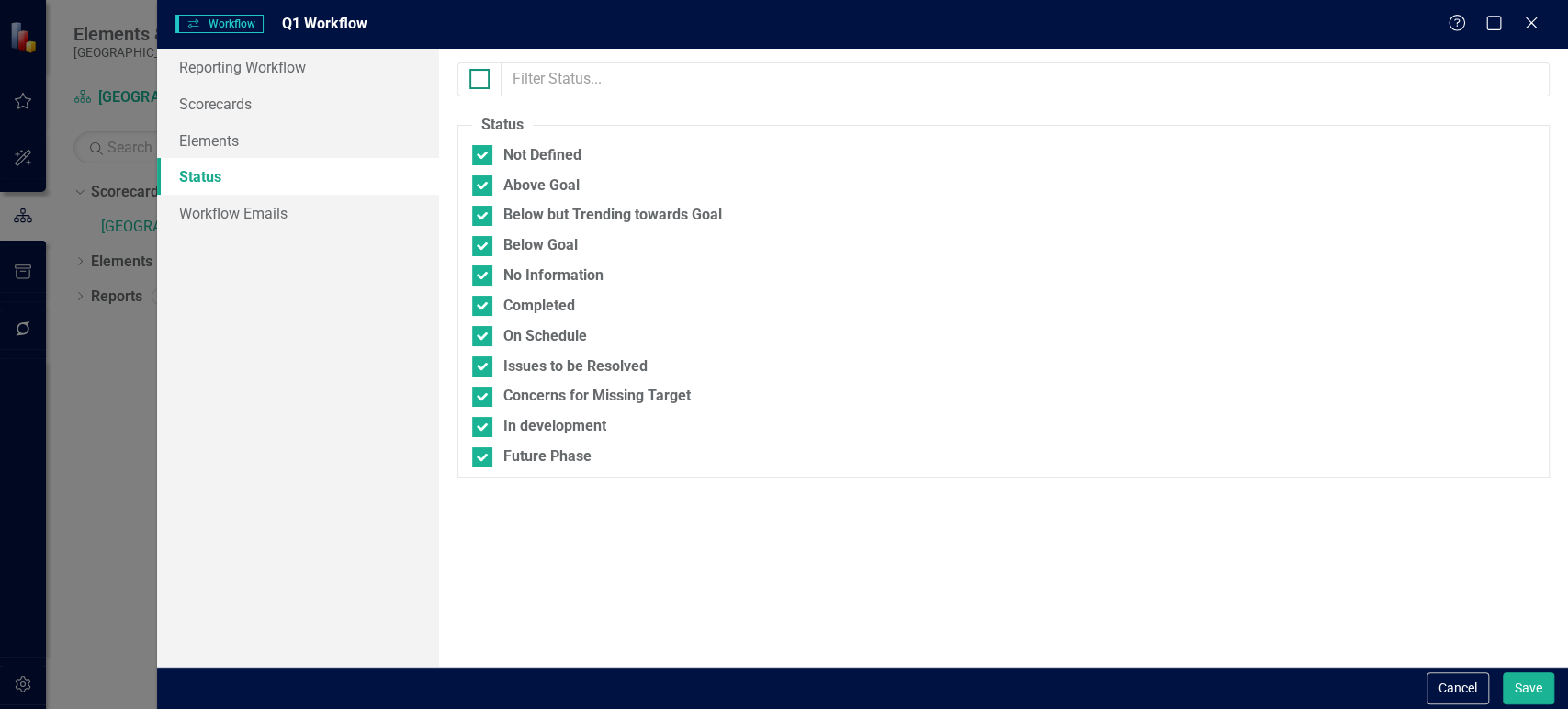
checkbox input "false"
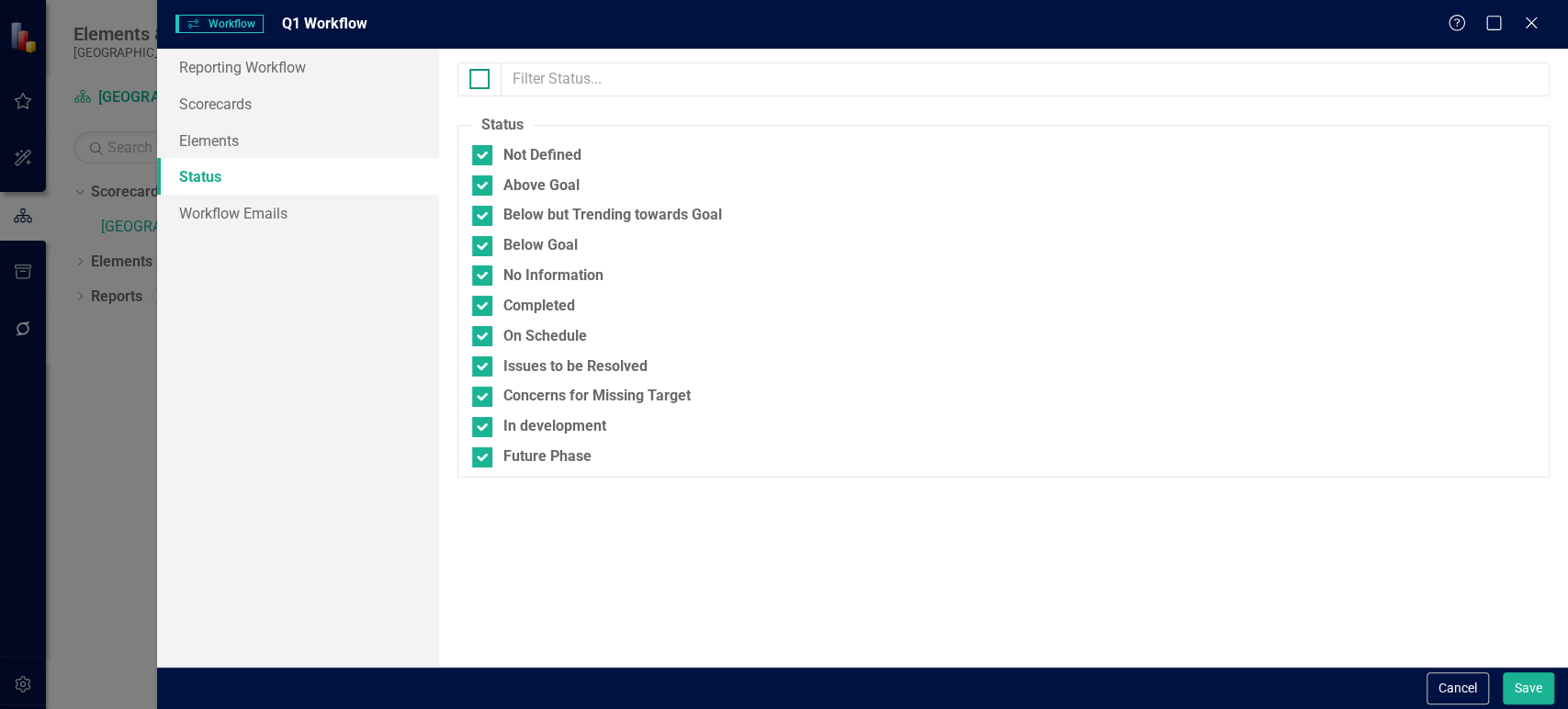
checkbox input "false"
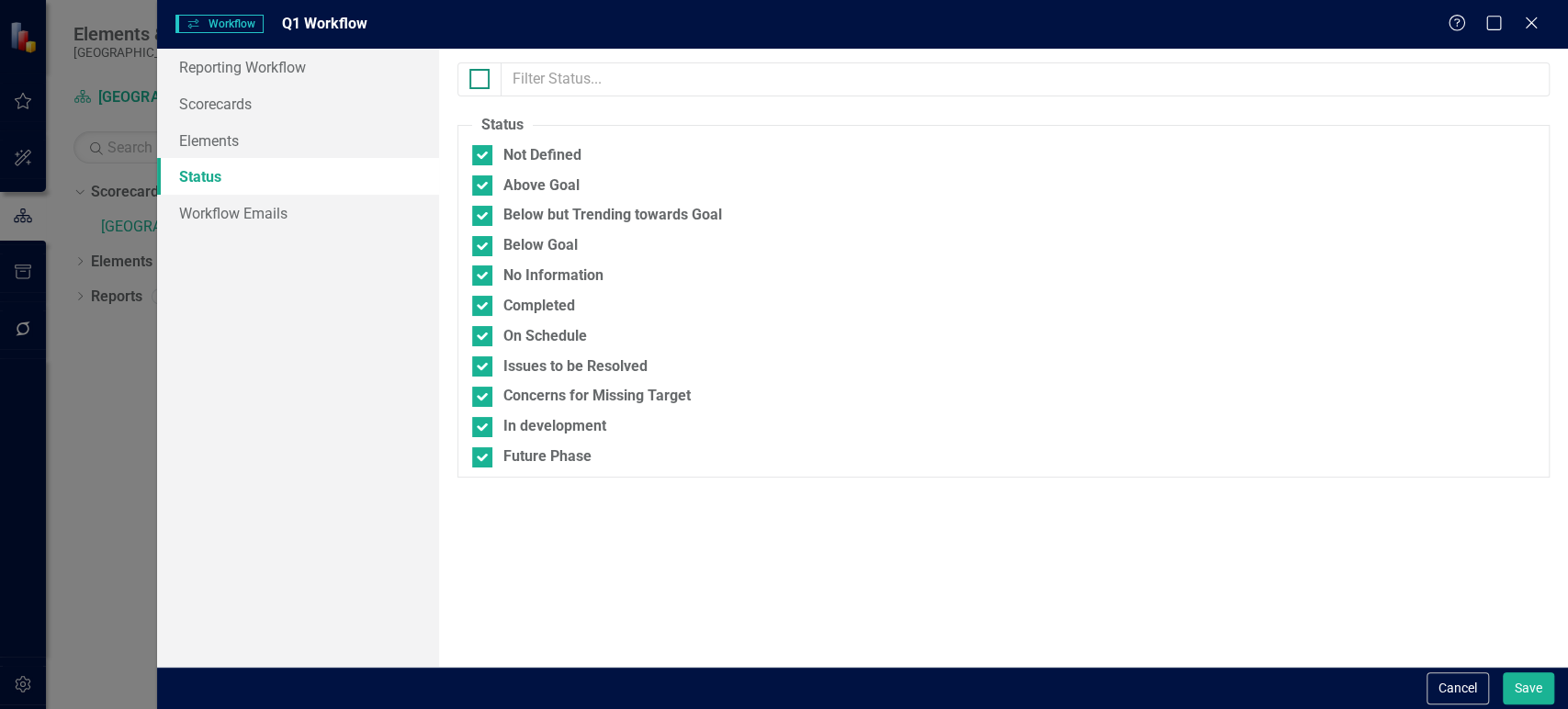
checkbox input "false"
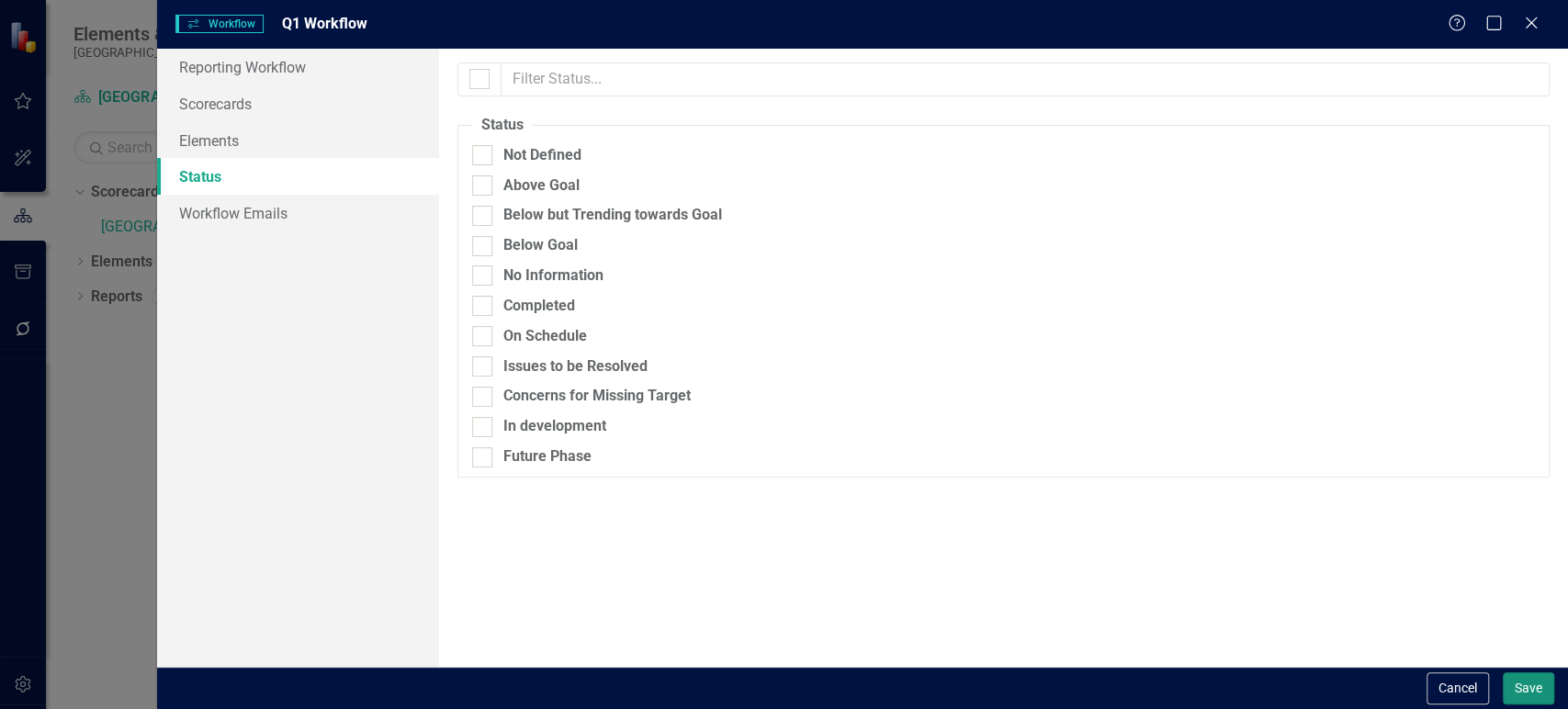
drag, startPoint x: 1527, startPoint y: 684, endPoint x: 1156, endPoint y: 614, distance: 377.5
click at [1528, 684] on button "Save" at bounding box center [1527, 688] width 51 height 32
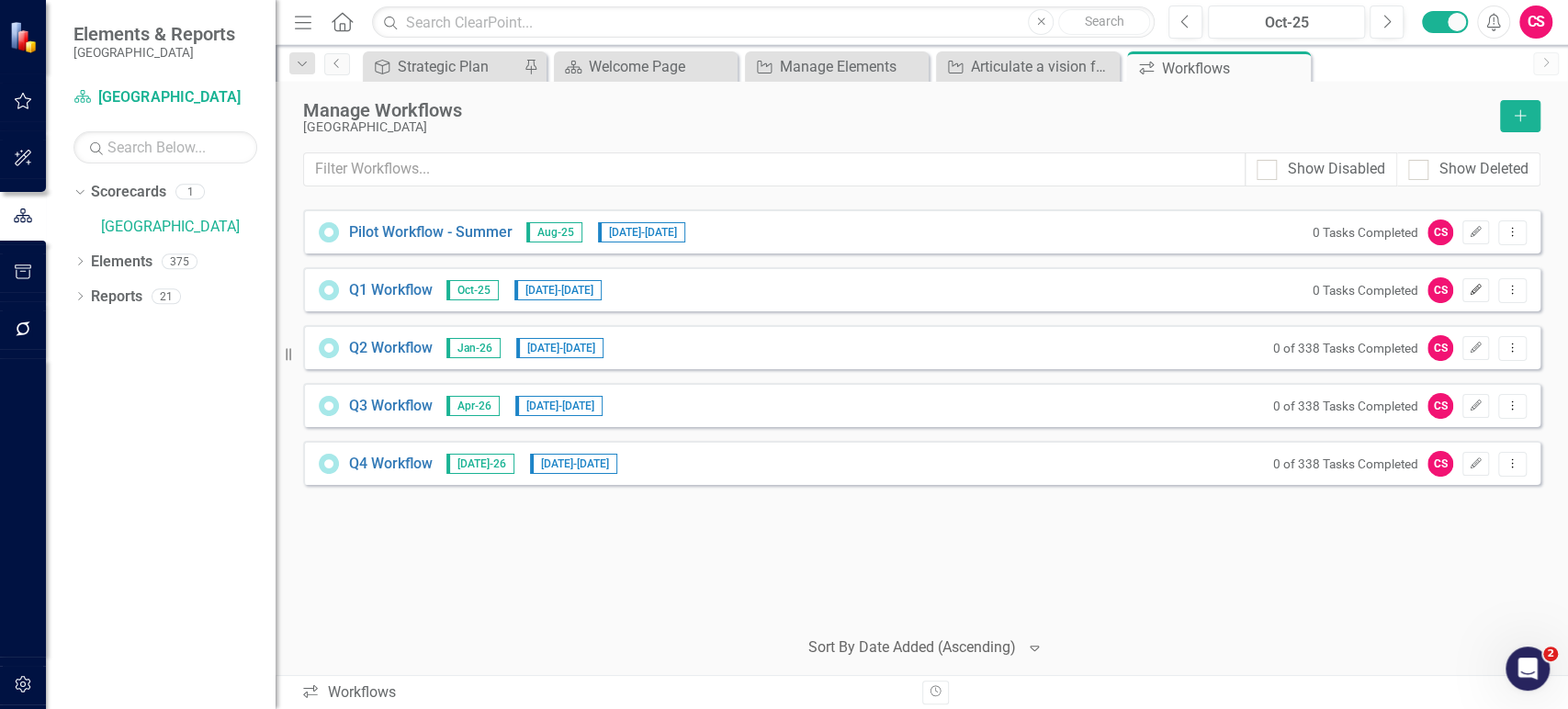
click at [1475, 297] on button "Edit" at bounding box center [1476, 290] width 27 height 24
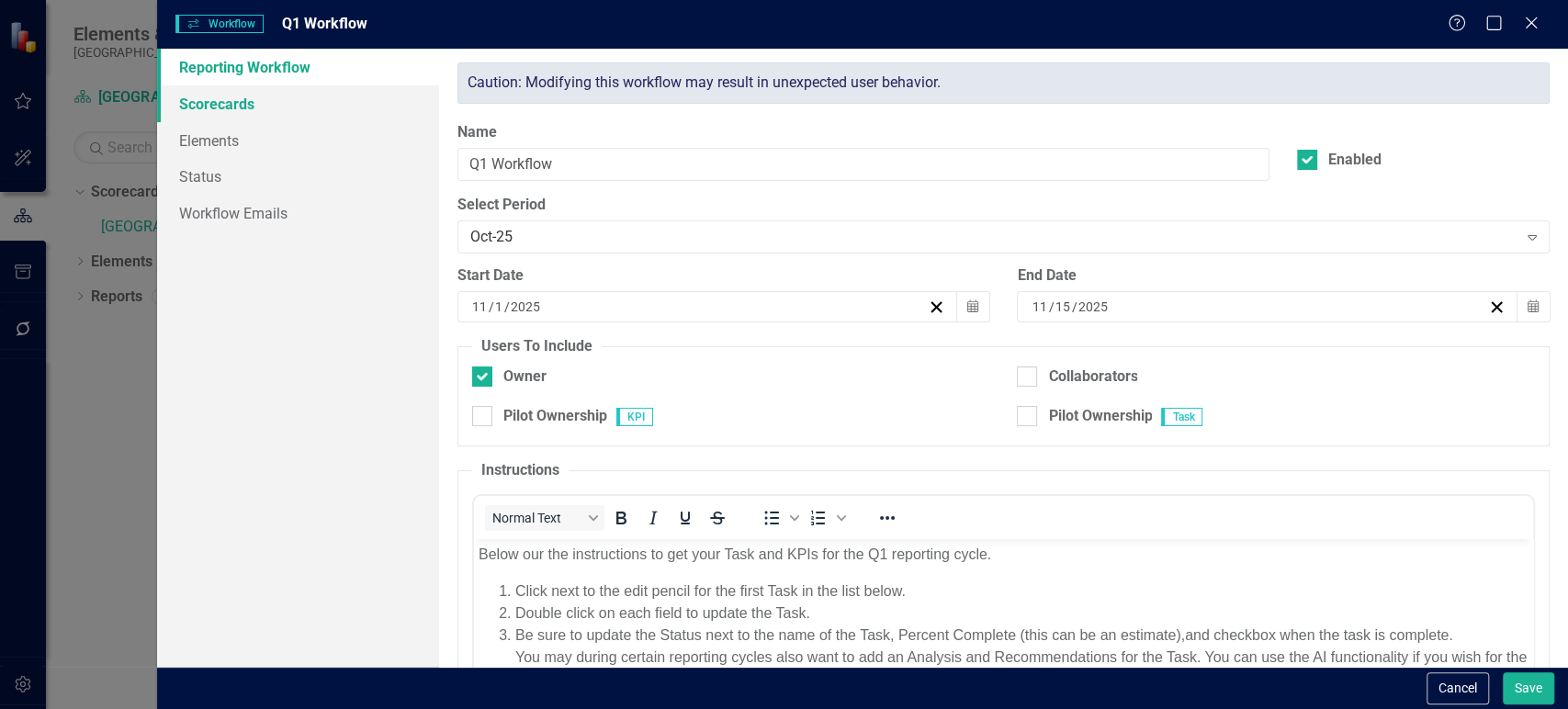
click at [297, 115] on link "Scorecards" at bounding box center [297, 104] width 282 height 37
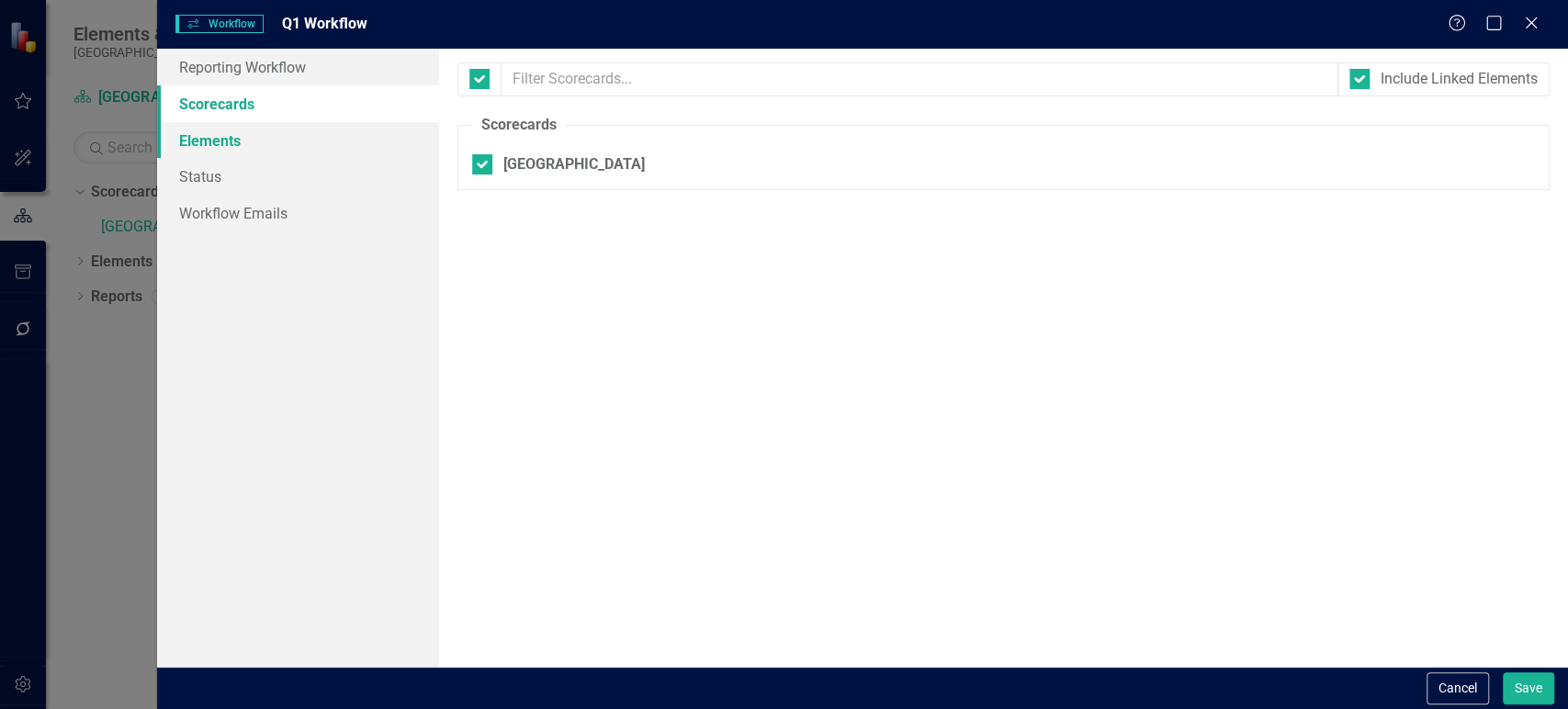
click at [344, 134] on link "Elements" at bounding box center [297, 140] width 282 height 37
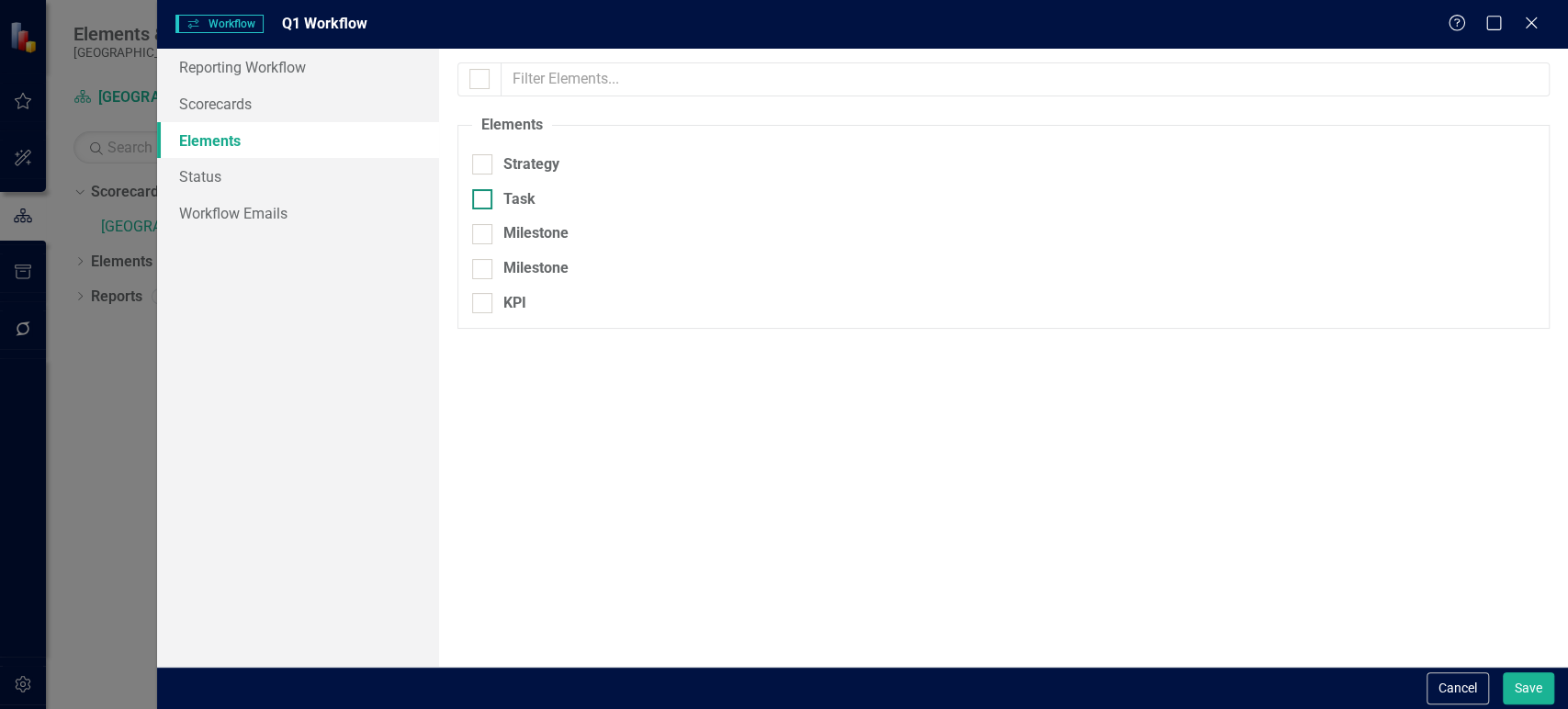
click at [484, 204] on div at bounding box center [481, 199] width 20 height 20
click at [484, 201] on input "Task" at bounding box center [477, 195] width 12 height 12
checkbox input "true"
click at [488, 229] on div at bounding box center [481, 233] width 20 height 20
click at [484, 229] on input "Milestone" at bounding box center [477, 230] width 12 height 12
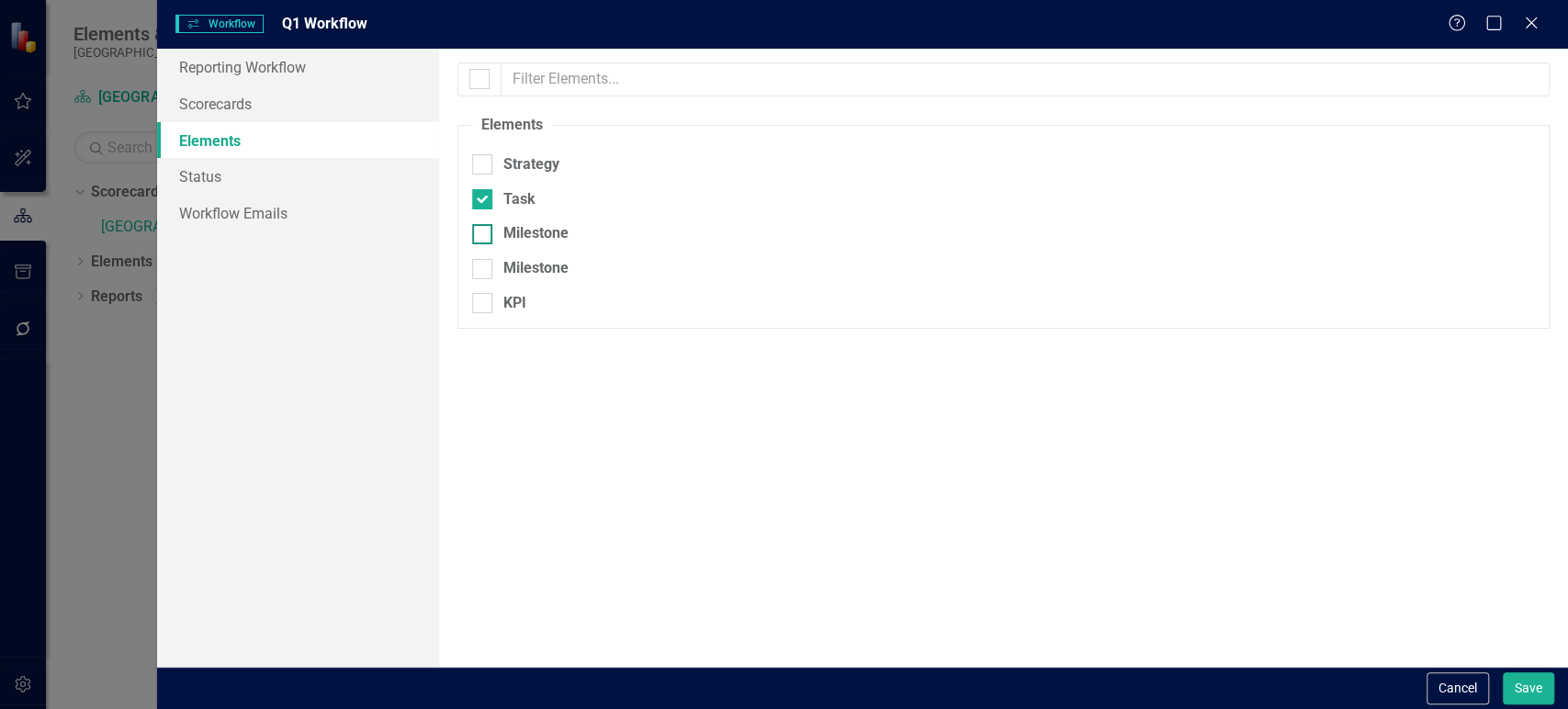
checkbox input "true"
click at [488, 229] on div at bounding box center [481, 233] width 20 height 20
click at [484, 229] on input "Milestone" at bounding box center [477, 230] width 12 height 12
checkbox input "false"
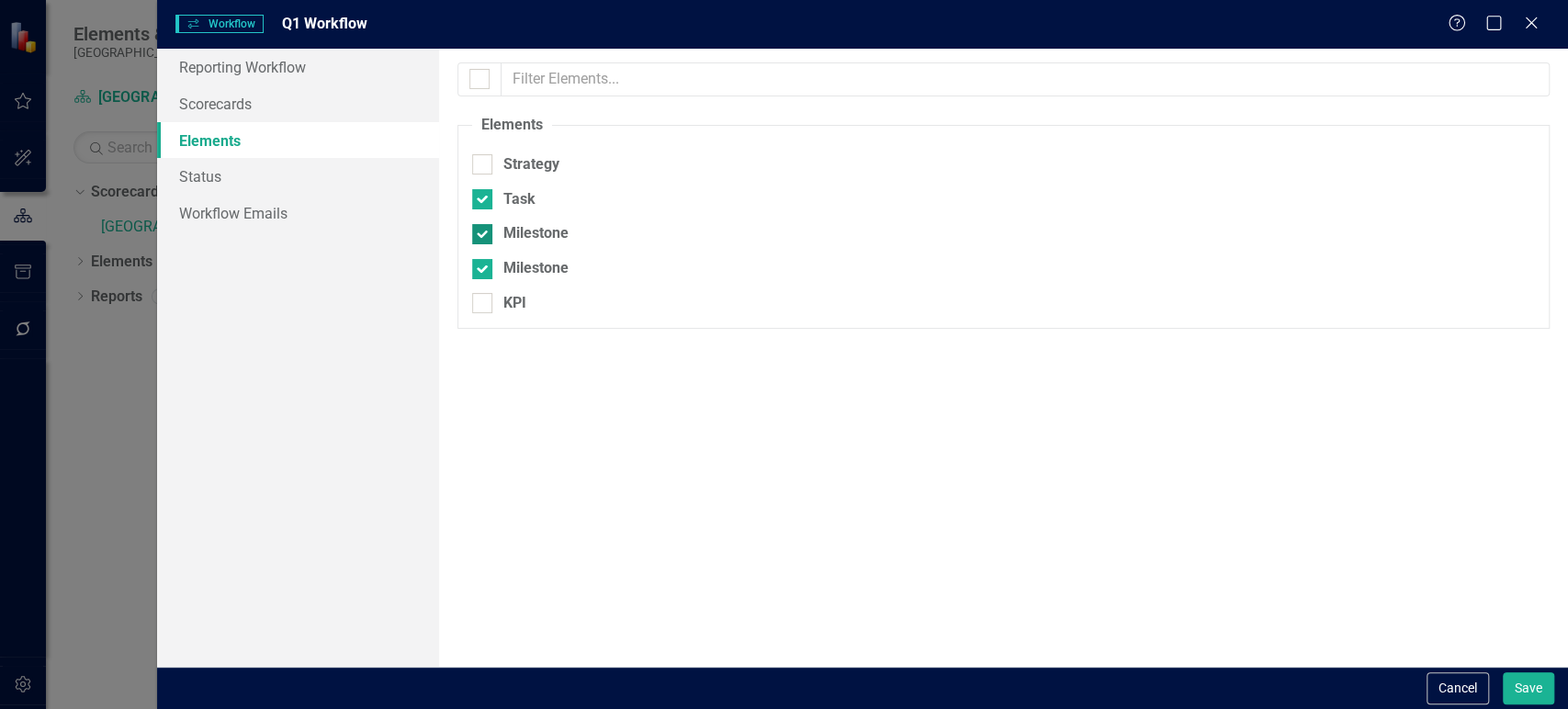
checkbox input "false"
click at [488, 229] on div at bounding box center [481, 233] width 20 height 20
click at [484, 229] on input "Milestone" at bounding box center [477, 230] width 12 height 12
checkbox input "true"
click at [485, 275] on div at bounding box center [481, 268] width 20 height 20
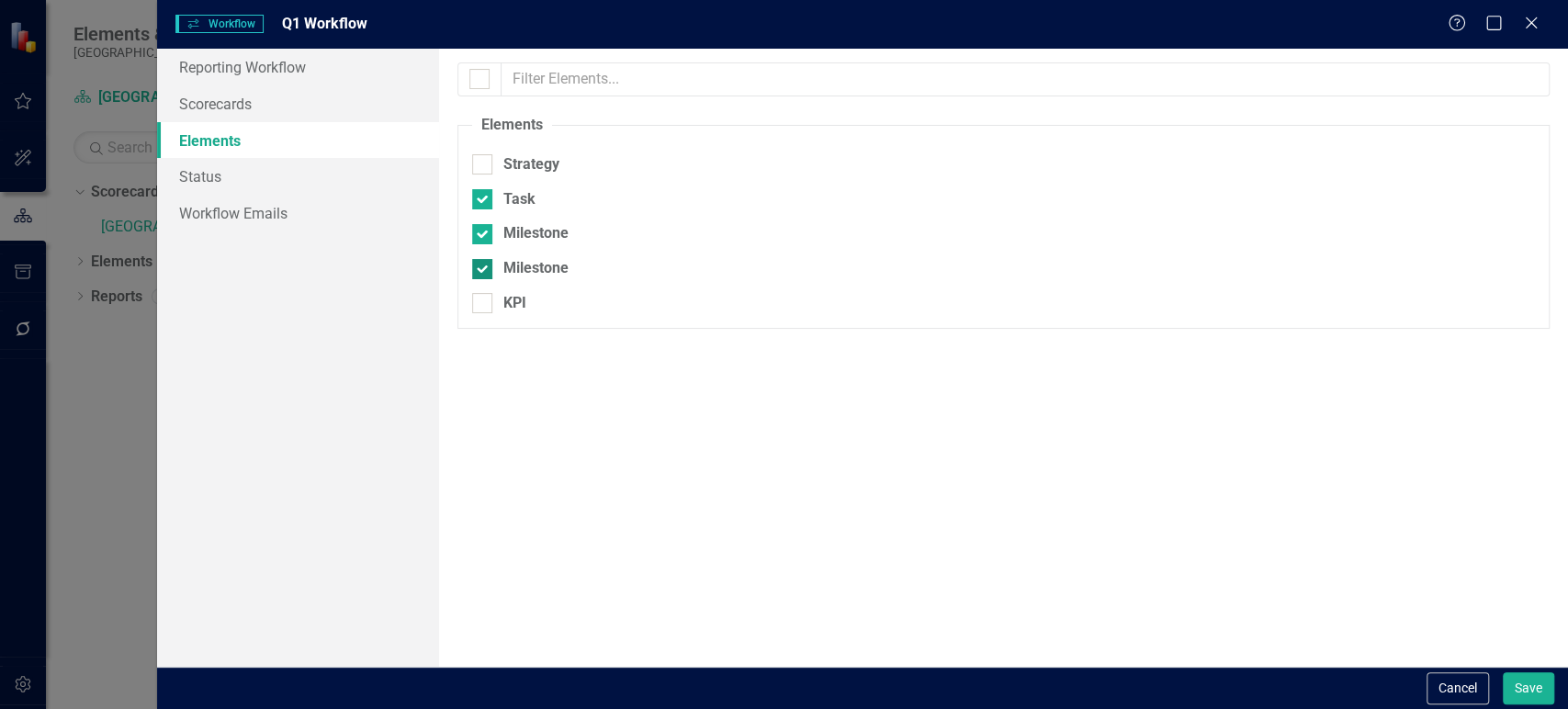
click at [484, 271] on input "Milestone" at bounding box center [477, 264] width 12 height 12
checkbox input "false"
click at [1516, 679] on button "Save" at bounding box center [1527, 688] width 51 height 32
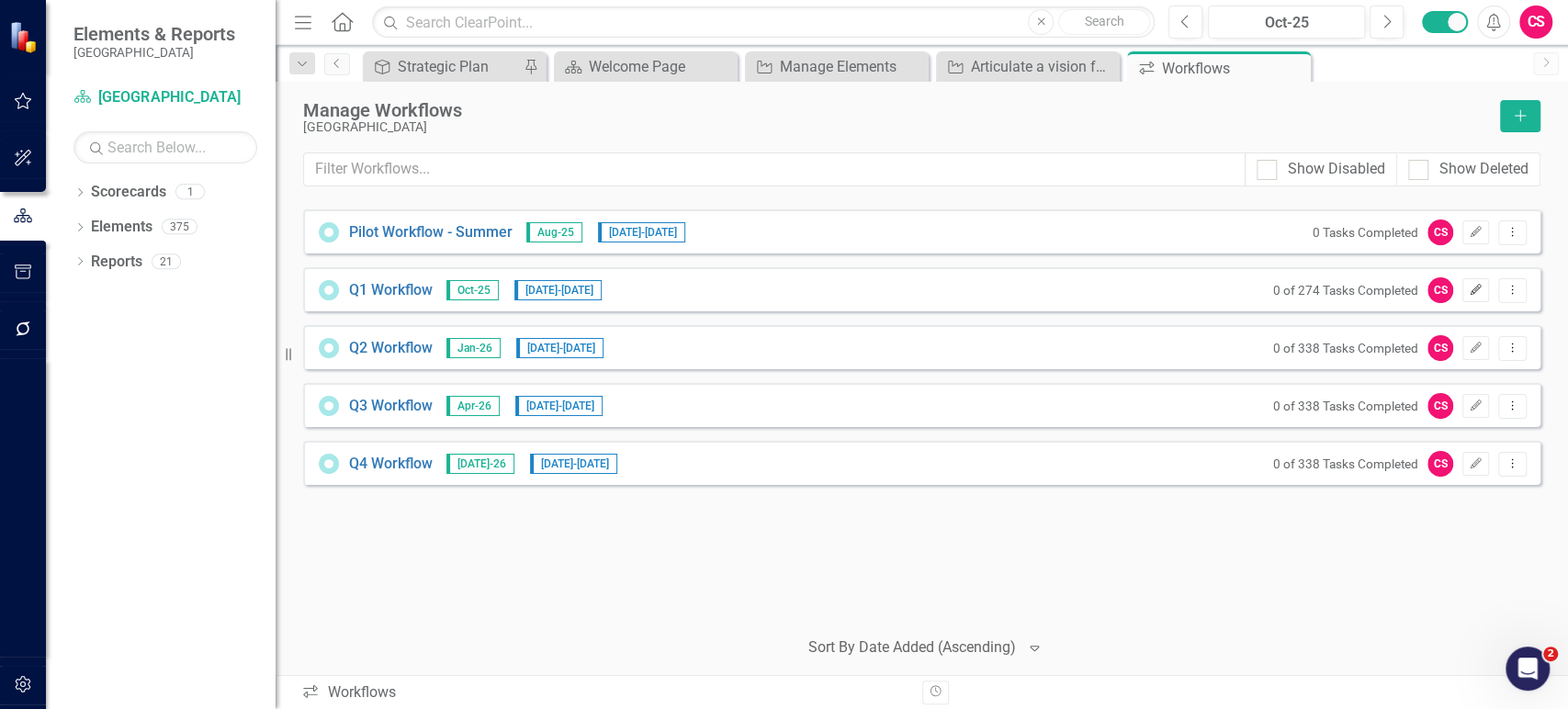
click at [1478, 287] on icon "button" at bounding box center [1475, 289] width 11 height 11
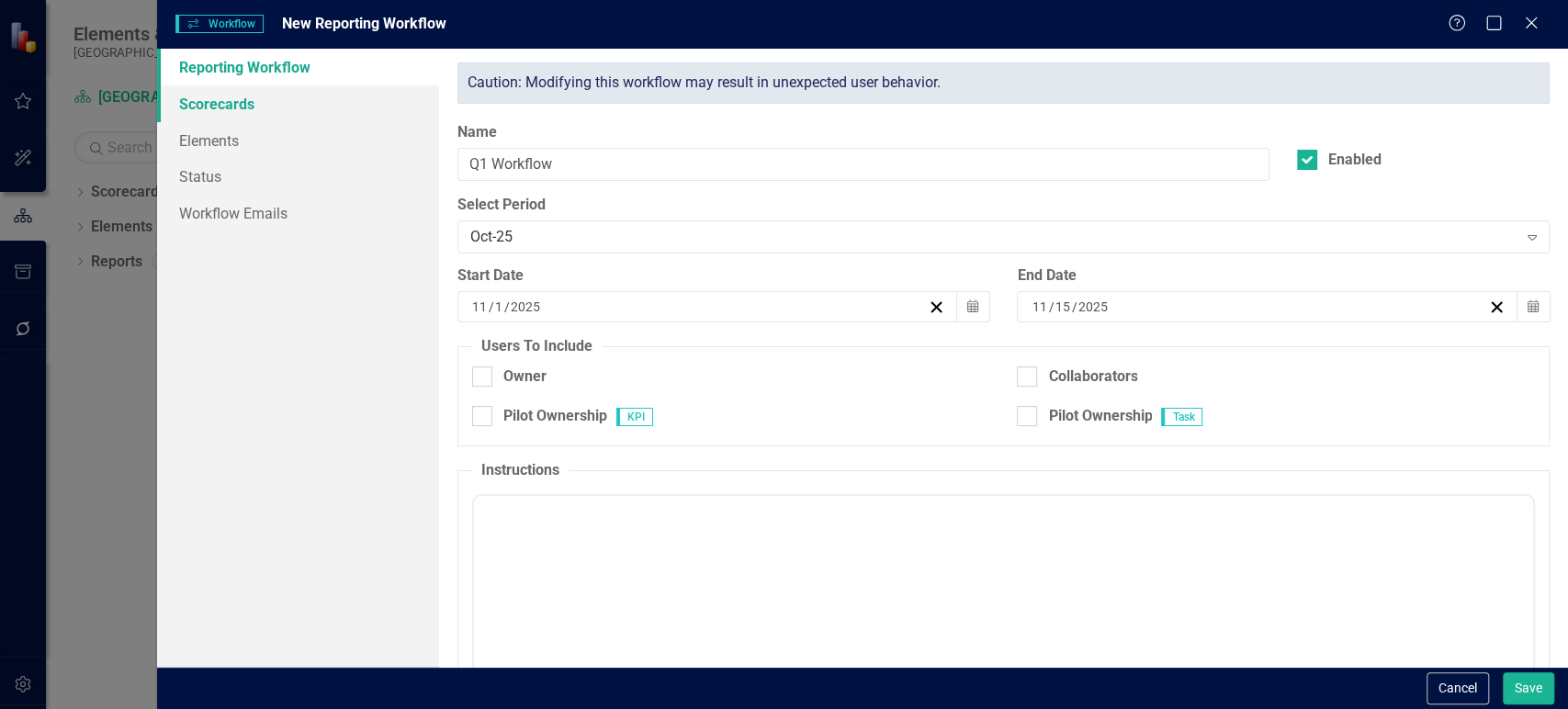
type input "11"
type input "1"
type input "2025"
type input "11"
type input "15"
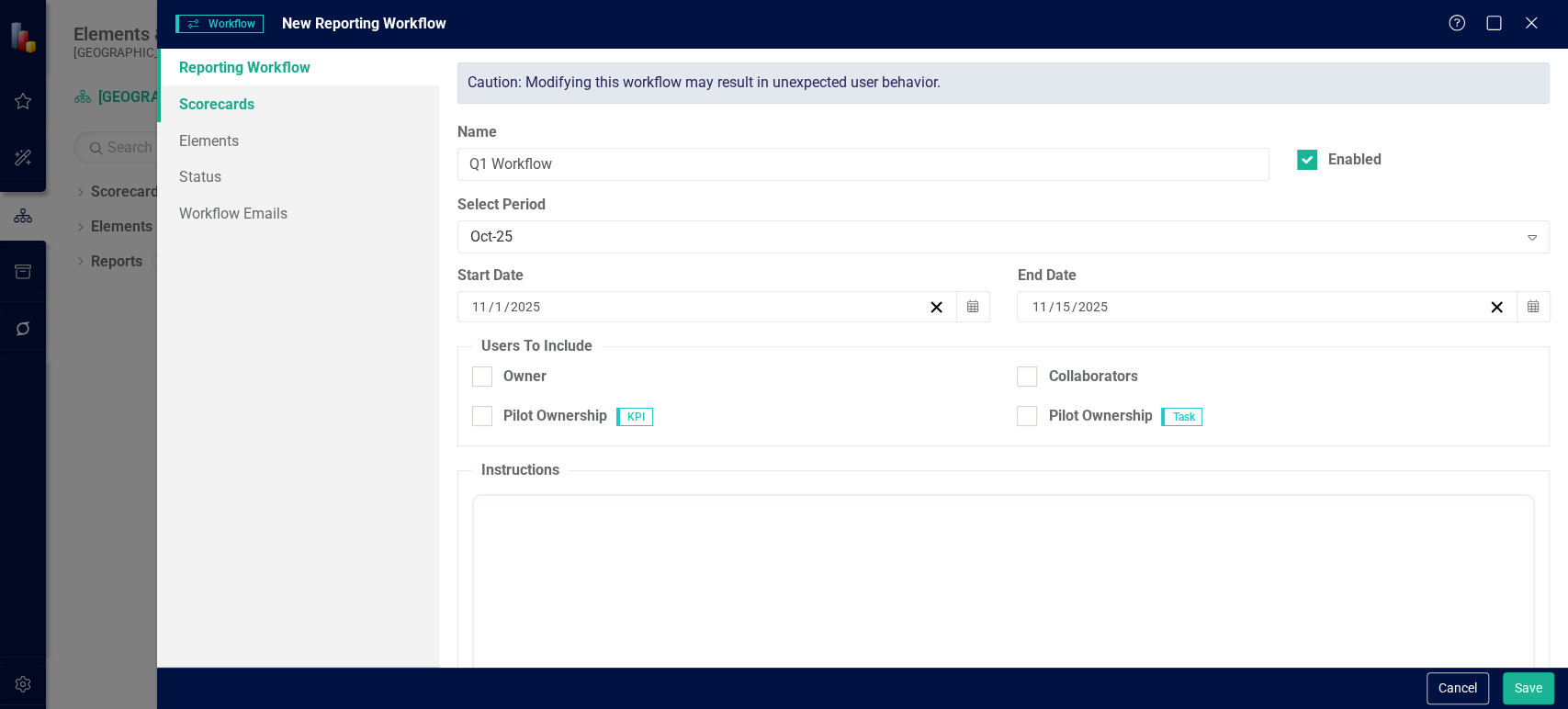
type input "2025"
checkbox input "true"
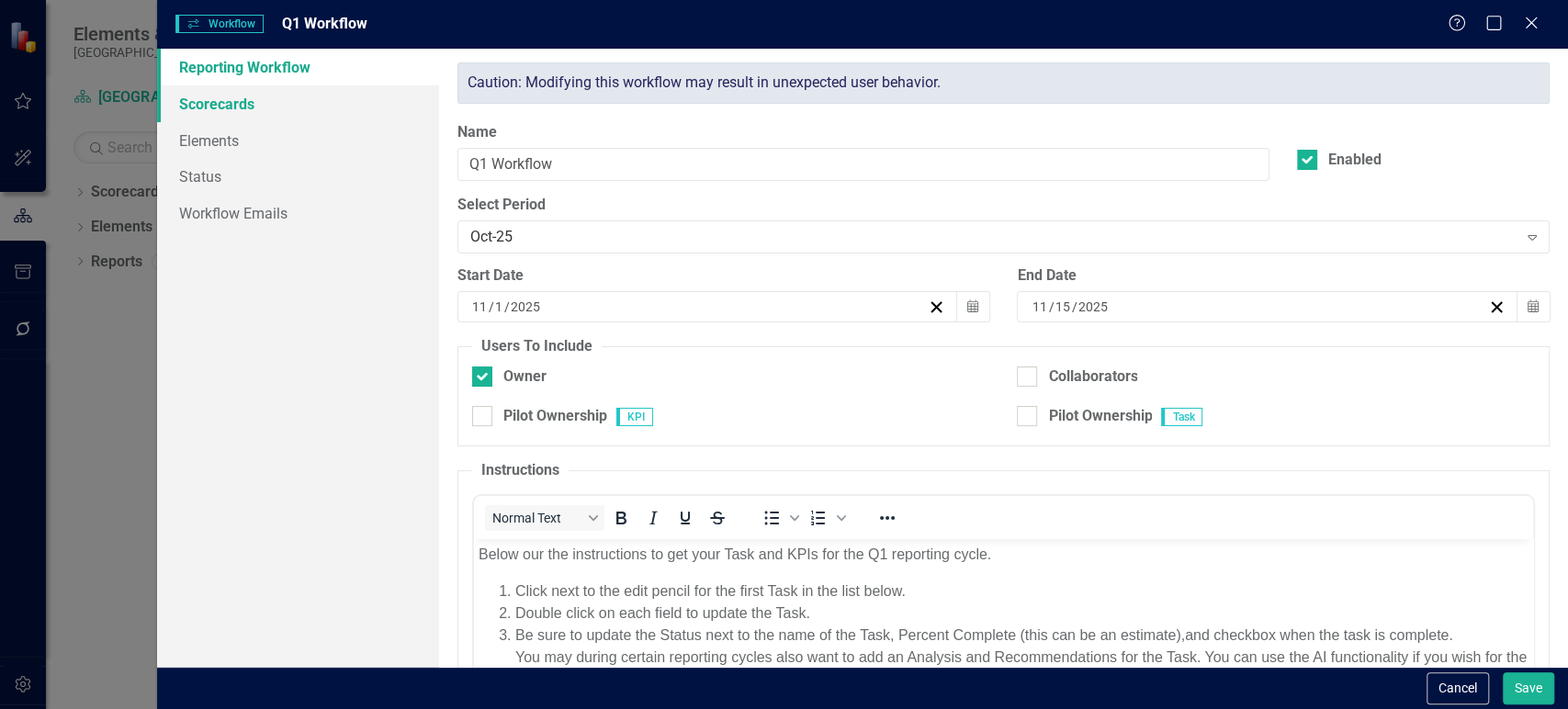
click at [260, 95] on link "Scorecards" at bounding box center [297, 104] width 282 height 37
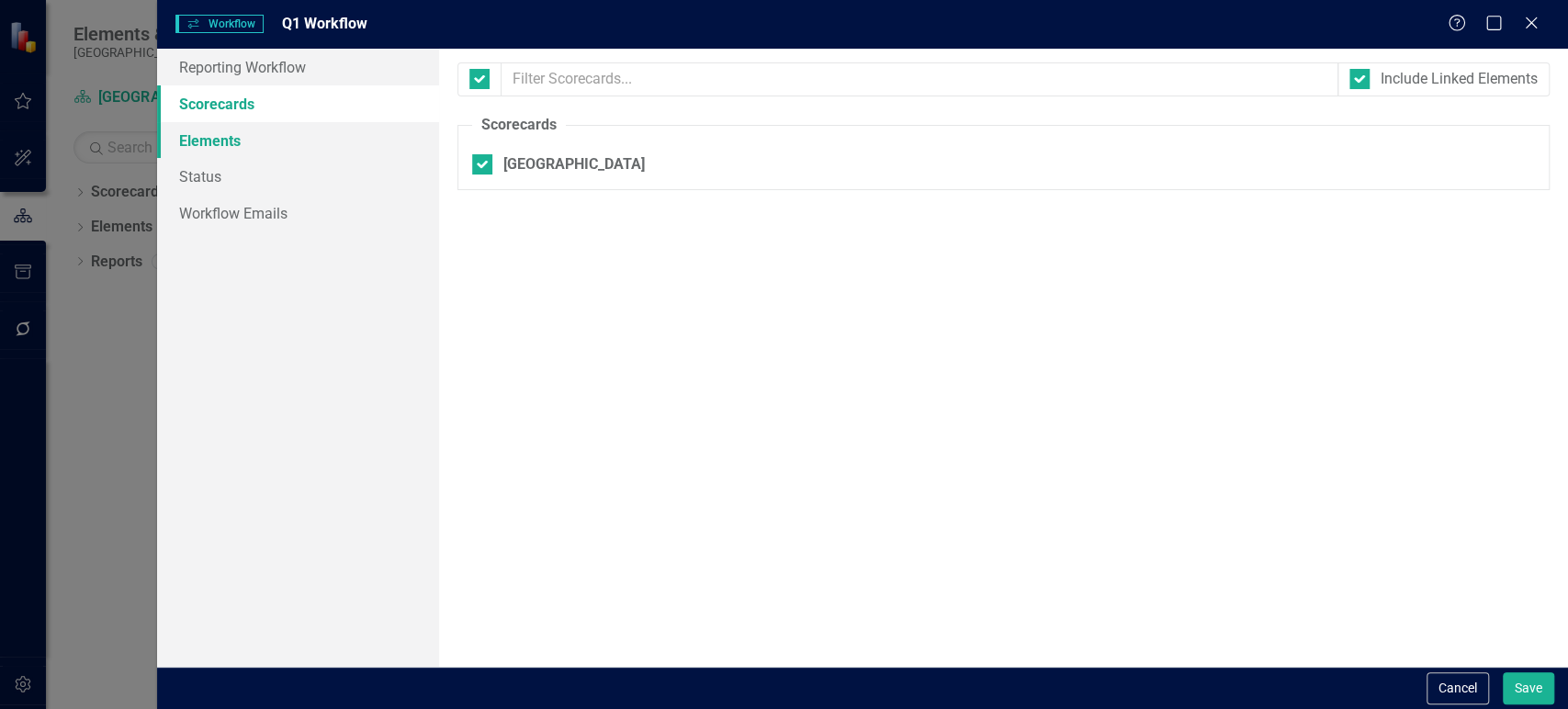
click at [261, 139] on link "Elements" at bounding box center [297, 140] width 282 height 37
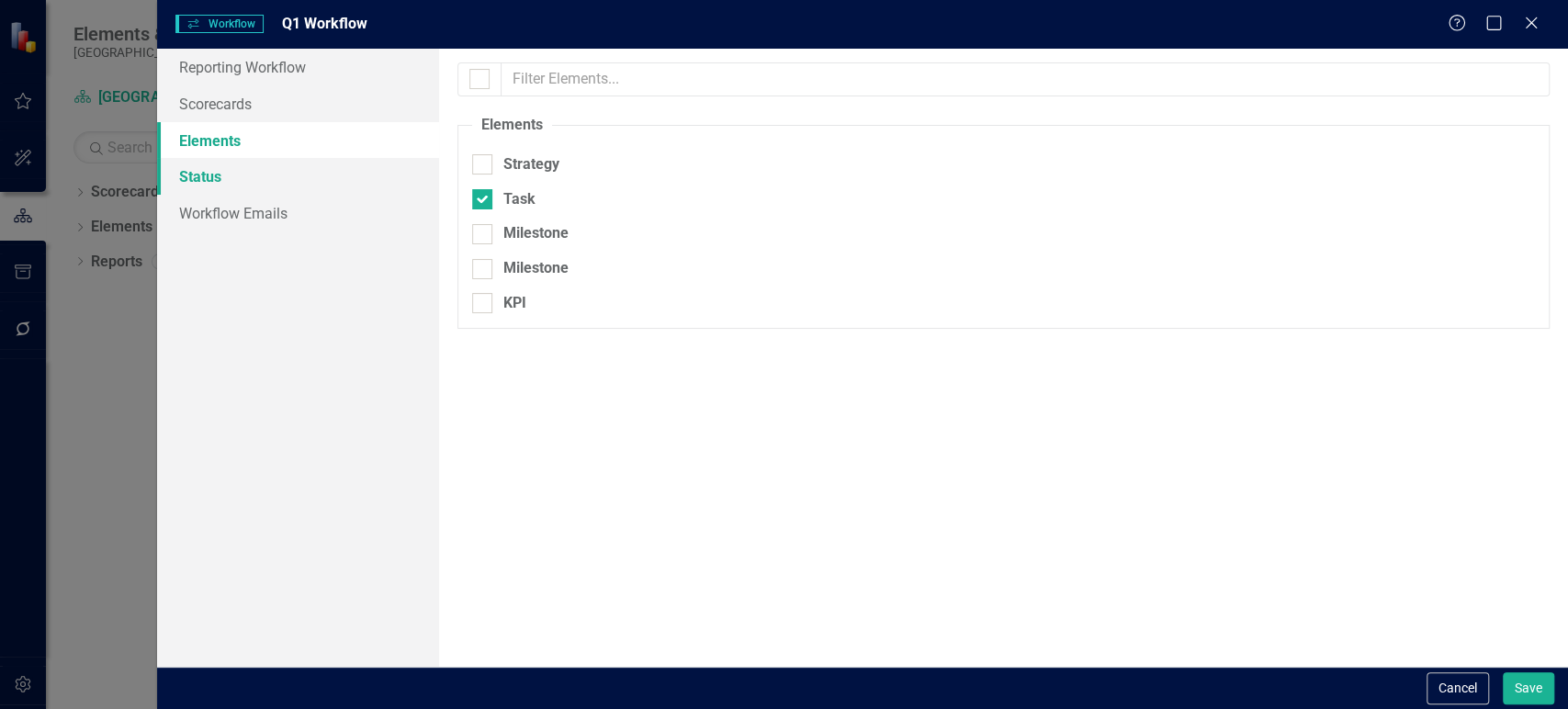
click at [265, 170] on link "Status" at bounding box center [297, 176] width 282 height 37
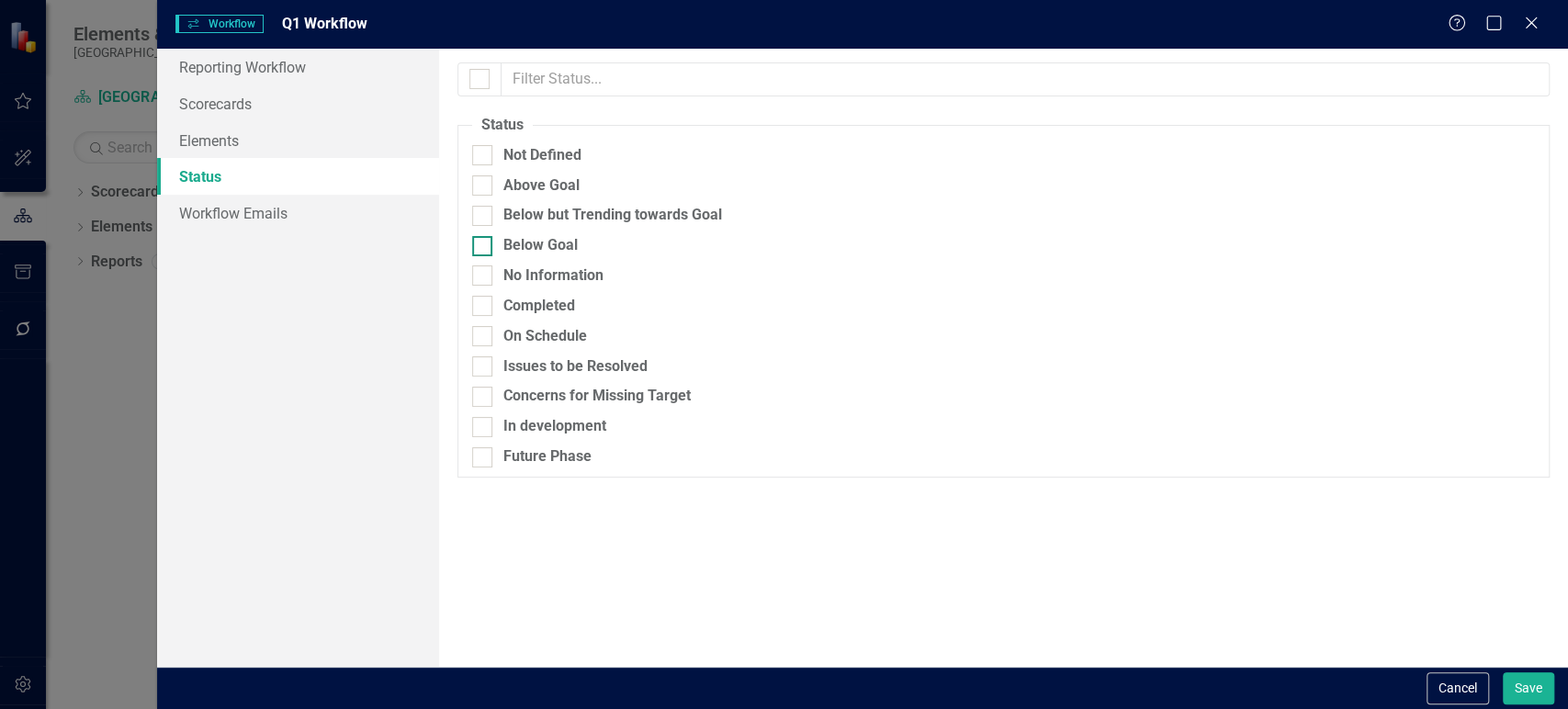
drag, startPoint x: 480, startPoint y: 78, endPoint x: 477, endPoint y: 247, distance: 169.0
click at [477, 77] on input "checkbox" at bounding box center [476, 75] width 12 height 12
checkbox input "true"
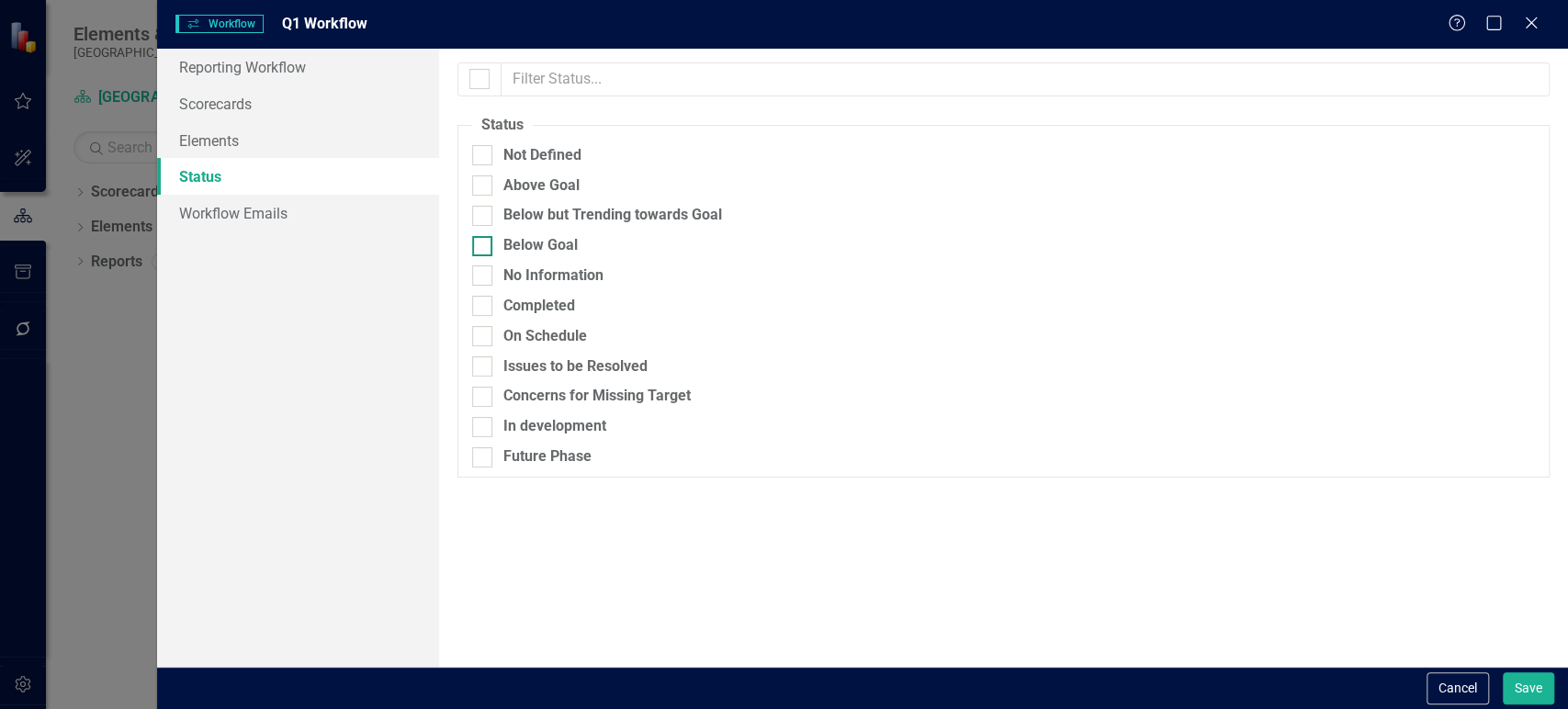
checkbox input "true"
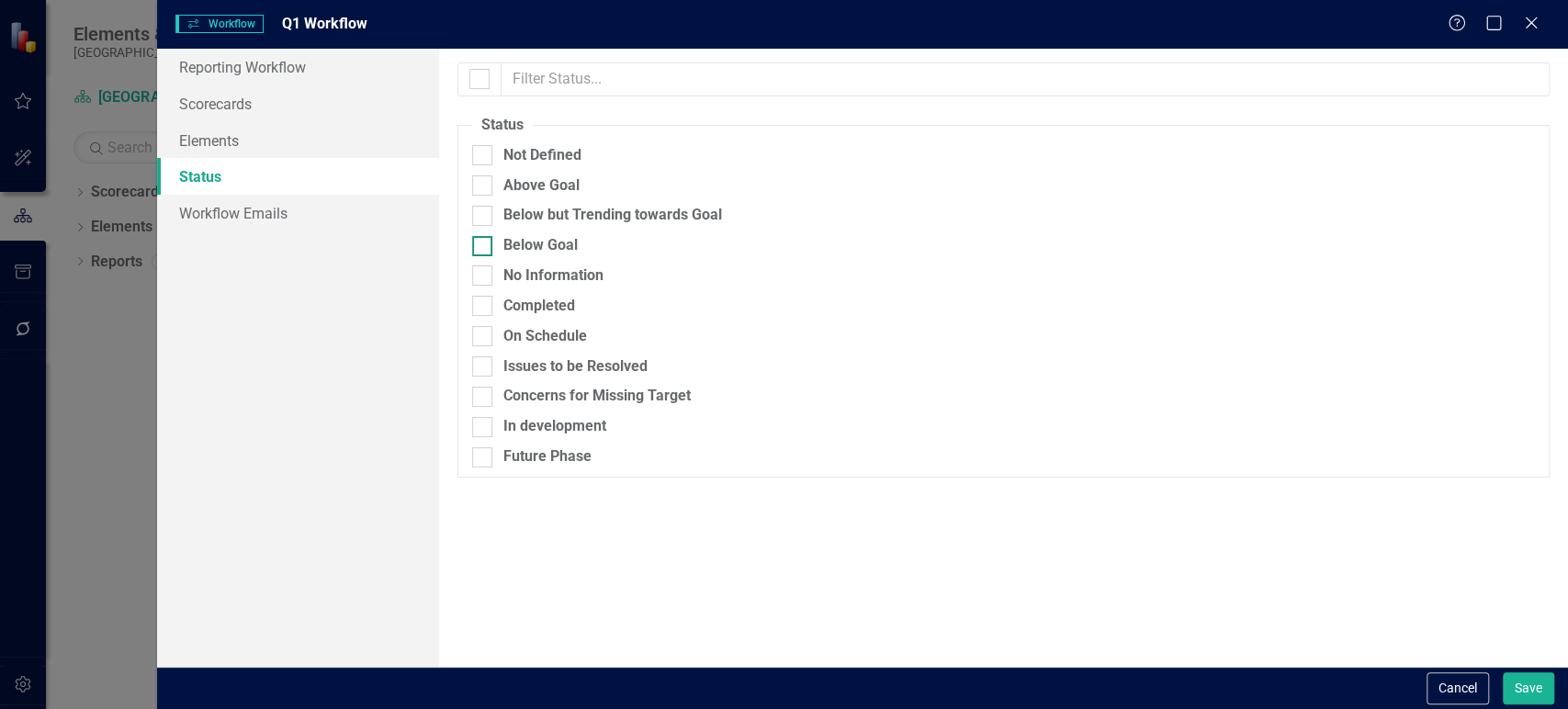
checkbox input "true"
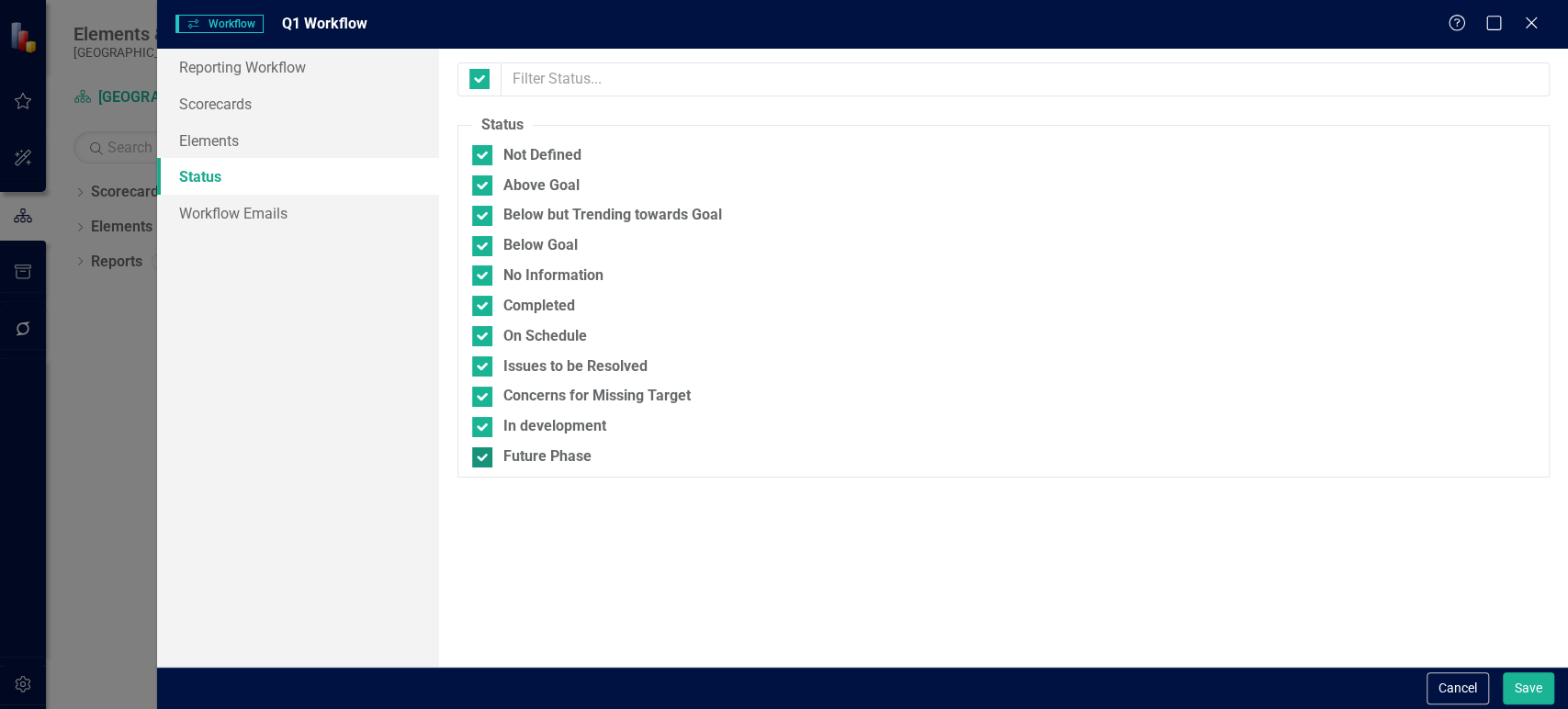
click at [483, 462] on div at bounding box center [481, 457] width 20 height 20
click at [483, 459] on input "Future Phase" at bounding box center [477, 453] width 12 height 12
checkbox input "false"
click at [1509, 679] on button "Save" at bounding box center [1527, 688] width 51 height 32
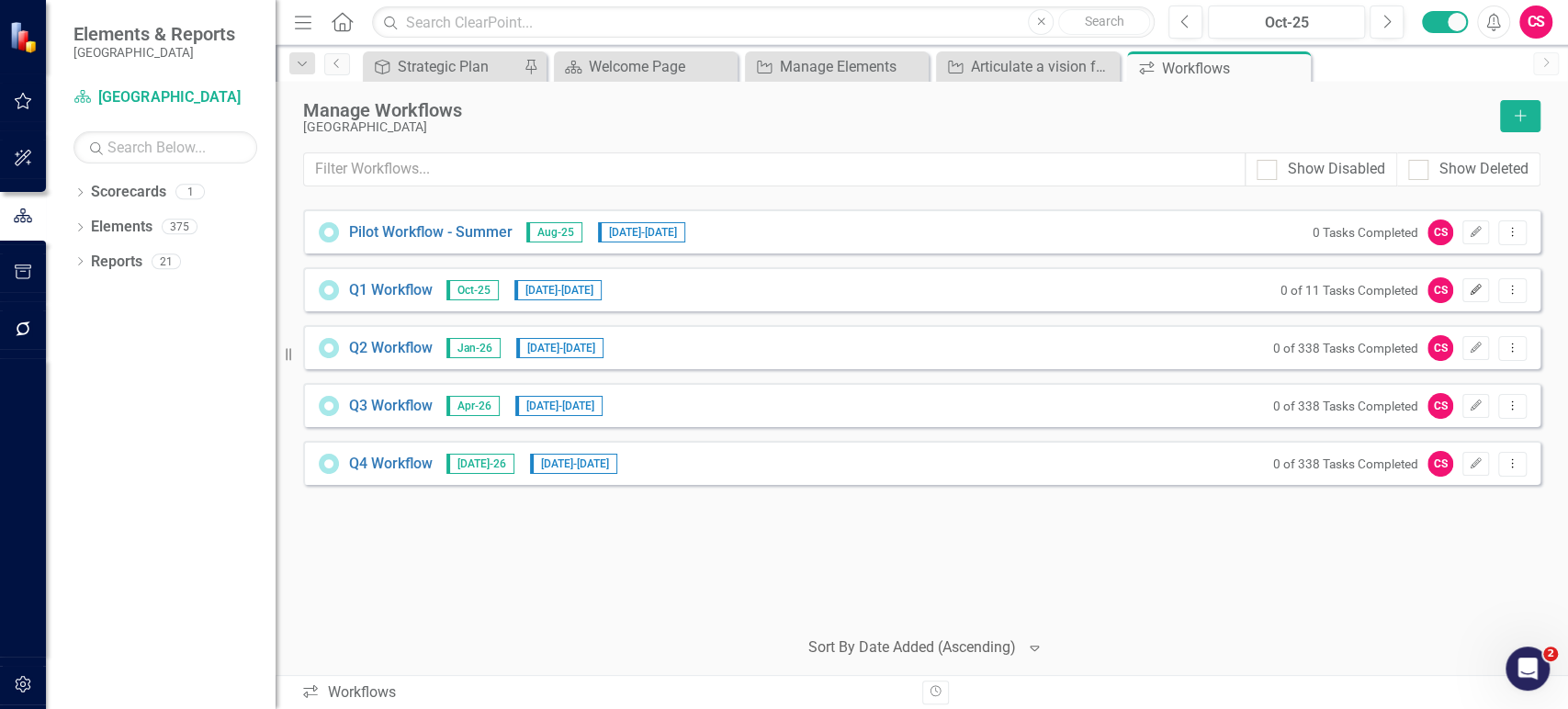
click at [1466, 287] on button "Edit" at bounding box center [1476, 290] width 27 height 24
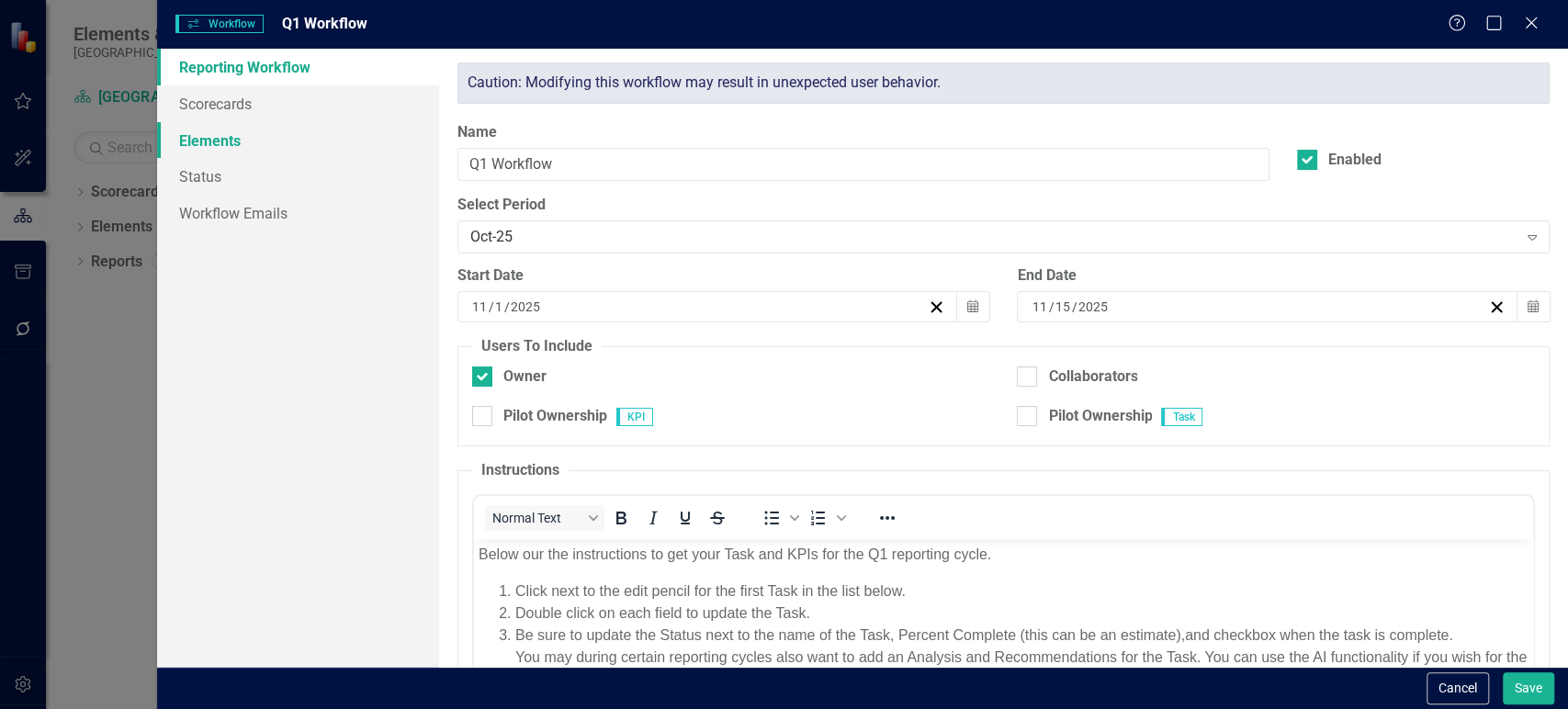
click at [282, 156] on link "Elements" at bounding box center [297, 140] width 282 height 37
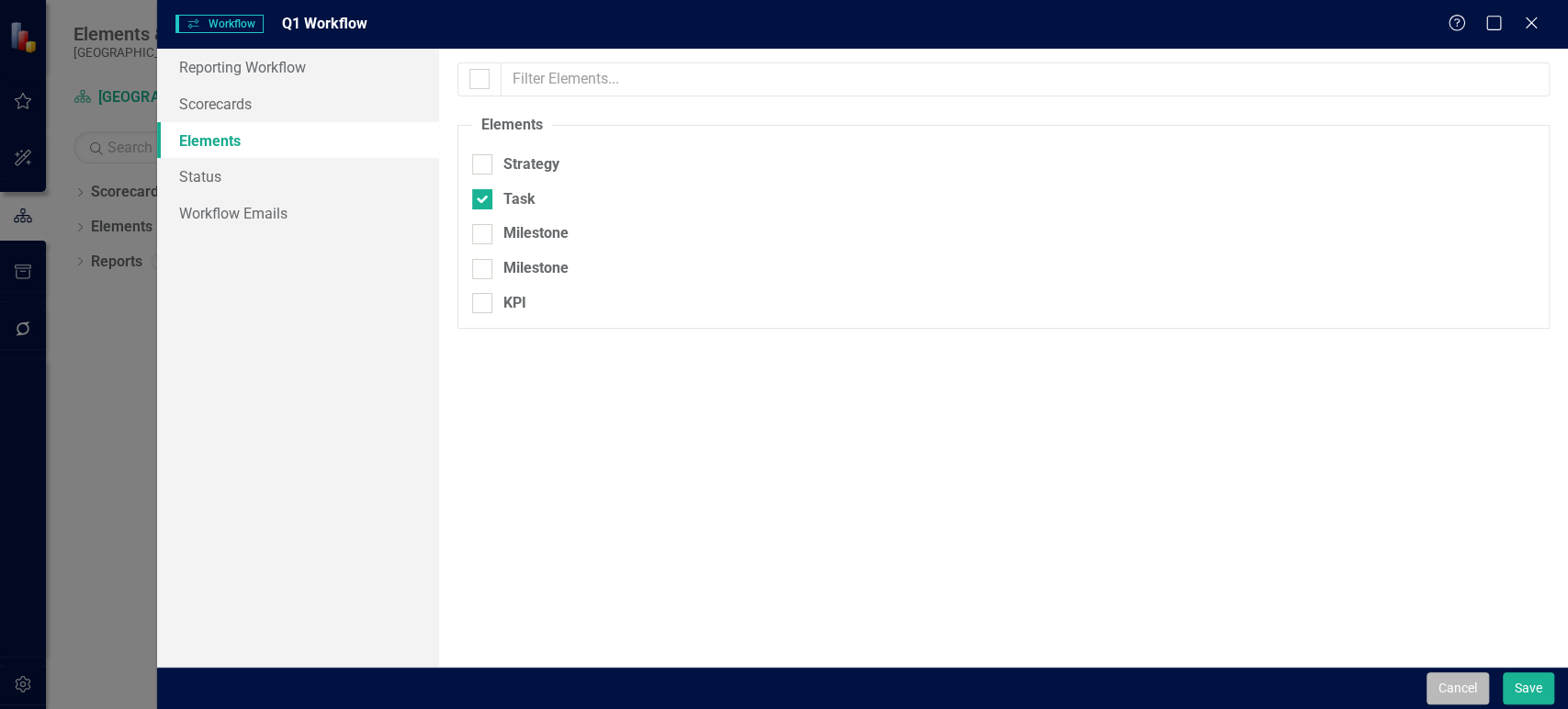
click at [1448, 690] on button "Cancel" at bounding box center [1458, 688] width 62 height 32
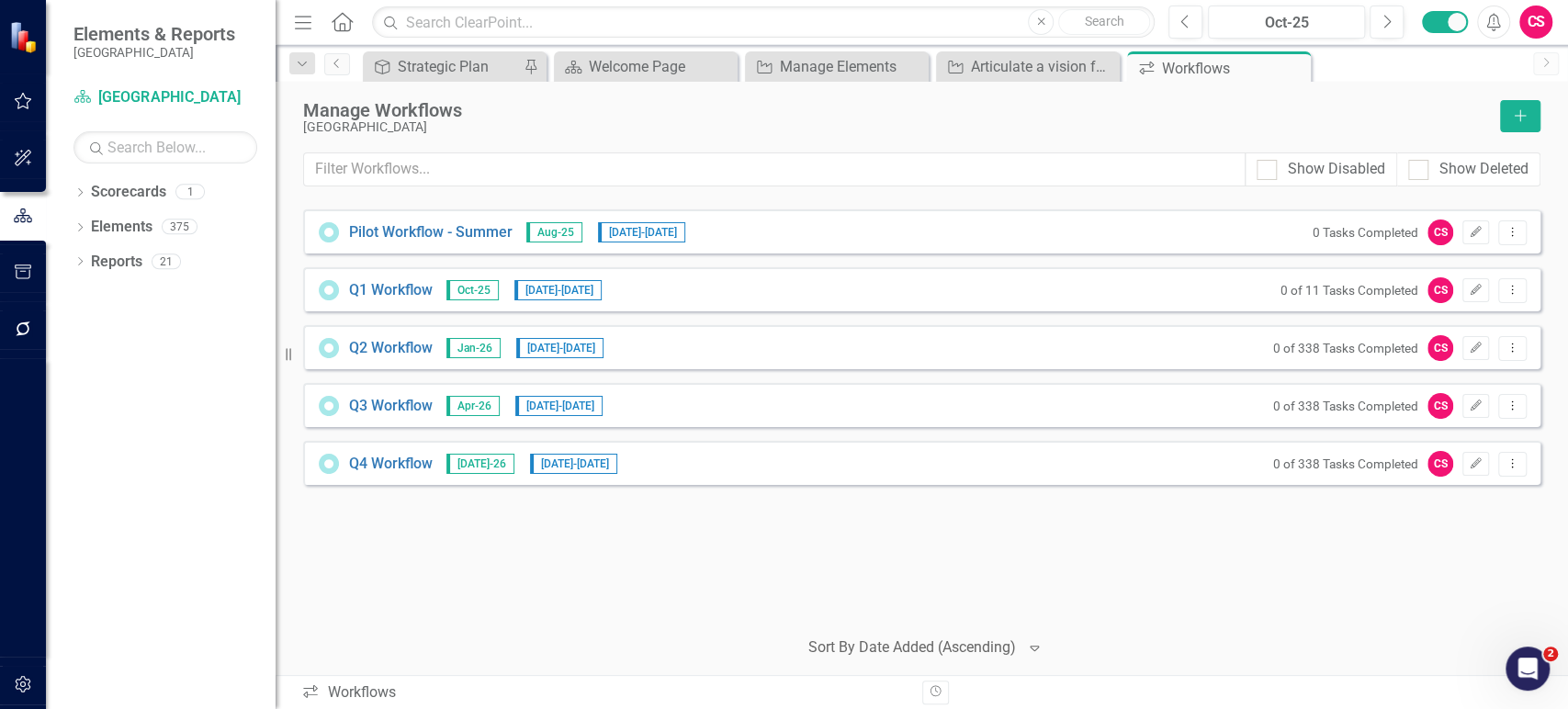
click at [23, 347] on button "button" at bounding box center [23, 330] width 42 height 39
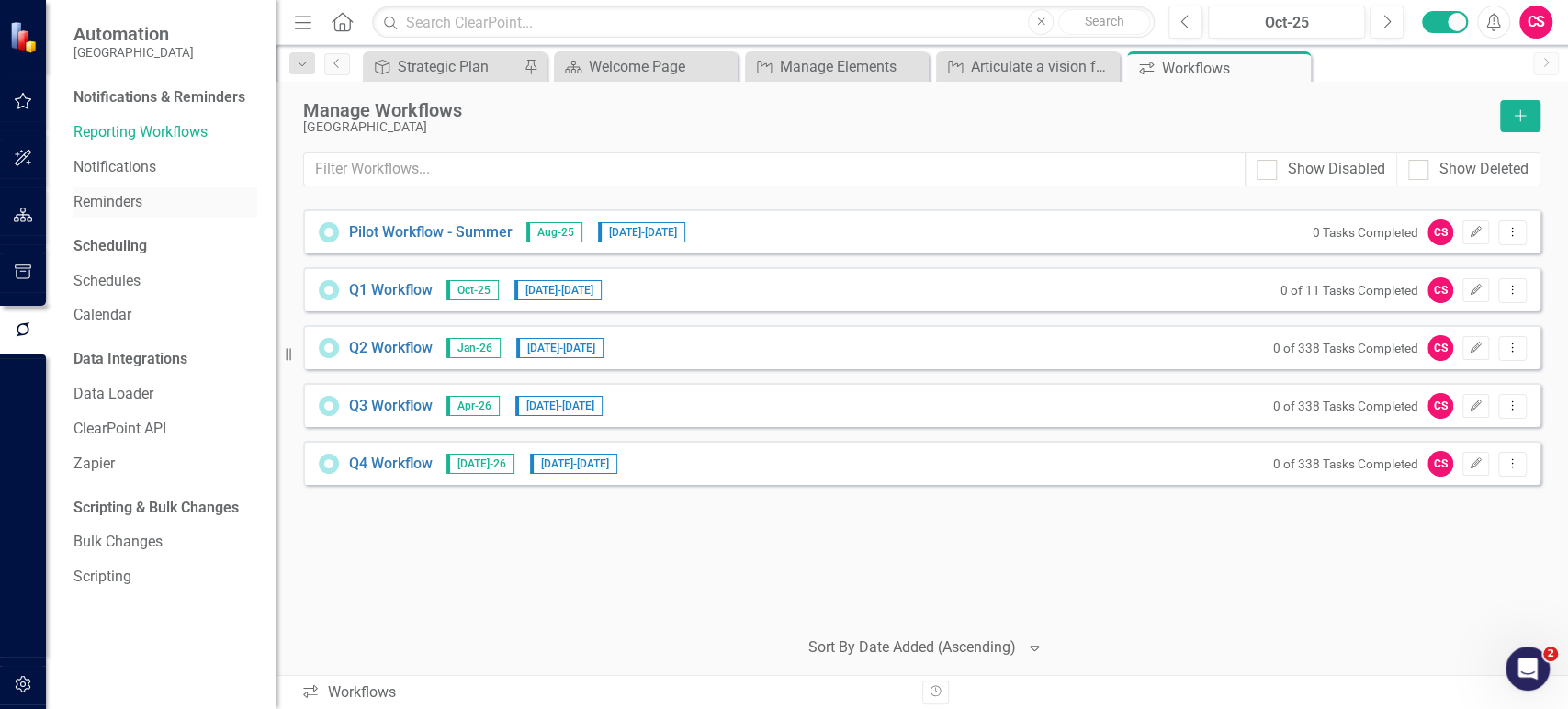
click at [132, 187] on div "Notifications & Reminders Reporting Workflows Notifications Reminders" at bounding box center [166, 149] width 184 height 134
click at [122, 208] on link "Reminders" at bounding box center [166, 202] width 184 height 21
